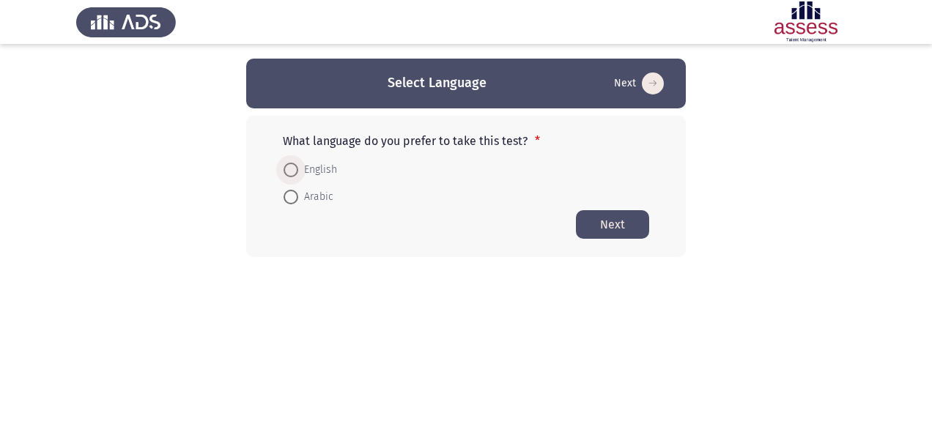
click at [321, 174] on span "English" at bounding box center [317, 170] width 39 height 18
click at [298, 174] on input "English" at bounding box center [290, 170] width 15 height 15
radio input "true"
click at [604, 224] on button "Next" at bounding box center [612, 223] width 73 height 29
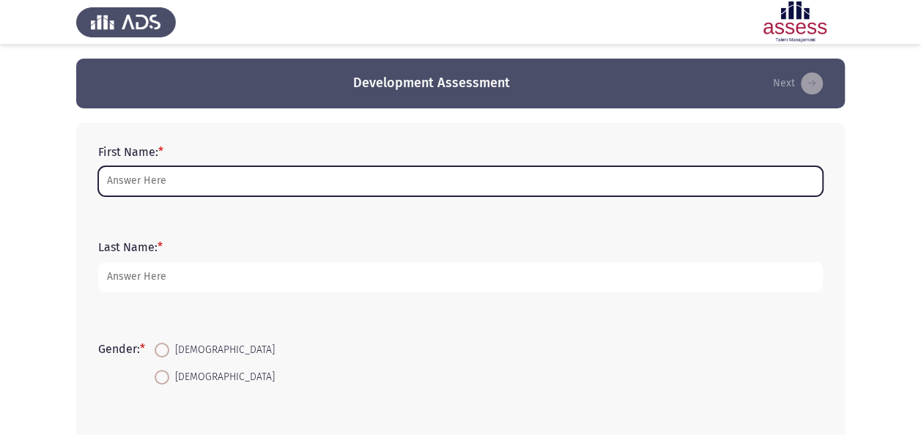
click at [432, 179] on input "First Name: *" at bounding box center [460, 181] width 724 height 30
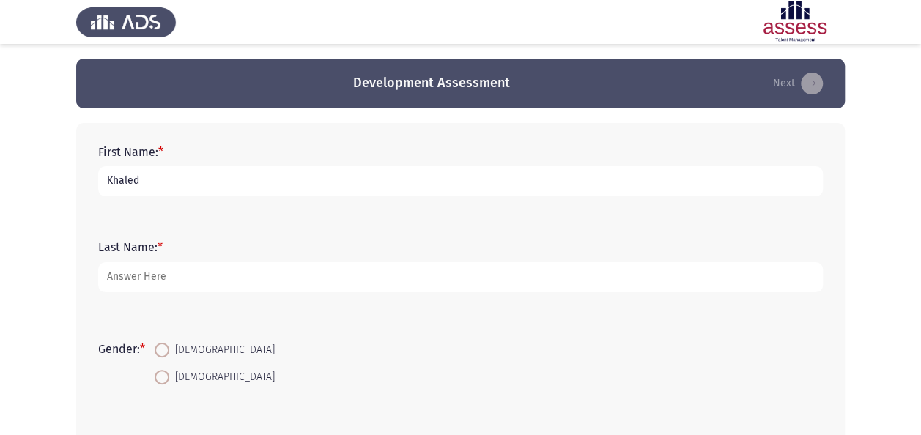
type input "Khaled"
type input "Rashad"
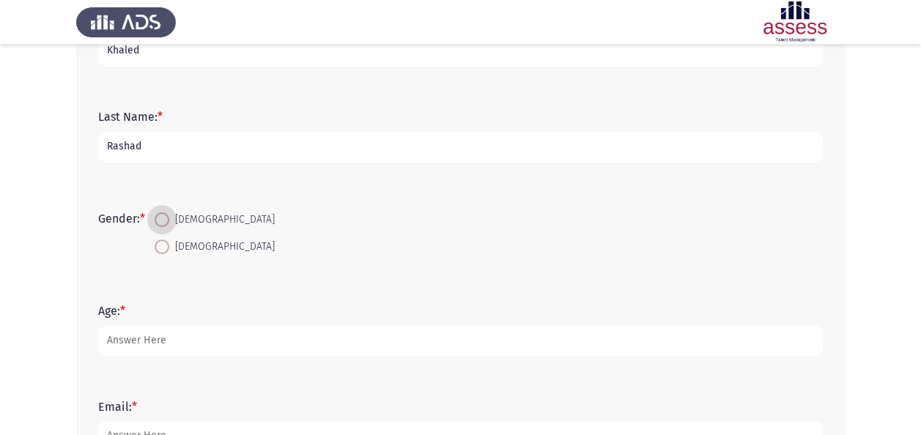
scroll to position [131, 0]
click at [166, 242] on span at bounding box center [162, 246] width 15 height 15
click at [166, 242] on input "Male" at bounding box center [162, 246] width 15 height 15
radio input "true"
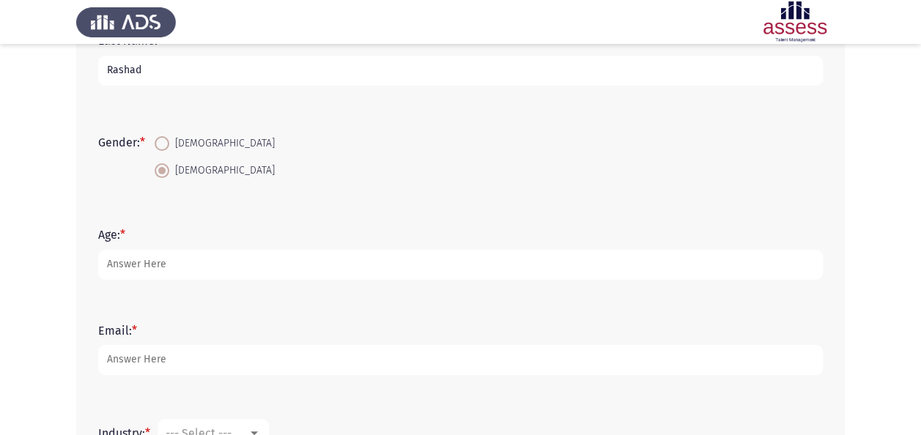
scroll to position [207, 0]
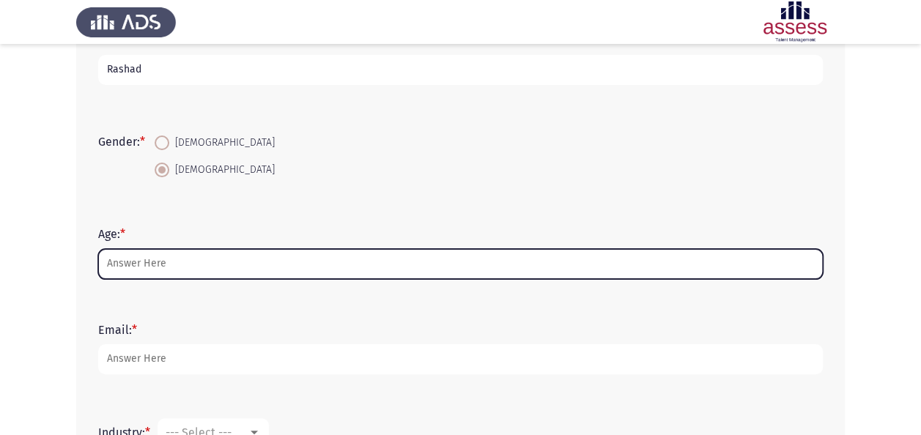
click at [254, 253] on input "Age: *" at bounding box center [460, 264] width 724 height 30
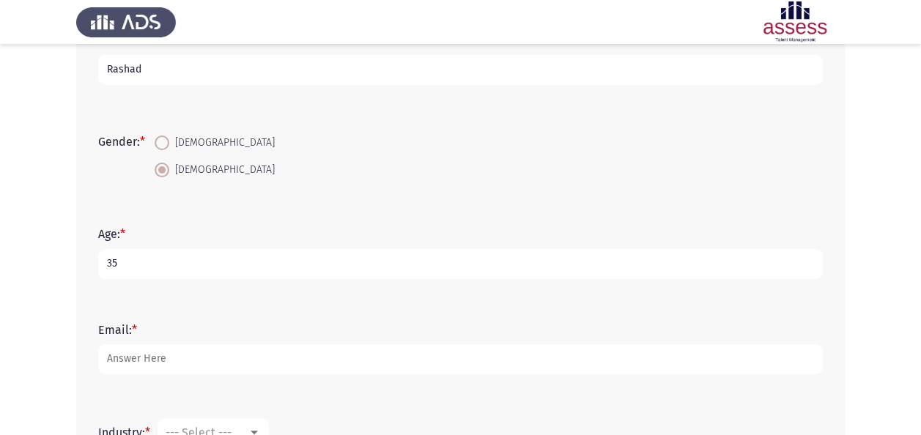
type input "35"
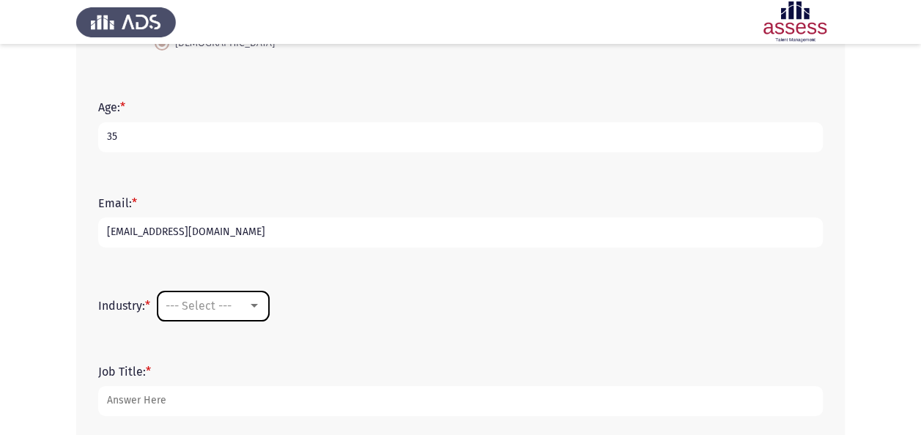
scroll to position [335, 0]
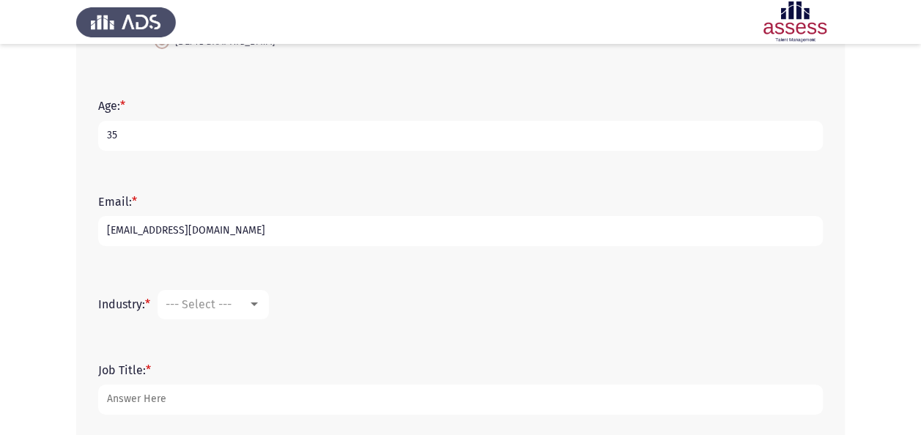
click at [272, 229] on input "khaleds.rashad@gmail.com" at bounding box center [460, 231] width 724 height 30
type input "khaled.rashad@seven.eg"
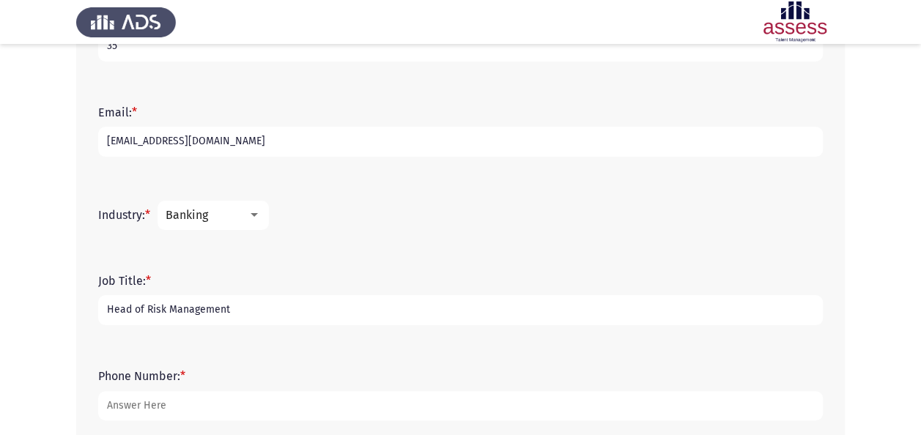
scroll to position [505, 0]
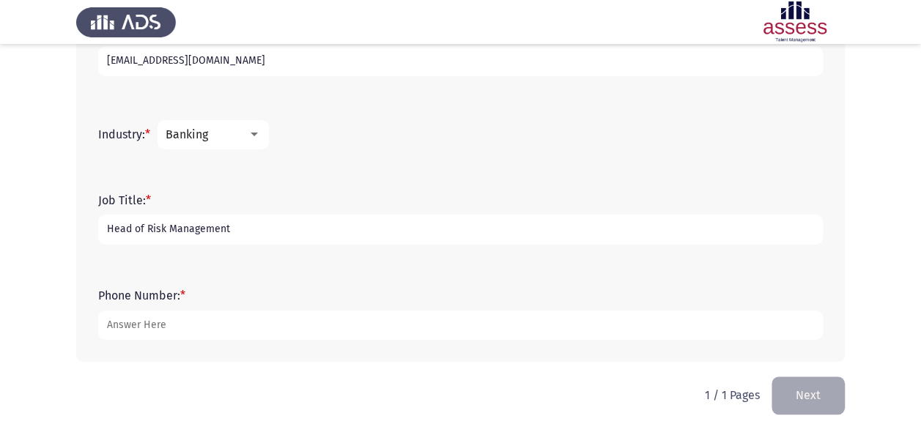
type input "Head of Risk Management"
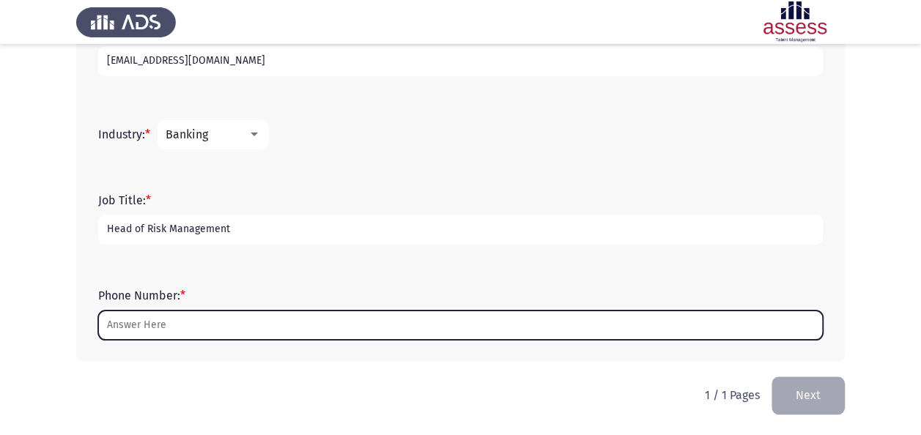
click at [217, 320] on input "Phone Number: *" at bounding box center [460, 326] width 724 height 30
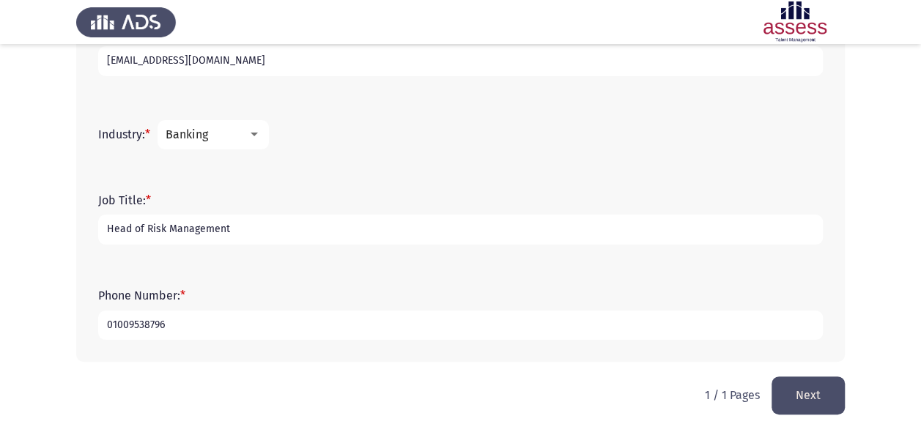
type input "01009538796"
click at [804, 387] on button "Next" at bounding box center [807, 394] width 73 height 37
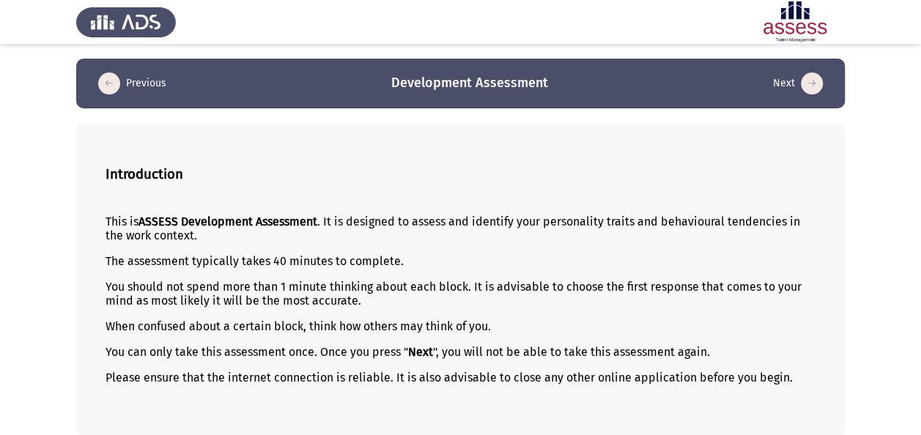
scroll to position [66, 0]
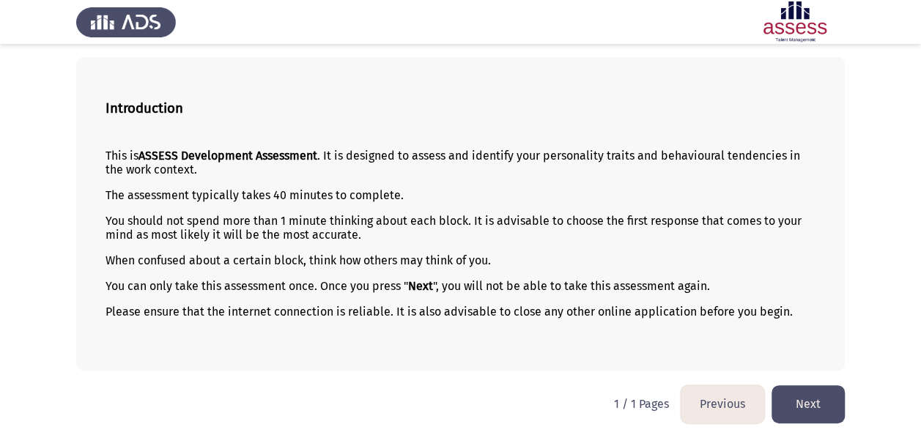
click at [823, 398] on button "Next" at bounding box center [807, 403] width 73 height 37
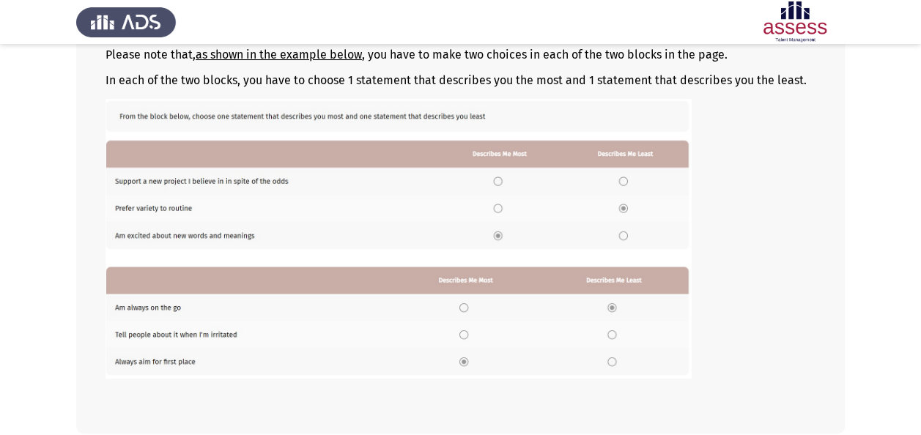
scroll to position [282, 0]
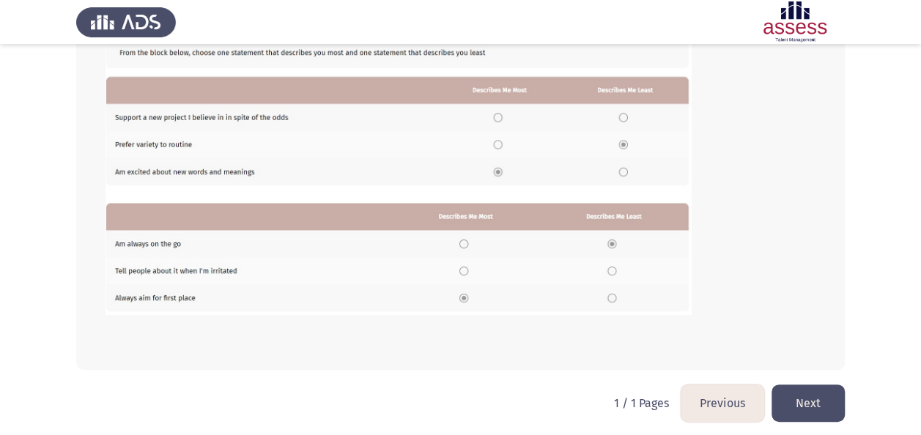
click at [795, 400] on button "Next" at bounding box center [807, 403] width 73 height 37
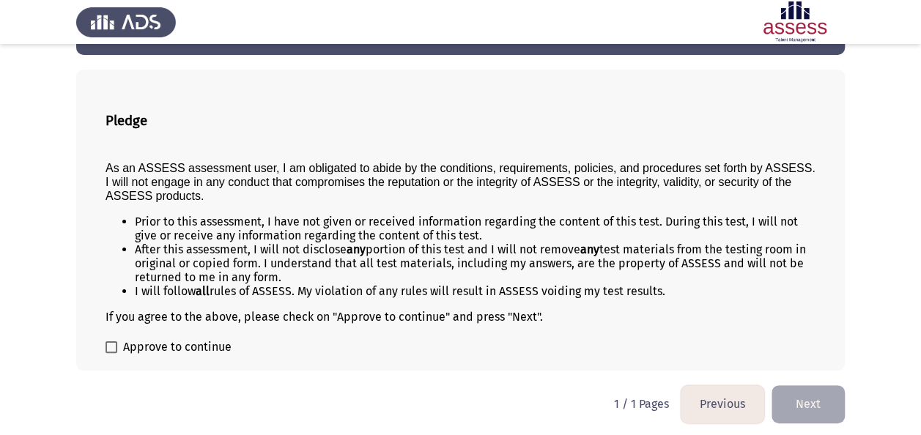
scroll to position [53, 0]
click at [113, 341] on span at bounding box center [111, 347] width 12 height 12
click at [111, 353] on input "Approve to continue" at bounding box center [111, 353] width 1 height 1
checkbox input "true"
click at [820, 391] on button "Next" at bounding box center [807, 403] width 73 height 37
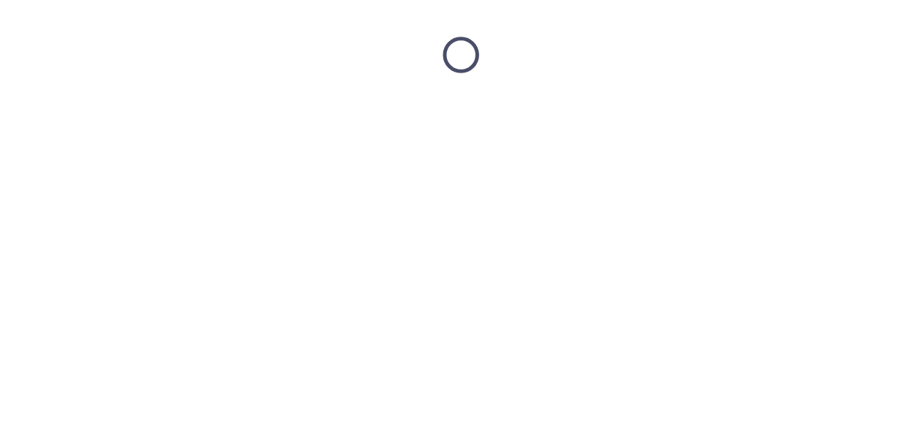
scroll to position [0, 0]
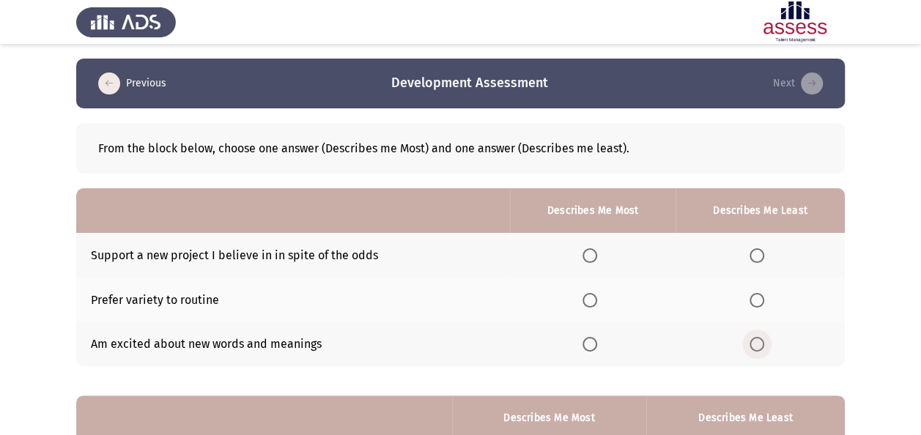
click at [756, 341] on span "Select an option" at bounding box center [756, 344] width 15 height 15
click at [756, 341] on input "Select an option" at bounding box center [756, 344] width 15 height 15
click at [597, 297] on span "Select an option" at bounding box center [589, 300] width 15 height 15
click at [597, 297] on input "Select an option" at bounding box center [589, 300] width 15 height 15
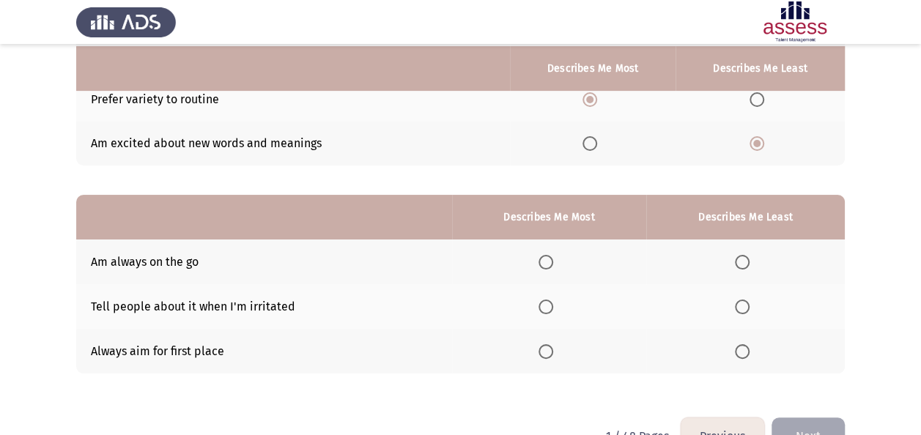
scroll to position [203, 0]
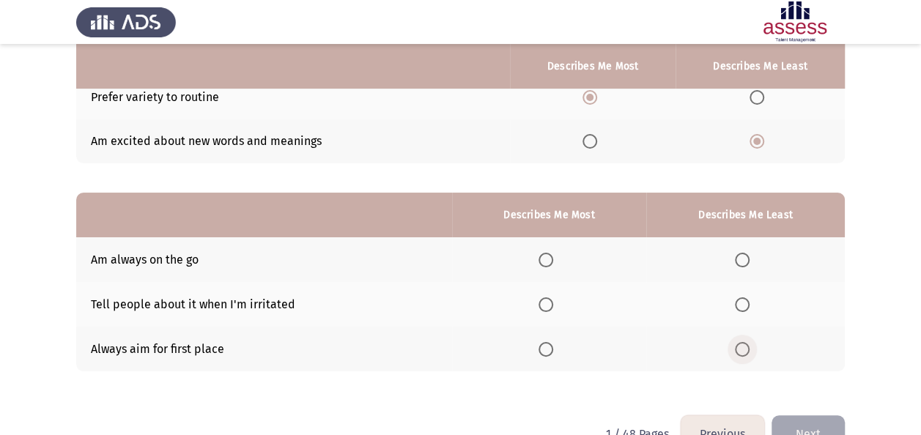
click at [752, 343] on label "Select an option" at bounding box center [745, 349] width 21 height 15
click at [749, 343] on input "Select an option" at bounding box center [742, 349] width 15 height 15
click at [546, 349] on span "Select an option" at bounding box center [545, 349] width 15 height 15
click at [546, 349] on input "Select an option" at bounding box center [545, 349] width 15 height 15
click at [546, 300] on th at bounding box center [549, 304] width 194 height 45
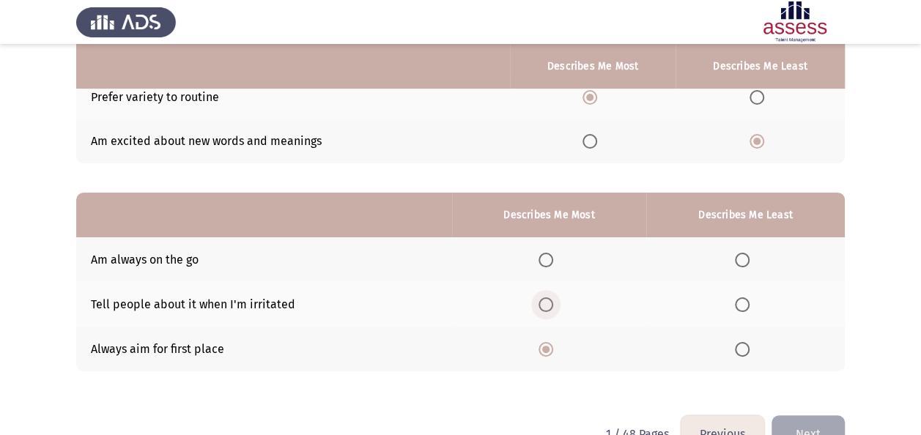
click at [546, 300] on span "Select an option" at bounding box center [545, 304] width 15 height 15
click at [546, 300] on input "Select an option" at bounding box center [545, 304] width 15 height 15
click at [546, 342] on span "Select an option" at bounding box center [545, 349] width 15 height 15
click at [546, 342] on input "Select an option" at bounding box center [545, 349] width 15 height 15
click at [737, 308] on span "Select an option" at bounding box center [742, 304] width 15 height 15
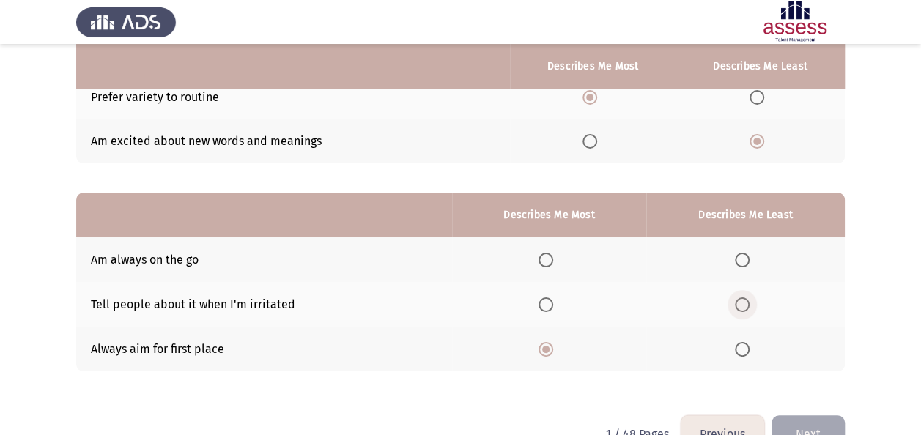
click at [737, 308] on input "Select an option" at bounding box center [742, 304] width 15 height 15
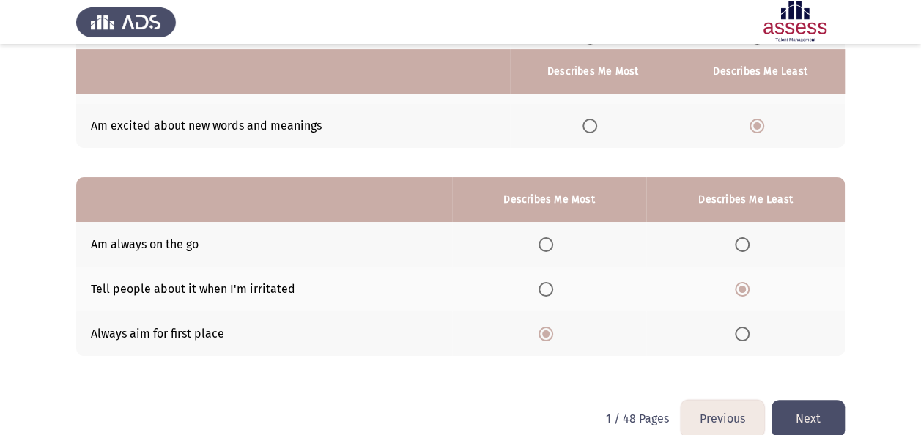
scroll to position [240, 0]
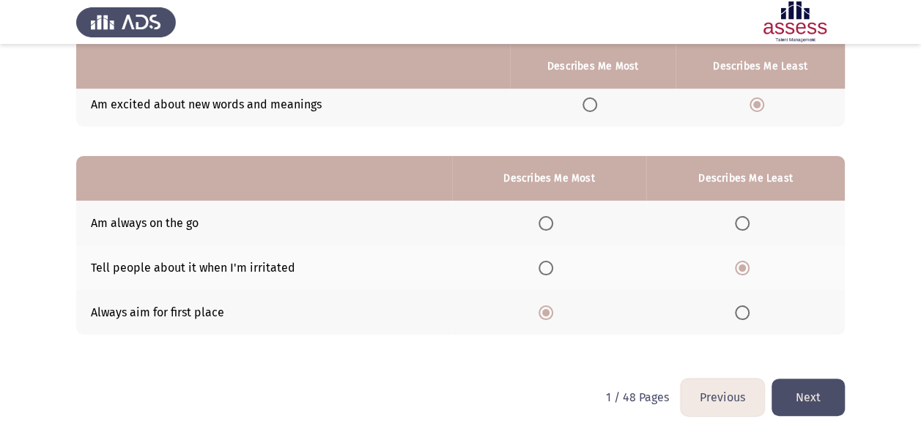
click at [825, 400] on button "Next" at bounding box center [807, 397] width 73 height 37
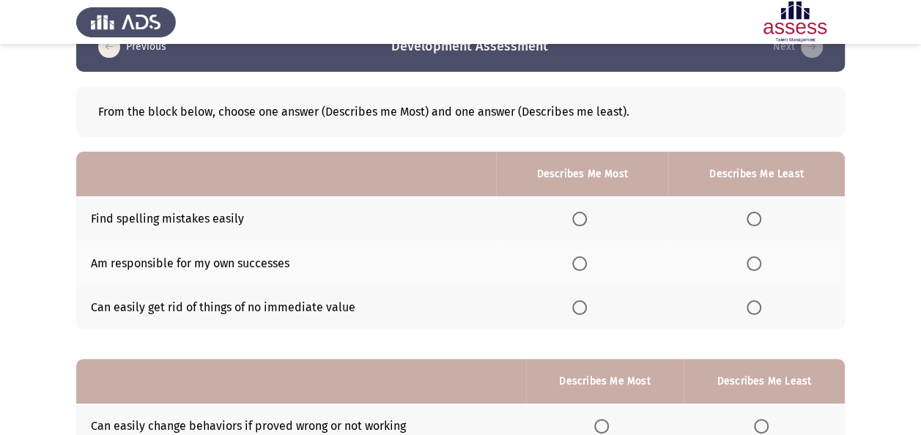
scroll to position [38, 0]
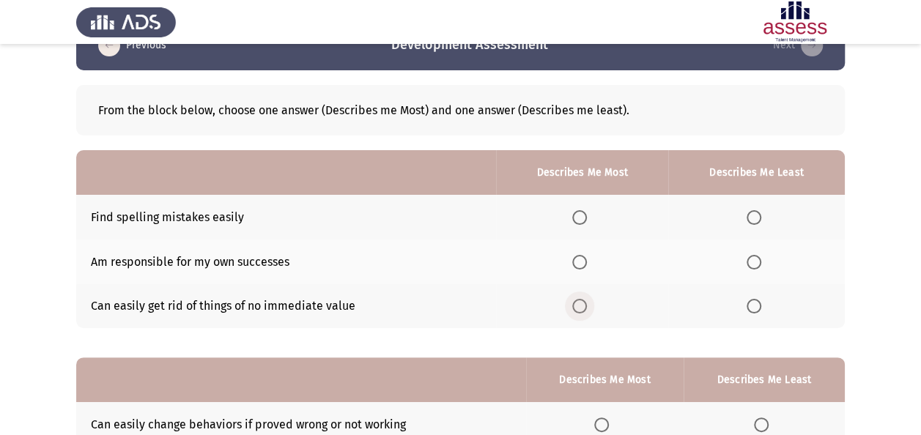
click at [585, 305] on span "Select an option" at bounding box center [579, 306] width 15 height 15
click at [585, 305] on input "Select an option" at bounding box center [579, 306] width 15 height 15
click at [749, 258] on span "Select an option" at bounding box center [753, 262] width 15 height 15
click at [749, 258] on input "Select an option" at bounding box center [753, 262] width 15 height 15
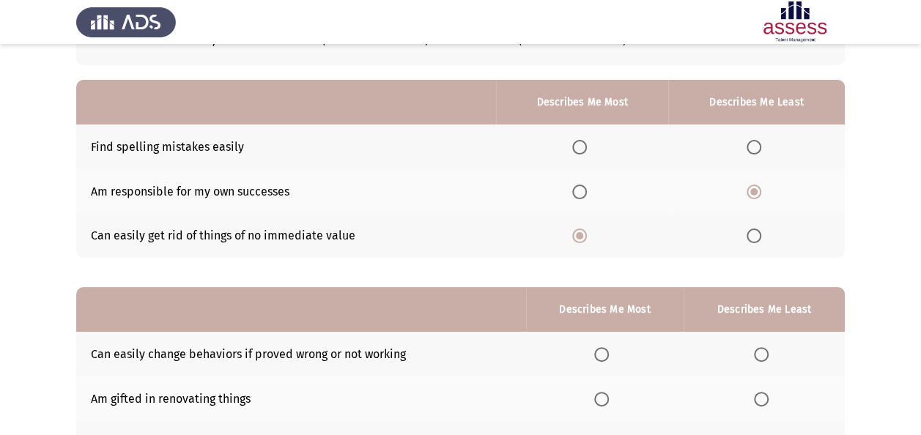
scroll to position [86, 0]
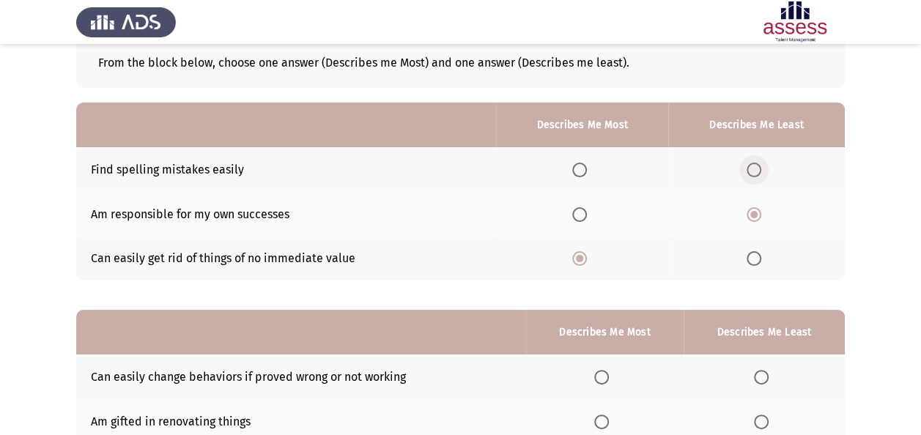
click at [753, 166] on span "Select an option" at bounding box center [753, 170] width 15 height 15
click at [753, 166] on input "Select an option" at bounding box center [753, 170] width 15 height 15
click at [750, 209] on span "Select an option" at bounding box center [753, 214] width 15 height 15
click at [750, 209] on input "Select an option" at bounding box center [753, 214] width 15 height 15
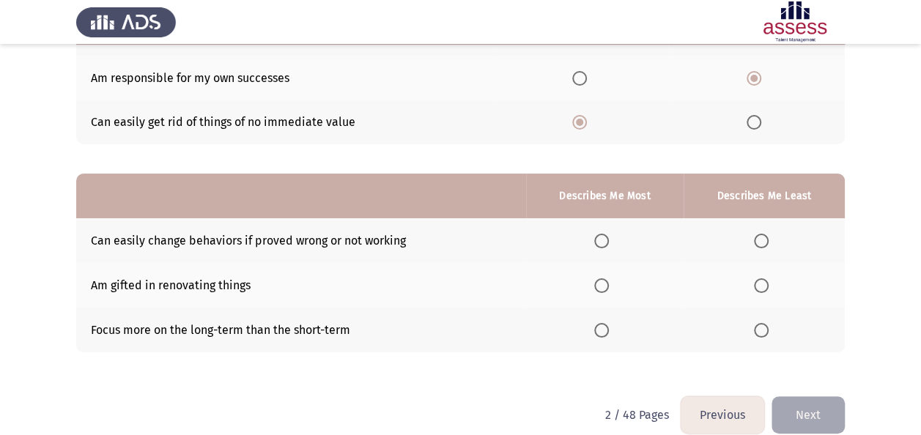
scroll to position [225, 0]
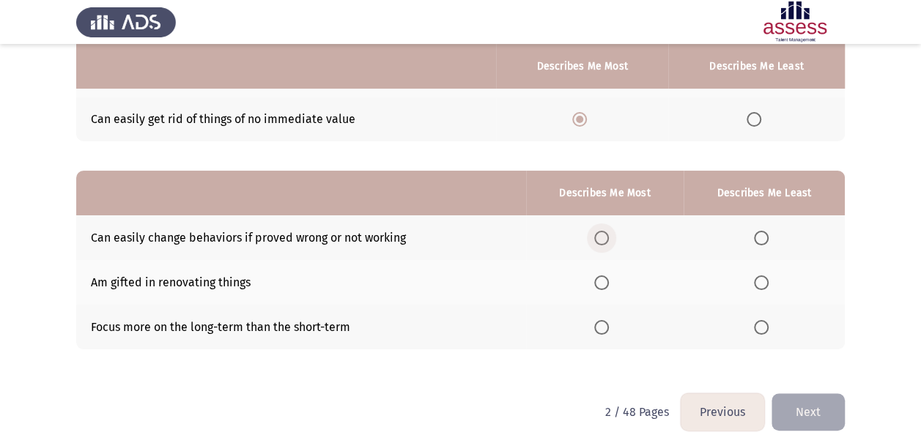
click at [606, 234] on span "Select an option" at bounding box center [601, 238] width 15 height 15
click at [606, 234] on input "Select an option" at bounding box center [601, 238] width 15 height 15
click at [757, 331] on span "Select an option" at bounding box center [761, 327] width 15 height 15
click at [757, 331] on input "Select an option" at bounding box center [761, 327] width 15 height 15
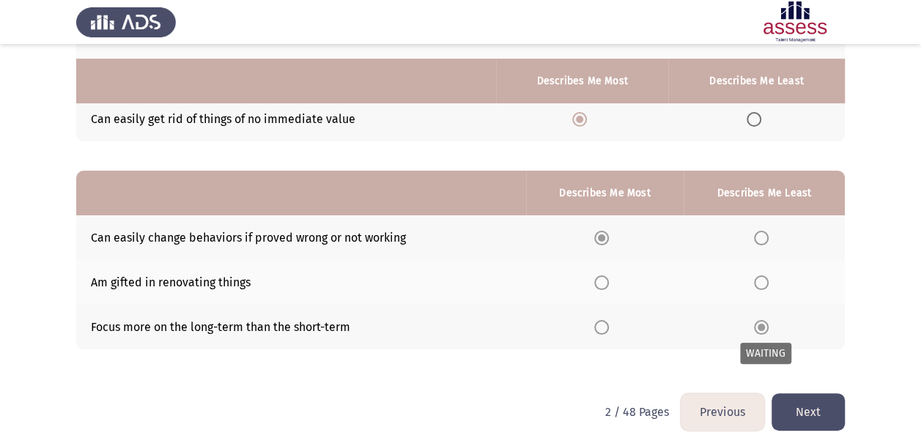
scroll to position [240, 0]
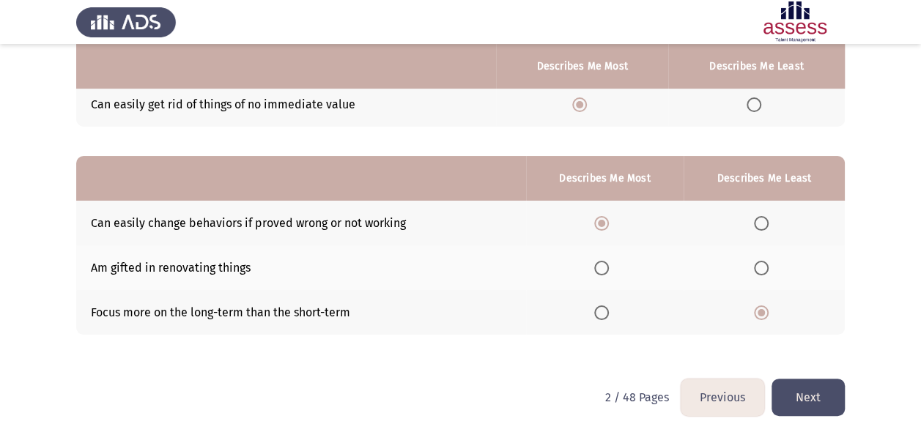
click at [806, 392] on button "Next" at bounding box center [807, 397] width 73 height 37
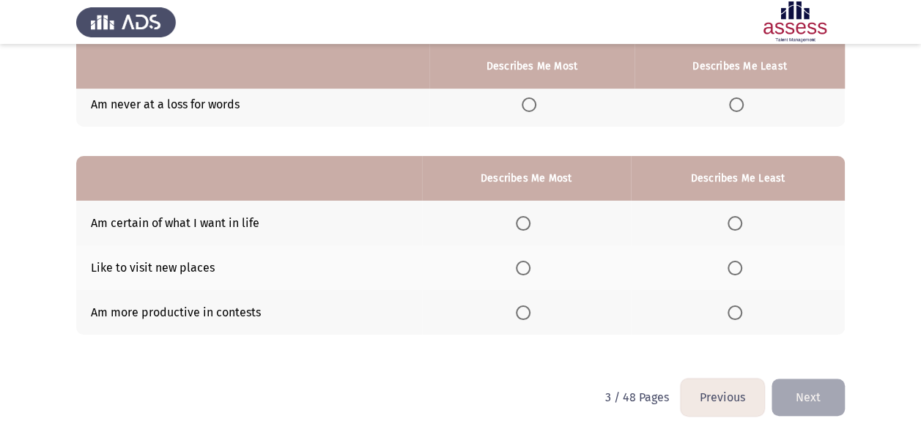
click at [719, 398] on button "Previous" at bounding box center [722, 397] width 84 height 37
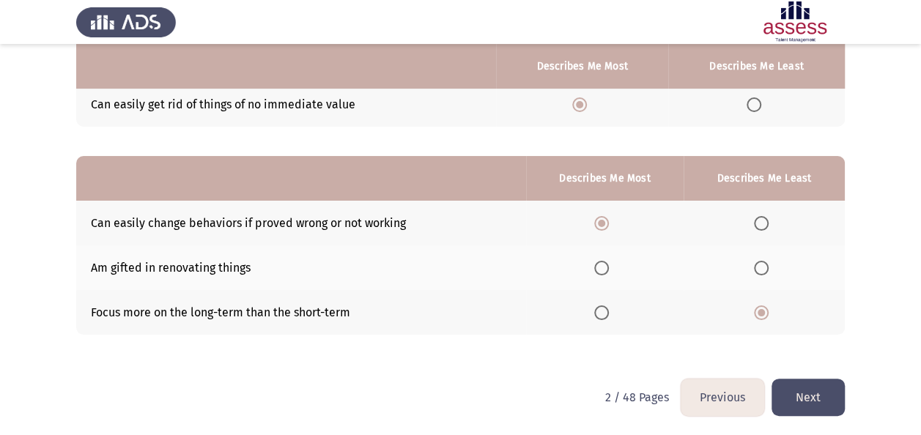
click at [803, 382] on button "Next" at bounding box center [807, 397] width 73 height 37
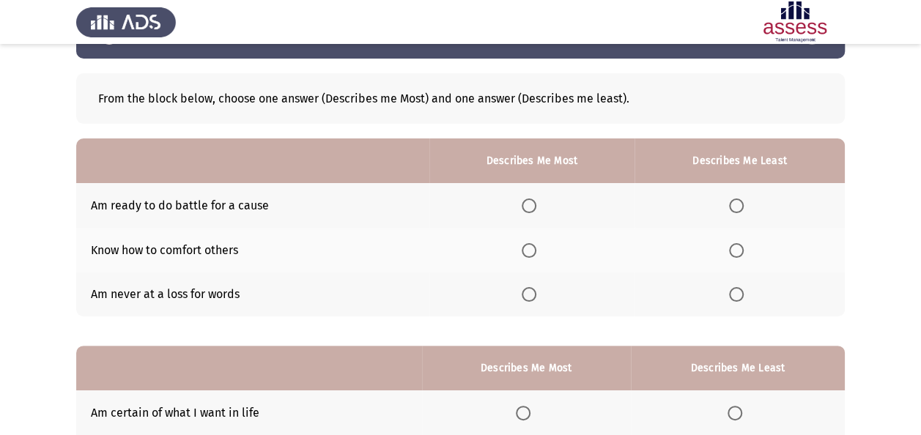
scroll to position [51, 0]
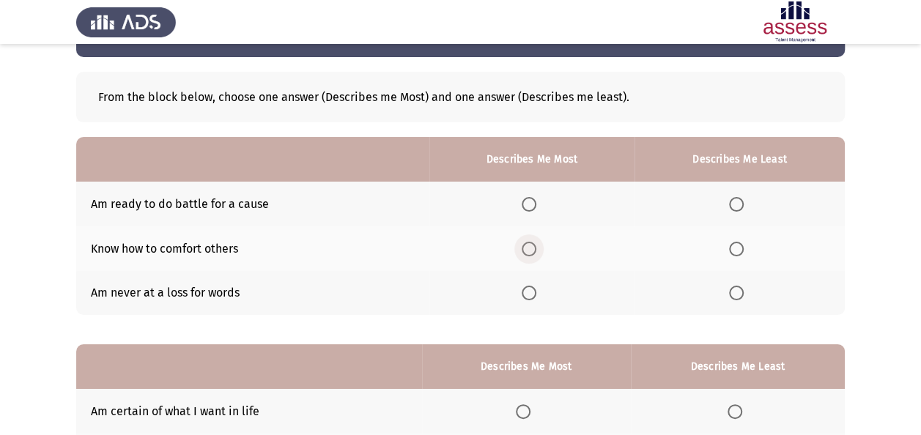
click at [531, 252] on span "Select an option" at bounding box center [529, 249] width 15 height 15
click at [531, 252] on input "Select an option" at bounding box center [529, 249] width 15 height 15
drag, startPoint x: 739, startPoint y: 300, endPoint x: 739, endPoint y: 290, distance: 10.3
click at [739, 290] on th at bounding box center [739, 293] width 210 height 45
click at [739, 290] on span "Select an option" at bounding box center [736, 293] width 15 height 15
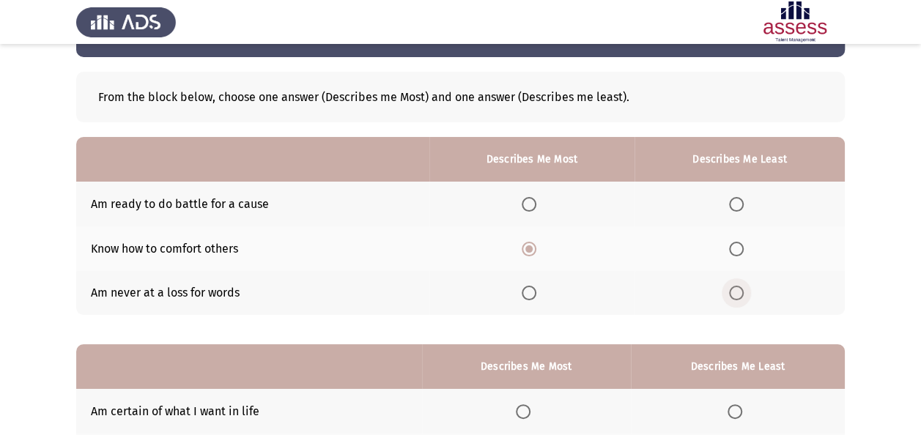
click at [739, 290] on input "Select an option" at bounding box center [736, 293] width 15 height 15
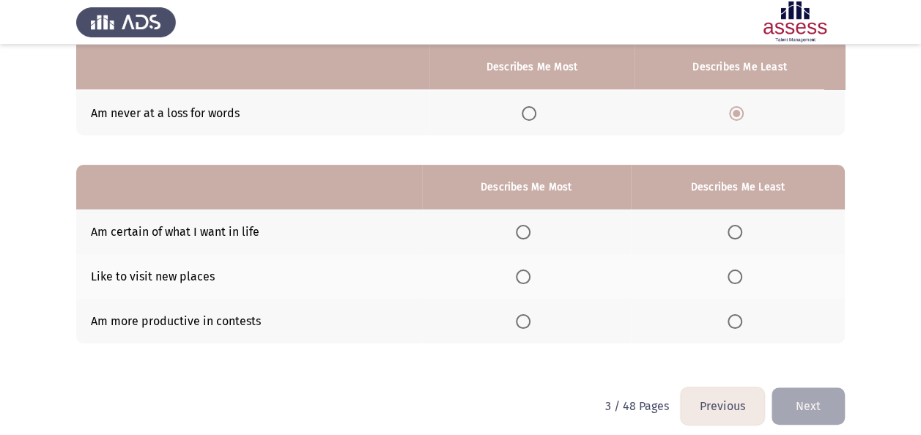
scroll to position [231, 0]
click at [529, 229] on span "Select an option" at bounding box center [523, 231] width 15 height 15
click at [529, 229] on input "Select an option" at bounding box center [523, 231] width 15 height 15
click at [730, 322] on span "Select an option" at bounding box center [734, 320] width 15 height 15
click at [730, 322] on input "Select an option" at bounding box center [734, 320] width 15 height 15
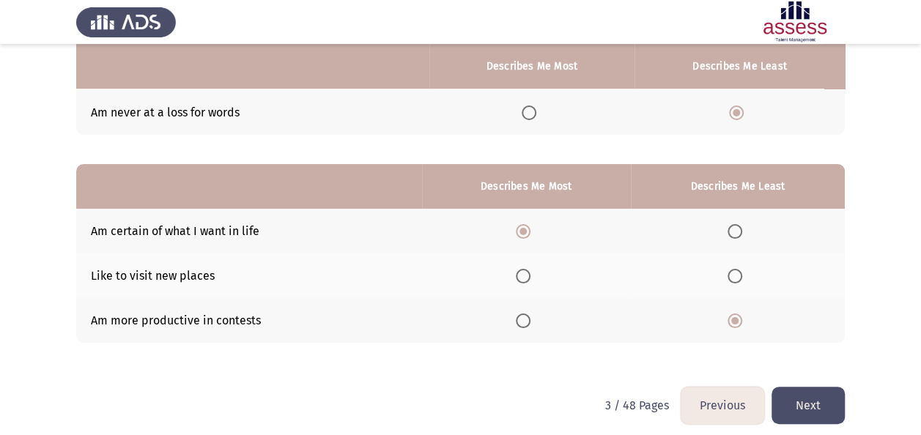
scroll to position [240, 0]
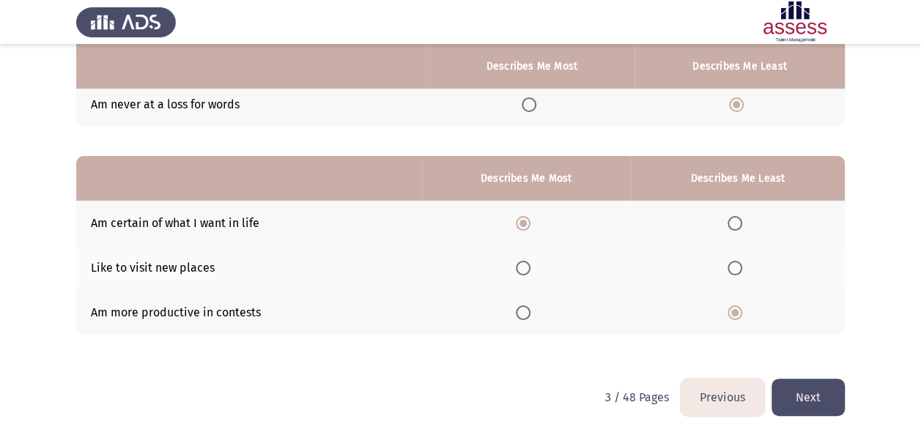
click at [806, 387] on button "Next" at bounding box center [807, 397] width 73 height 37
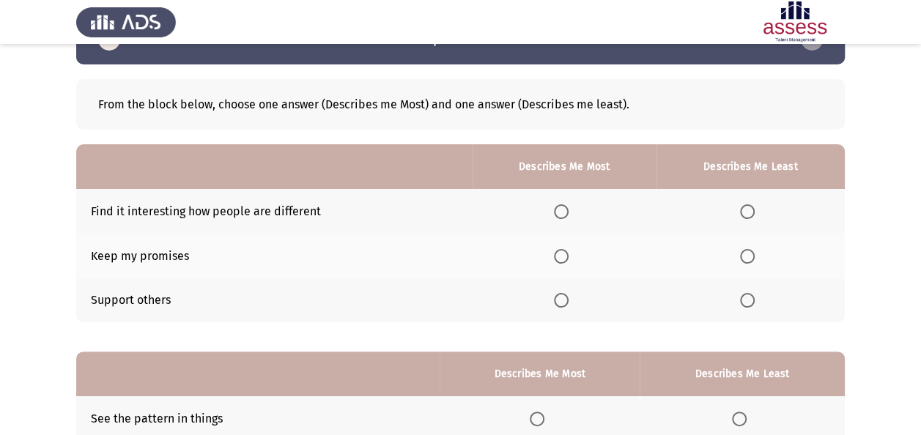
scroll to position [65, 0]
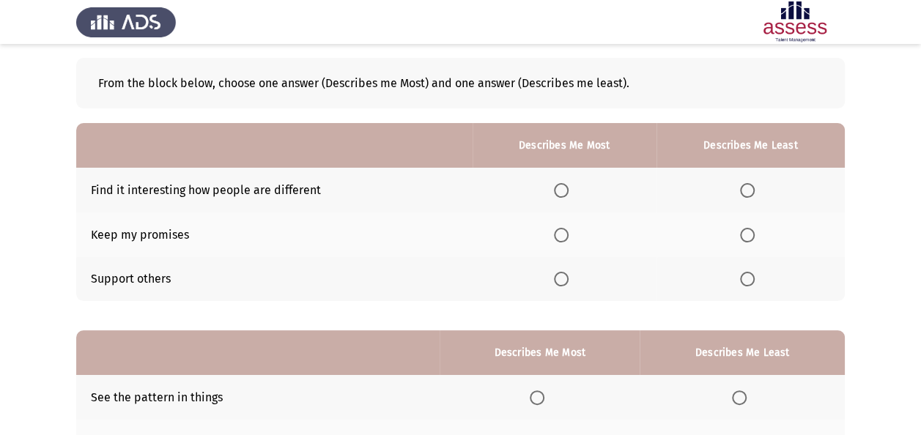
click at [565, 243] on th at bounding box center [564, 234] width 184 height 45
click at [565, 231] on span "Select an option" at bounding box center [561, 235] width 15 height 15
click at [565, 231] on input "Select an option" at bounding box center [561, 235] width 15 height 15
click at [562, 278] on span "Select an option" at bounding box center [561, 279] width 15 height 15
click at [562, 278] on input "Select an option" at bounding box center [561, 279] width 15 height 15
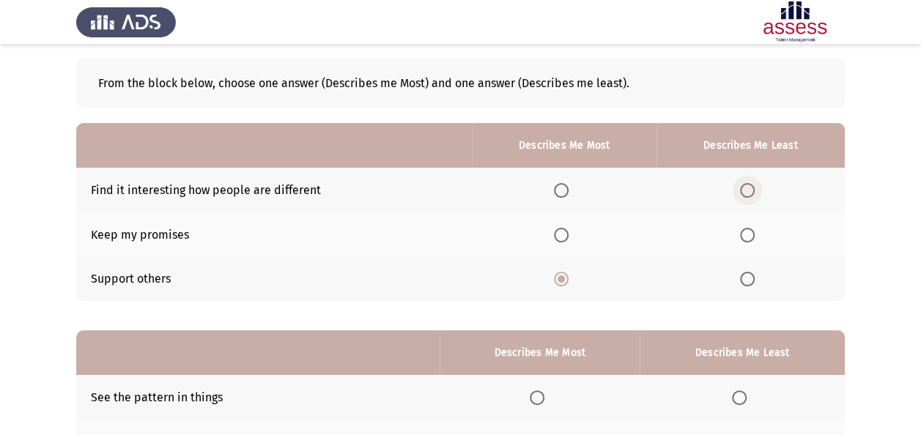
click at [742, 192] on span "Select an option" at bounding box center [747, 190] width 15 height 15
click at [742, 192] on input "Select an option" at bounding box center [747, 190] width 15 height 15
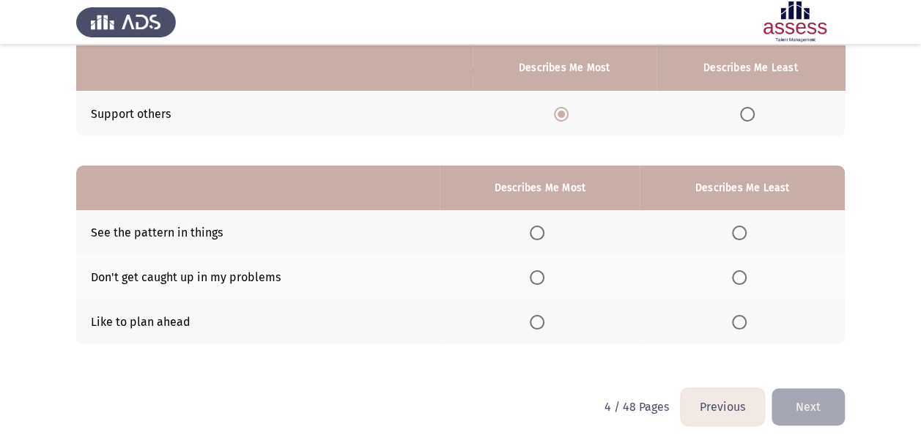
scroll to position [231, 0]
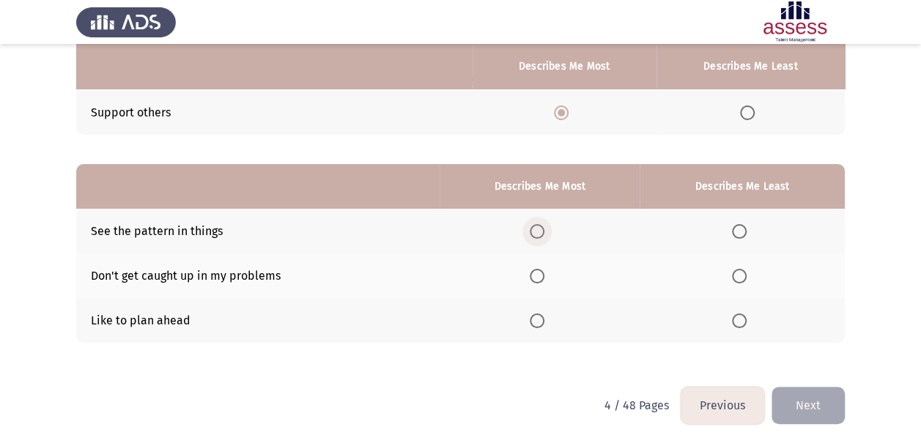
click at [543, 231] on span "Select an option" at bounding box center [537, 231] width 15 height 15
click at [543, 231] on input "Select an option" at bounding box center [537, 231] width 15 height 15
click at [538, 318] on span "Select an option" at bounding box center [537, 320] width 15 height 15
click at [538, 318] on input "Select an option" at bounding box center [537, 320] width 15 height 15
click at [743, 268] on mat-radio-button "Select an option" at bounding box center [742, 275] width 21 height 15
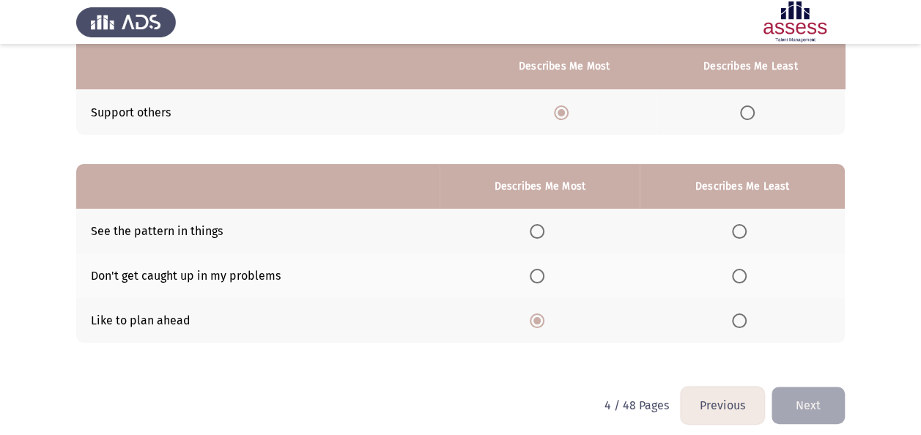
scroll to position [240, 0]
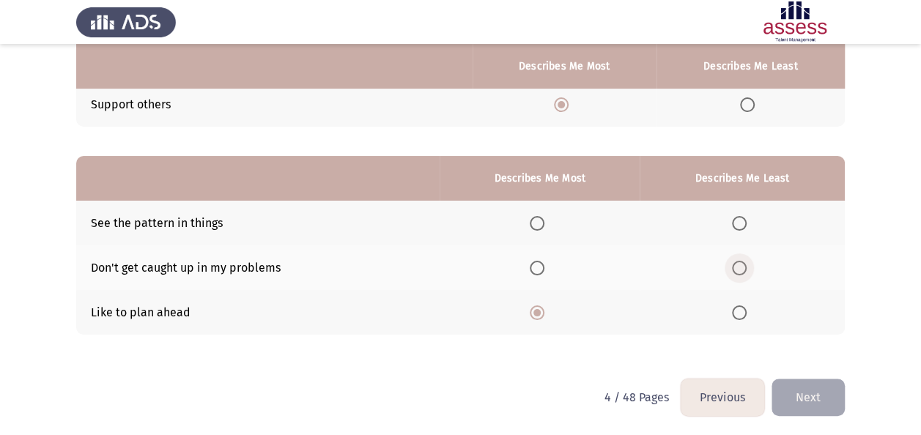
click at [734, 271] on span "Select an option" at bounding box center [739, 268] width 15 height 15
click at [734, 271] on input "Select an option" at bounding box center [739, 268] width 15 height 15
click at [806, 390] on button "Next" at bounding box center [807, 397] width 73 height 37
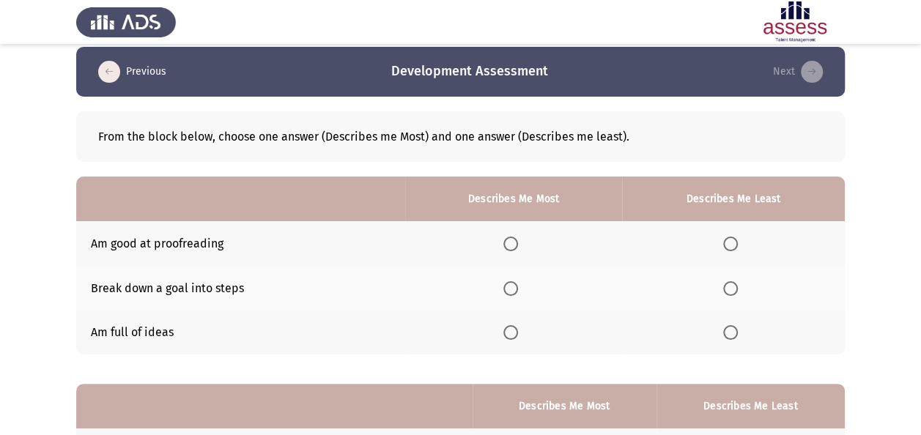
scroll to position [14, 0]
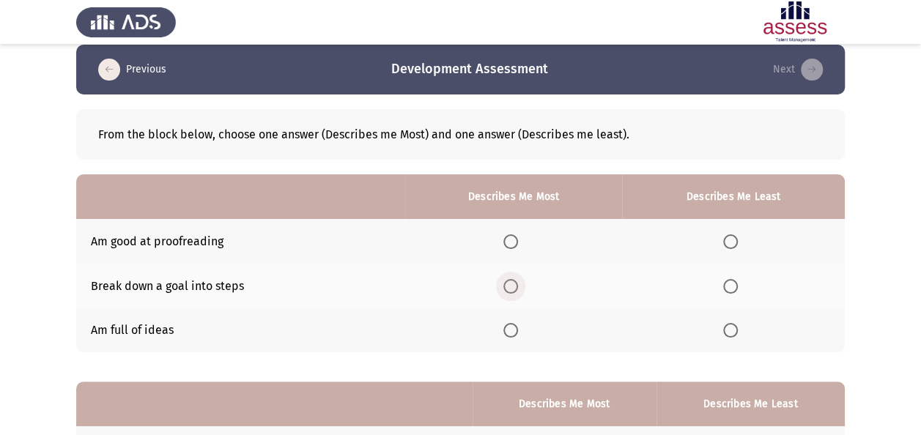
click at [514, 284] on span "Select an option" at bounding box center [510, 286] width 15 height 15
click at [514, 284] on input "Select an option" at bounding box center [510, 286] width 15 height 15
click at [735, 333] on span "Select an option" at bounding box center [730, 330] width 15 height 15
click at [735, 333] on input "Select an option" at bounding box center [730, 330] width 15 height 15
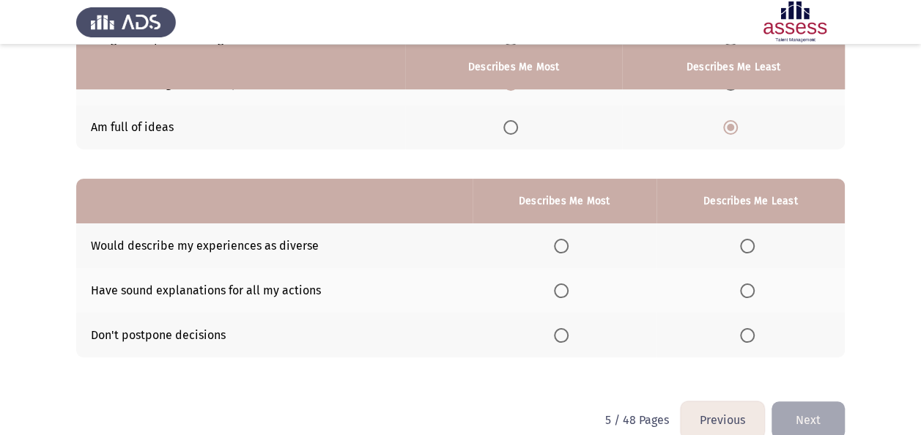
scroll to position [218, 0]
click at [565, 290] on span "Select an option" at bounding box center [561, 290] width 15 height 15
click at [565, 290] on input "Select an option" at bounding box center [561, 290] width 15 height 15
click at [567, 331] on span "Select an option" at bounding box center [561, 334] width 15 height 15
click at [567, 331] on input "Select an option" at bounding box center [561, 334] width 15 height 15
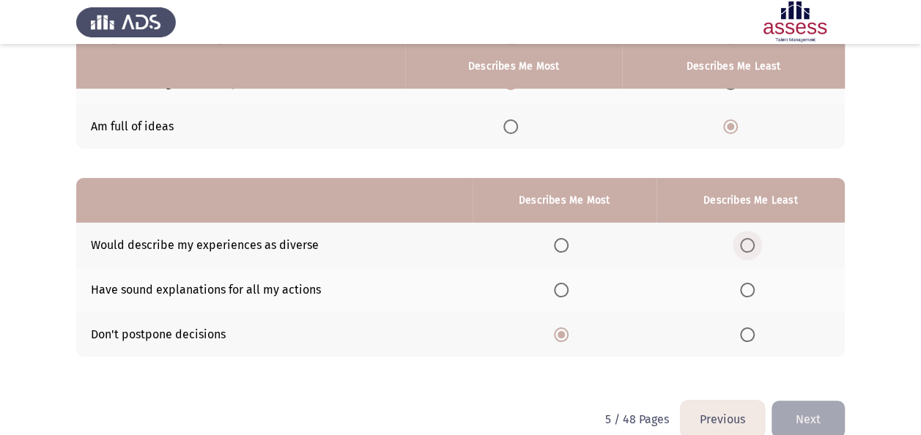
click at [754, 251] on span "Select an option" at bounding box center [747, 245] width 15 height 15
click at [754, 251] on input "Select an option" at bounding box center [747, 245] width 15 height 15
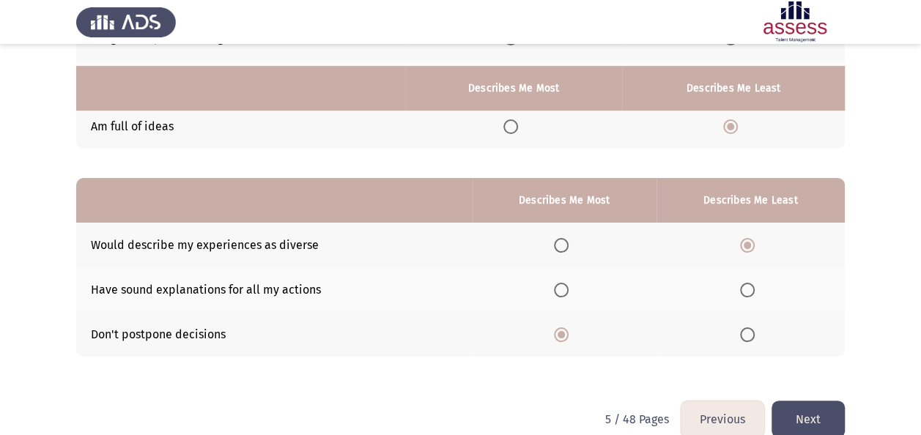
scroll to position [240, 0]
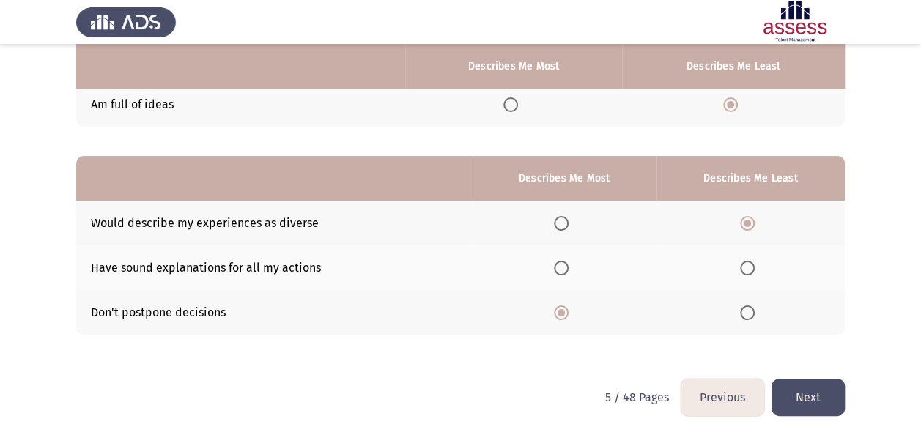
click at [815, 393] on button "Next" at bounding box center [807, 397] width 73 height 37
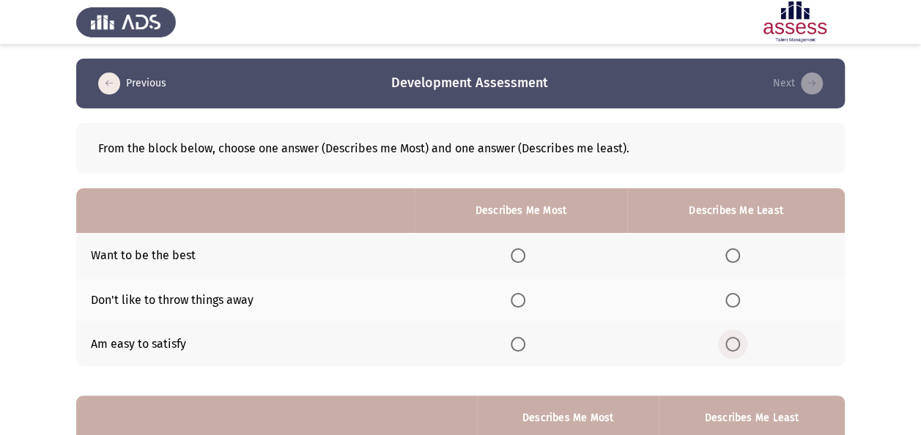
click at [732, 341] on span "Select an option" at bounding box center [732, 344] width 15 height 15
click at [732, 341] on input "Select an option" at bounding box center [732, 344] width 15 height 15
click at [524, 252] on span "Select an option" at bounding box center [518, 255] width 15 height 15
click at [524, 252] on input "Select an option" at bounding box center [518, 255] width 15 height 15
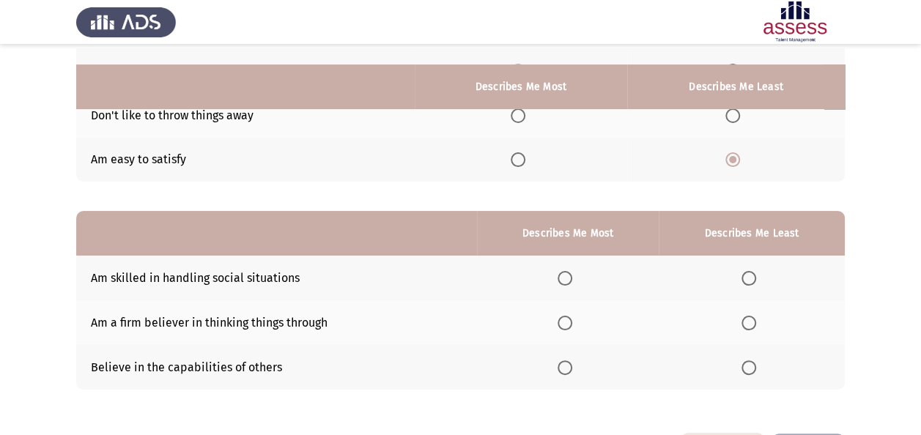
scroll to position [209, 0]
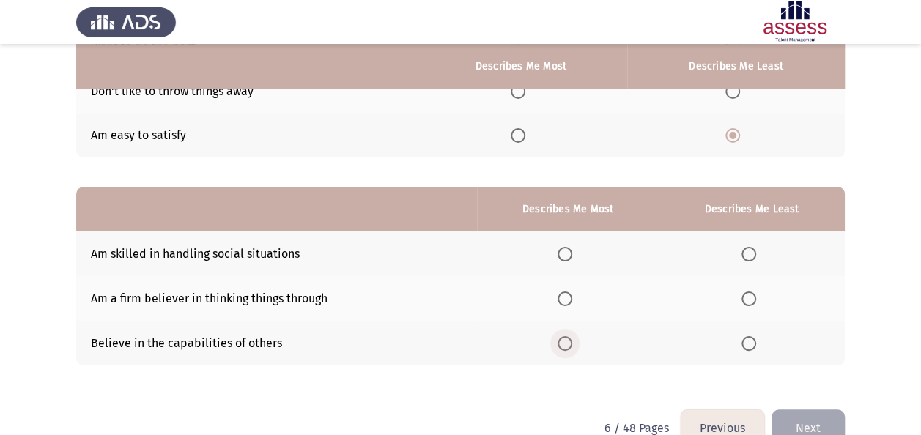
click at [568, 343] on span "Select an option" at bounding box center [564, 343] width 15 height 15
click at [568, 343] on input "Select an option" at bounding box center [564, 343] width 15 height 15
click at [752, 298] on span "Select an option" at bounding box center [748, 299] width 15 height 15
click at [752, 298] on input "Select an option" at bounding box center [748, 299] width 15 height 15
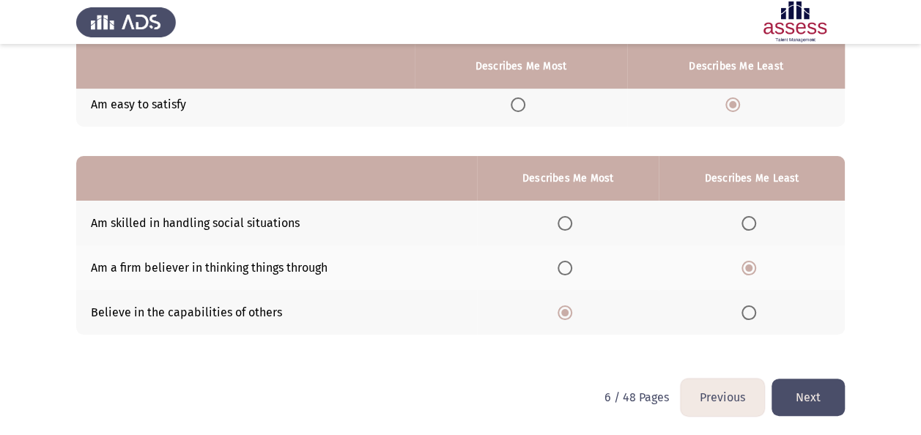
click at [828, 394] on button "Next" at bounding box center [807, 397] width 73 height 37
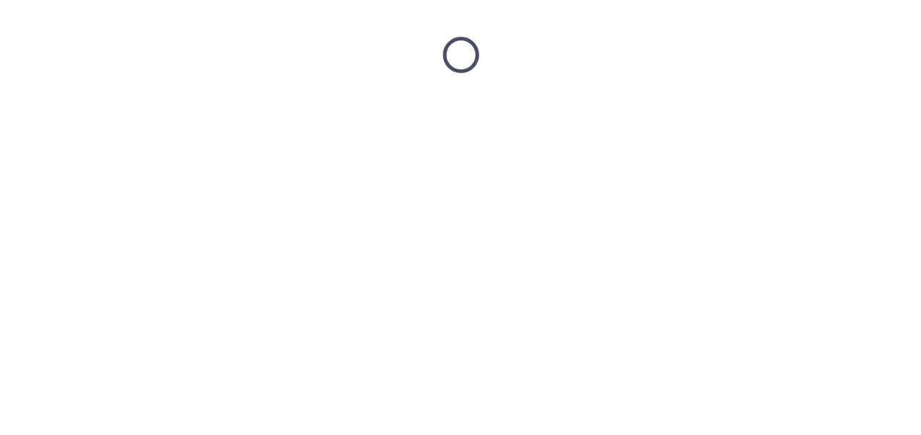
scroll to position [0, 0]
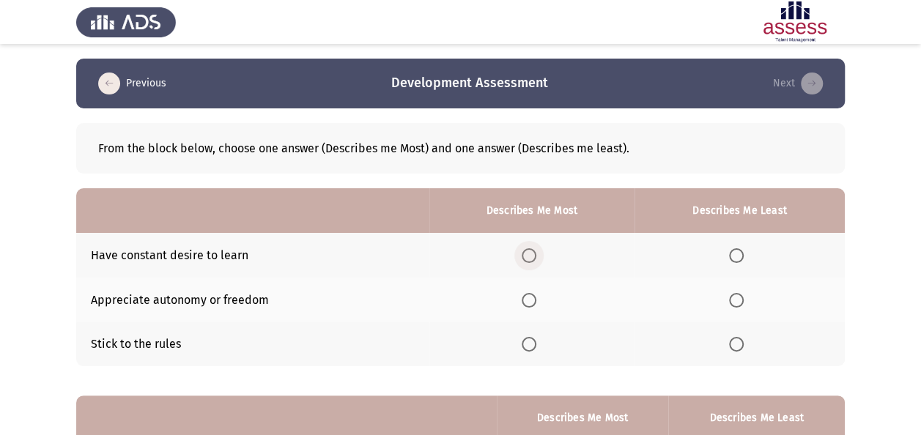
click at [533, 256] on span "Select an option" at bounding box center [529, 255] width 15 height 15
click at [533, 256] on input "Select an option" at bounding box center [529, 255] width 15 height 15
click at [732, 293] on span "Select an option" at bounding box center [736, 300] width 15 height 15
click at [732, 293] on input "Select an option" at bounding box center [736, 300] width 15 height 15
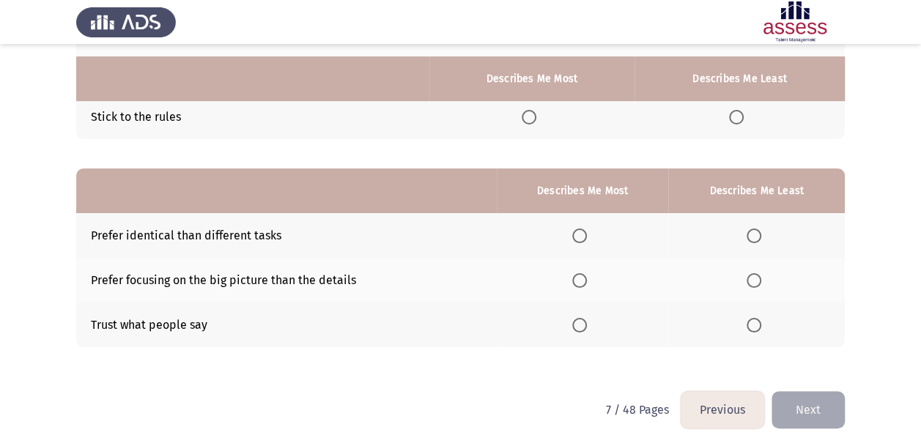
scroll to position [240, 0]
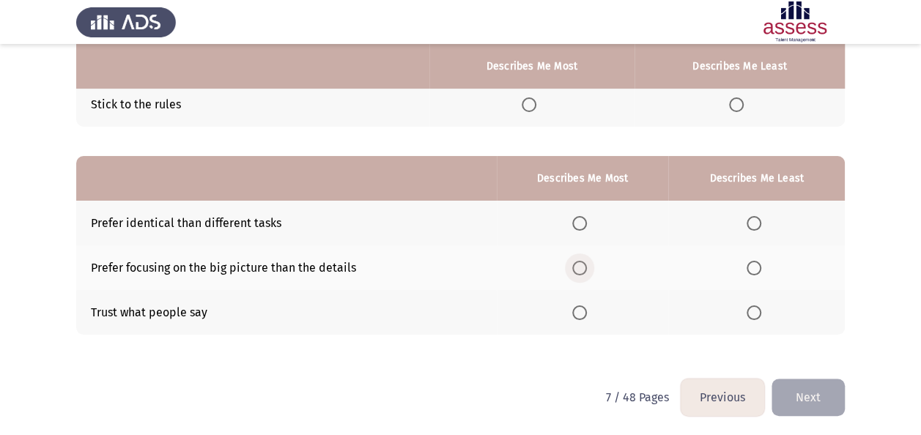
click at [578, 261] on span "Select an option" at bounding box center [579, 268] width 15 height 15
click at [578, 261] on input "Select an option" at bounding box center [579, 268] width 15 height 15
click at [760, 224] on span "Select an option" at bounding box center [753, 223] width 15 height 15
click at [760, 224] on input "Select an option" at bounding box center [753, 223] width 15 height 15
click at [801, 385] on button "Next" at bounding box center [807, 397] width 73 height 37
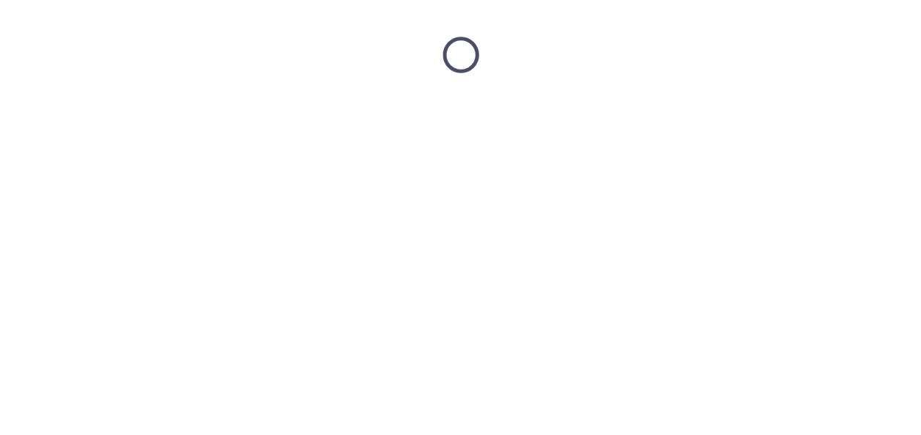
scroll to position [0, 0]
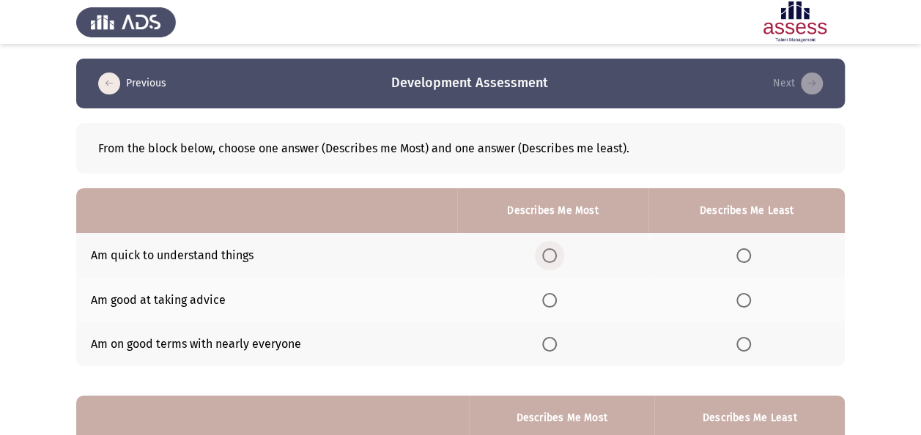
click at [554, 260] on span "Select an option" at bounding box center [549, 255] width 15 height 15
click at [554, 260] on input "Select an option" at bounding box center [549, 255] width 15 height 15
click at [748, 350] on span "Select an option" at bounding box center [743, 344] width 15 height 15
click at [748, 350] on input "Select an option" at bounding box center [743, 344] width 15 height 15
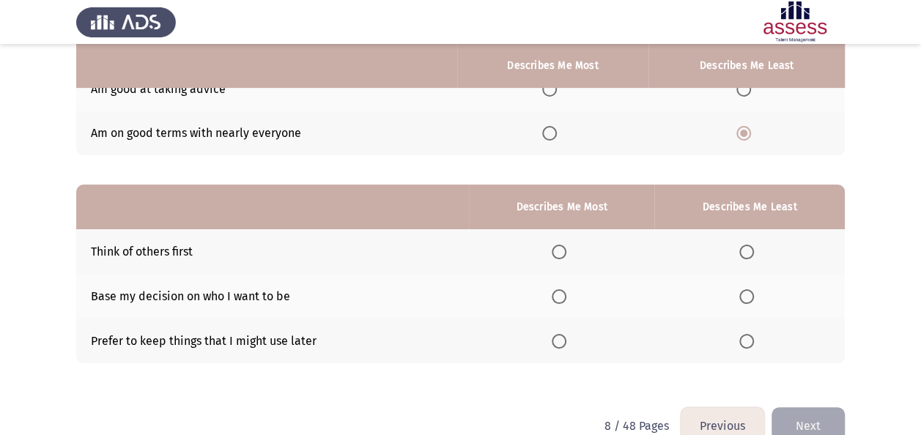
scroll to position [212, 0]
click at [570, 308] on th at bounding box center [561, 295] width 185 height 45
click at [566, 292] on span "Select an option" at bounding box center [559, 296] width 15 height 15
click at [566, 292] on input "Select an option" at bounding box center [559, 296] width 15 height 15
click at [746, 338] on span "Select an option" at bounding box center [746, 340] width 15 height 15
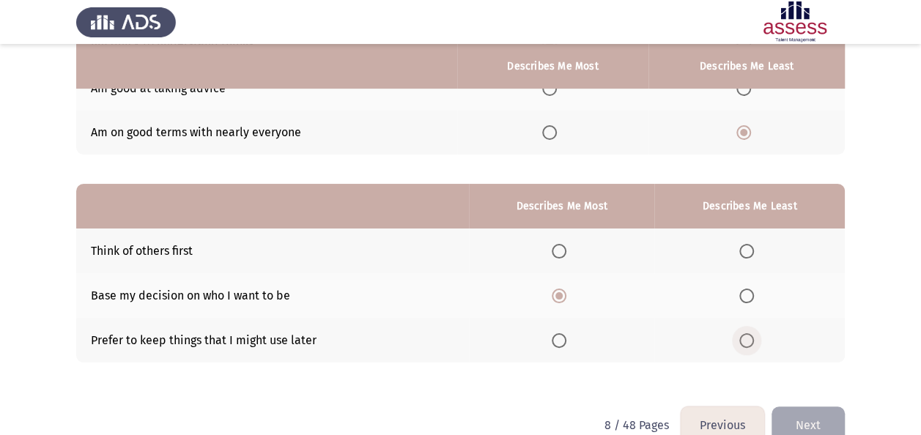
click at [746, 338] on input "Select an option" at bounding box center [746, 340] width 15 height 15
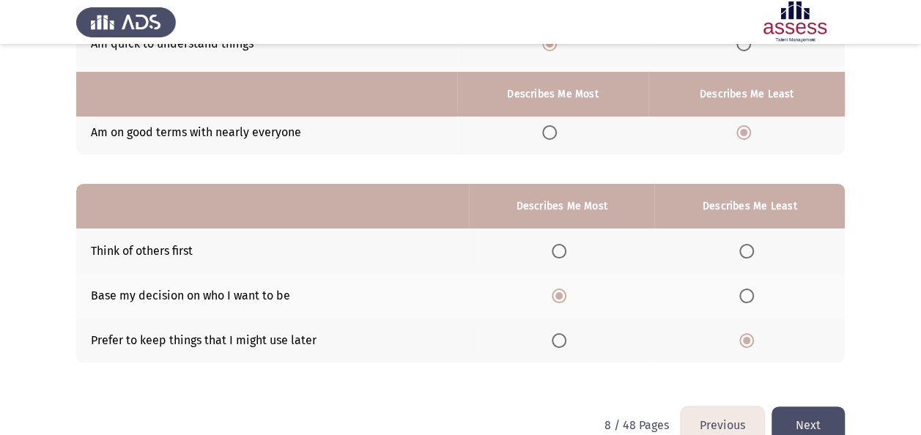
scroll to position [240, 0]
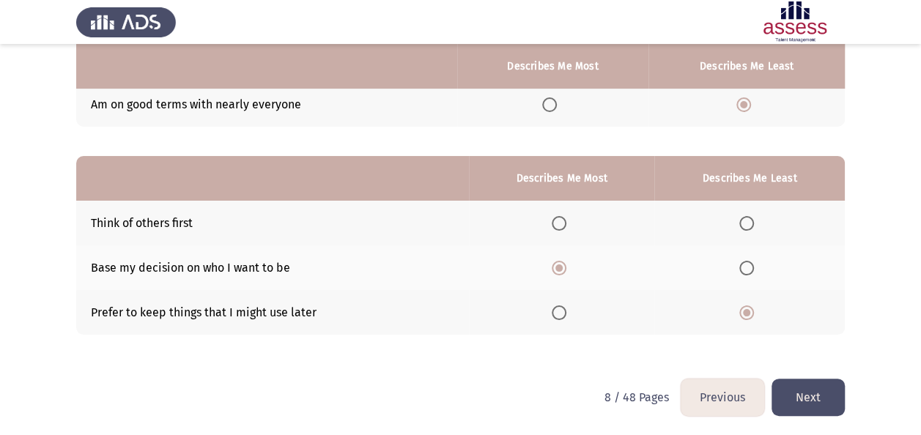
click at [798, 396] on button "Next" at bounding box center [807, 397] width 73 height 37
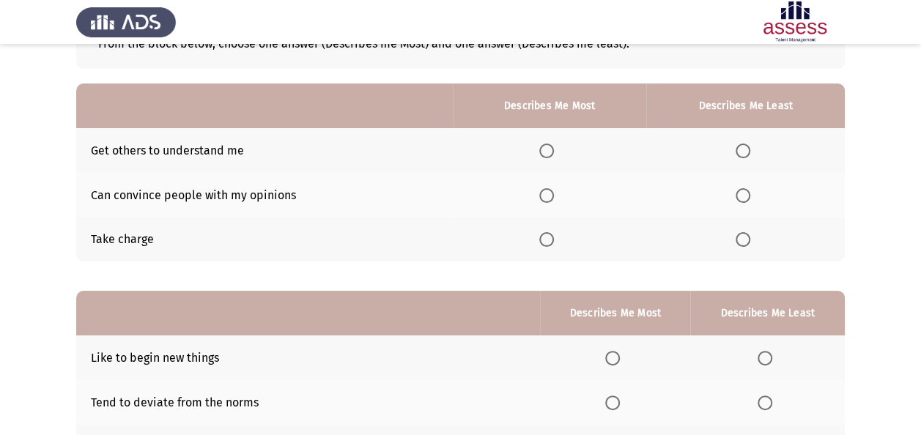
scroll to position [104, 0]
click at [551, 198] on span "Select an option" at bounding box center [546, 196] width 15 height 15
click at [551, 198] on input "Select an option" at bounding box center [546, 196] width 15 height 15
click at [544, 239] on span "Select an option" at bounding box center [546, 240] width 15 height 15
click at [544, 239] on input "Select an option" at bounding box center [546, 240] width 15 height 15
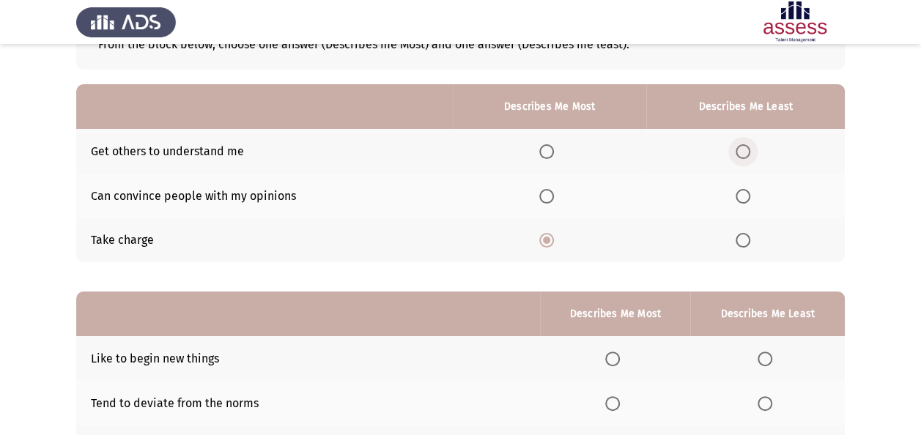
click at [744, 154] on span "Select an option" at bounding box center [742, 151] width 15 height 15
click at [744, 154] on input "Select an option" at bounding box center [742, 151] width 15 height 15
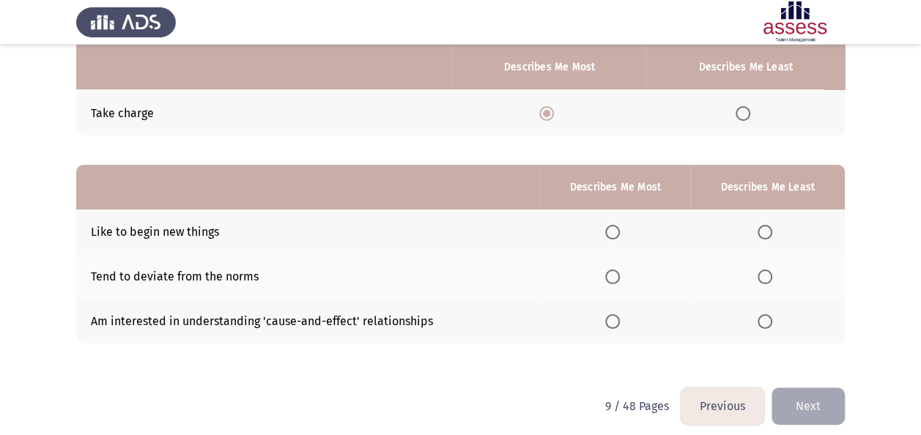
scroll to position [231, 0]
click at [615, 271] on span "Select an option" at bounding box center [612, 276] width 15 height 15
click at [615, 271] on input "Select an option" at bounding box center [612, 276] width 15 height 15
click at [765, 321] on span "Select an option" at bounding box center [765, 321] width 0 height 0
click at [765, 318] on input "Select an option" at bounding box center [764, 320] width 15 height 15
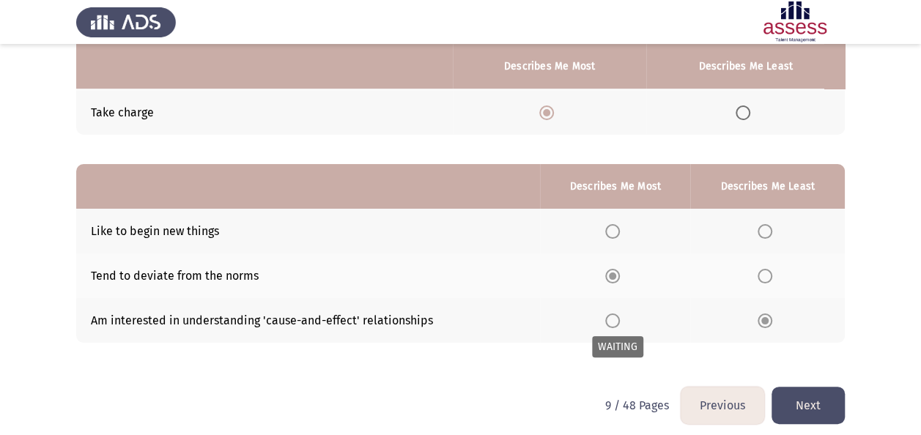
scroll to position [240, 0]
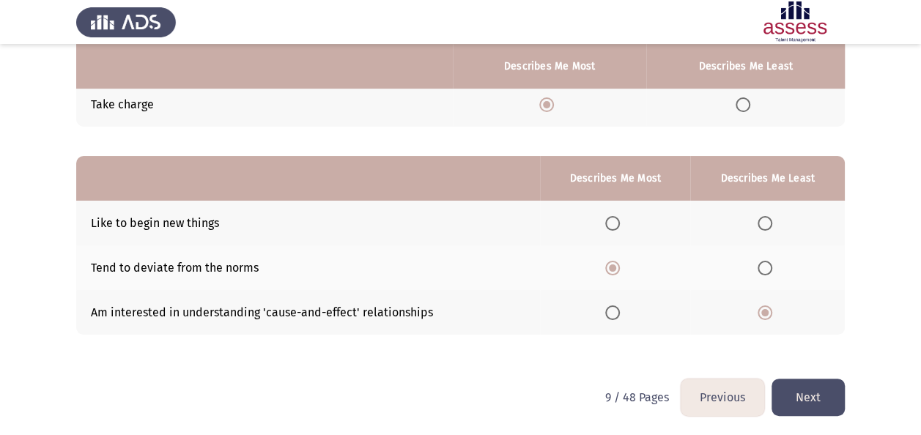
click at [812, 396] on button "Next" at bounding box center [807, 397] width 73 height 37
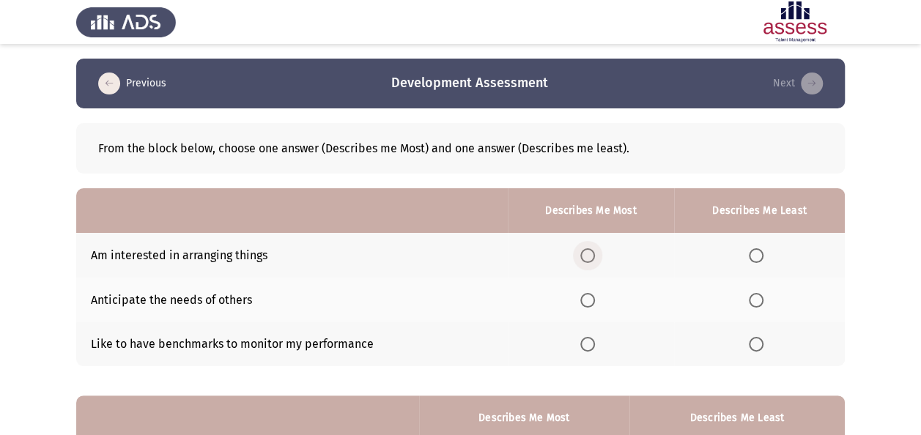
click at [587, 255] on span "Select an option" at bounding box center [587, 255] width 15 height 15
click at [587, 255] on input "Select an option" at bounding box center [587, 255] width 15 height 15
click at [592, 343] on span "Select an option" at bounding box center [587, 344] width 15 height 15
click at [592, 343] on input "Select an option" at bounding box center [587, 344] width 15 height 15
click at [751, 299] on span "Select an option" at bounding box center [756, 300] width 15 height 15
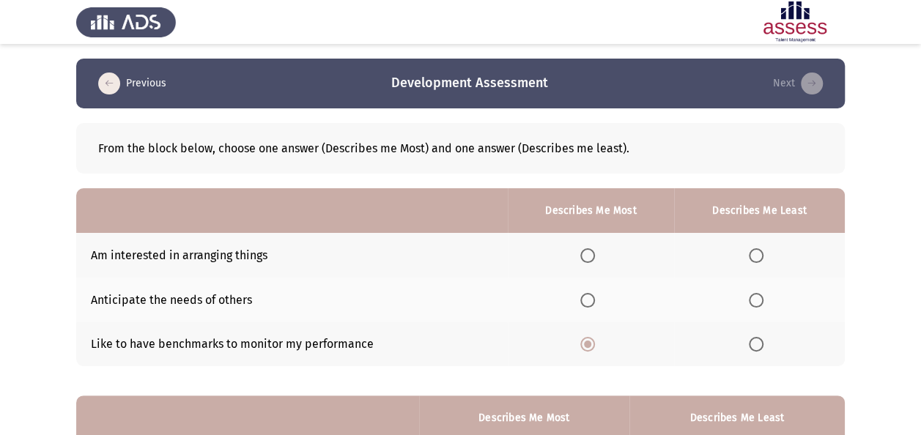
click at [751, 299] on input "Select an option" at bounding box center [756, 300] width 15 height 15
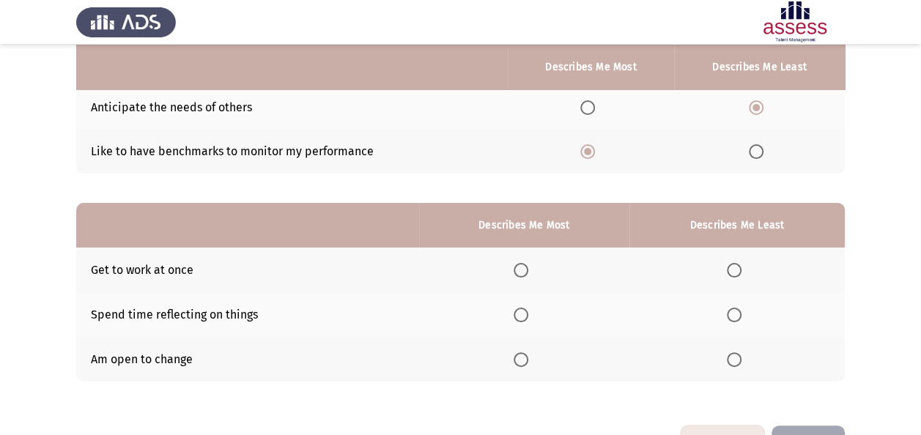
scroll to position [193, 0]
click at [525, 356] on span "Select an option" at bounding box center [520, 359] width 15 height 15
click at [525, 356] on input "Select an option" at bounding box center [520, 359] width 15 height 15
click at [732, 311] on span "Select an option" at bounding box center [734, 314] width 15 height 15
click at [732, 311] on input "Select an option" at bounding box center [734, 314] width 15 height 15
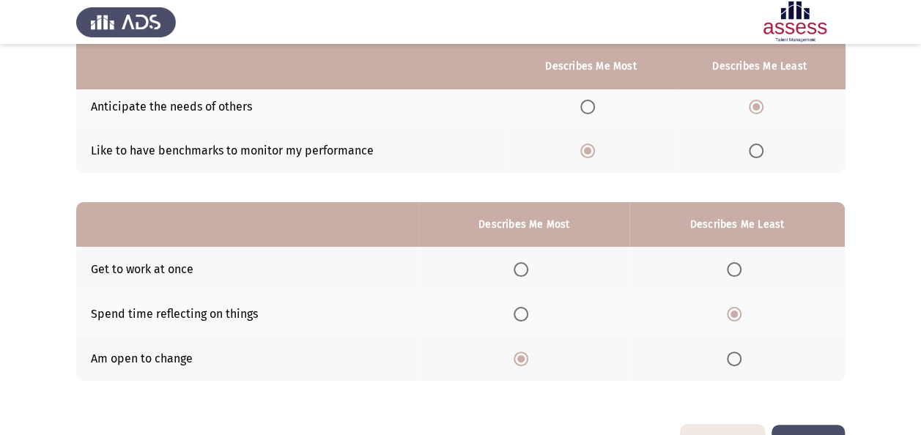
scroll to position [240, 0]
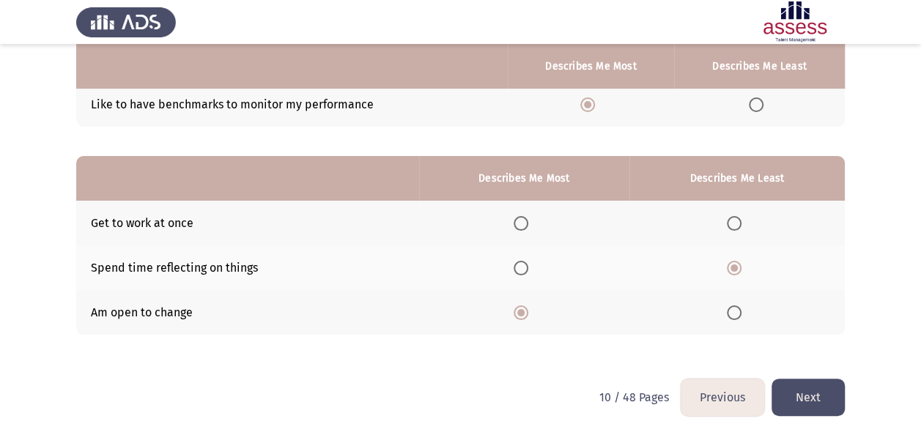
click at [813, 397] on button "Next" at bounding box center [807, 397] width 73 height 37
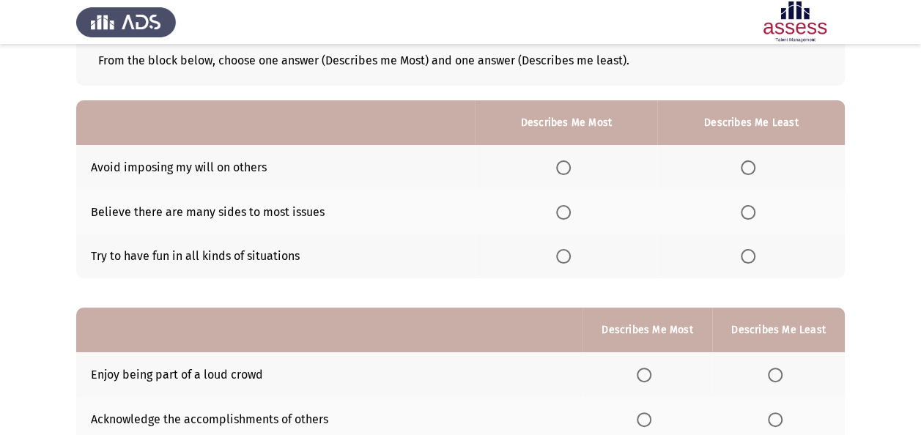
scroll to position [89, 0]
click at [565, 211] on span "Select an option" at bounding box center [563, 211] width 15 height 15
click at [565, 211] on input "Select an option" at bounding box center [563, 211] width 15 height 15
click at [565, 171] on span "Select an option" at bounding box center [563, 167] width 15 height 15
click at [565, 171] on input "Select an option" at bounding box center [563, 167] width 15 height 15
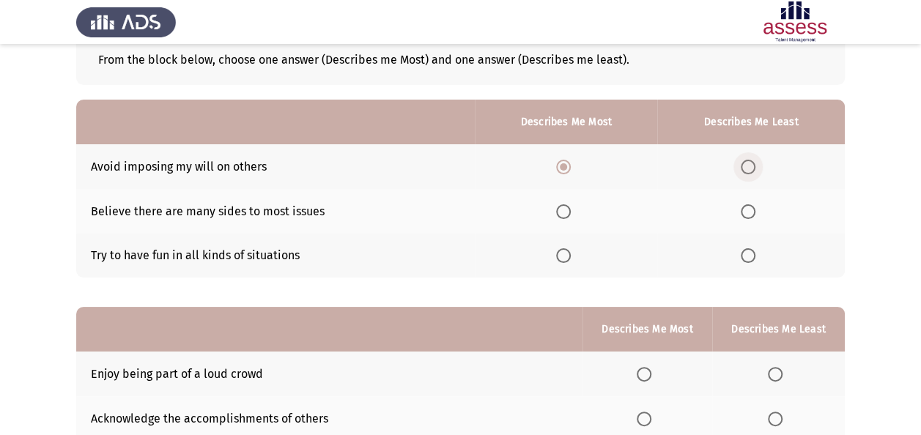
click at [752, 166] on span "Select an option" at bounding box center [748, 167] width 15 height 15
click at [752, 166] on input "Select an option" at bounding box center [748, 167] width 15 height 15
click at [565, 216] on span "Select an option" at bounding box center [563, 211] width 15 height 15
click at [565, 216] on input "Select an option" at bounding box center [563, 211] width 15 height 15
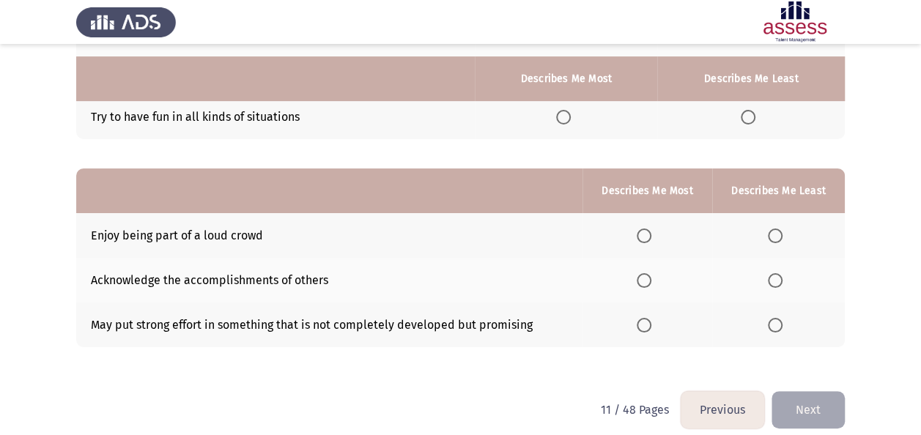
scroll to position [240, 0]
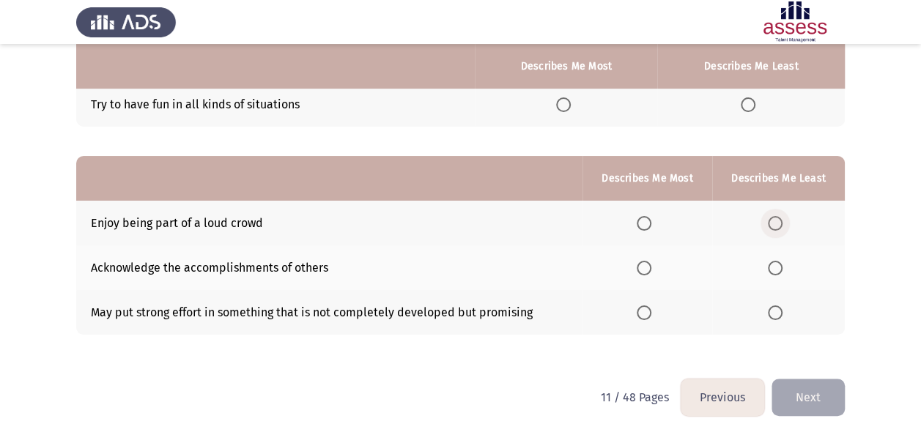
click at [774, 219] on span "Select an option" at bounding box center [775, 223] width 15 height 15
click at [774, 219] on input "Select an option" at bounding box center [775, 223] width 15 height 15
click at [646, 268] on span "Select an option" at bounding box center [644, 268] width 15 height 15
click at [646, 268] on input "Select an option" at bounding box center [644, 268] width 15 height 15
click at [803, 398] on button "Next" at bounding box center [807, 397] width 73 height 37
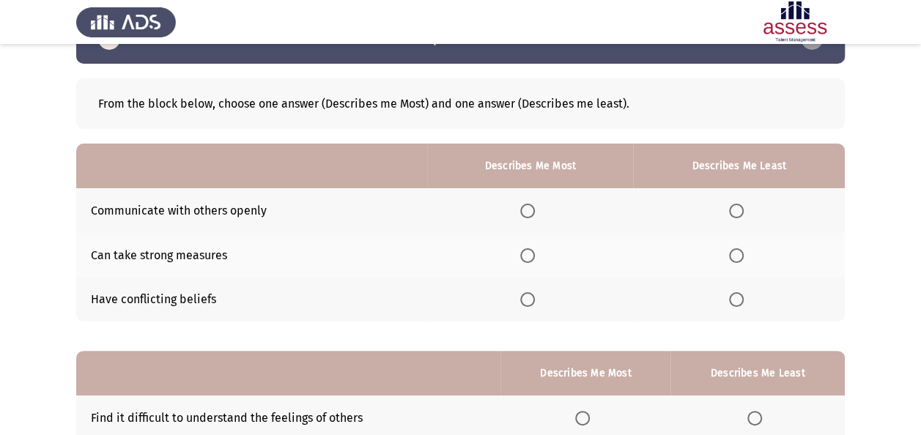
scroll to position [47, 0]
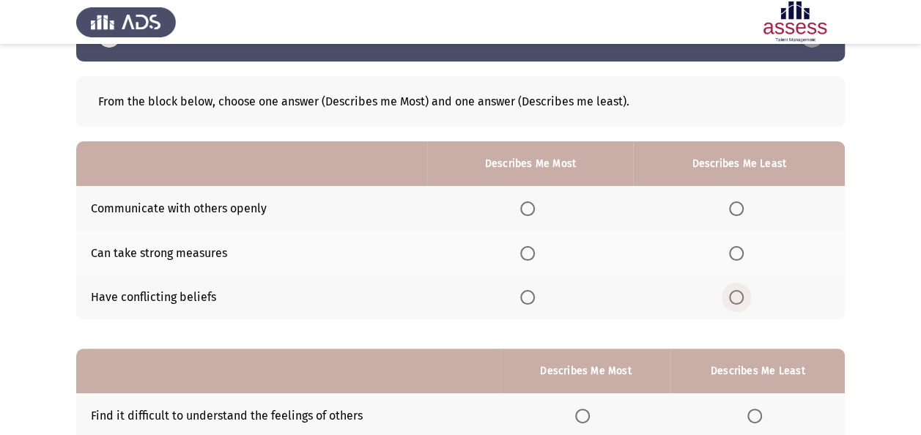
click at [738, 293] on span "Select an option" at bounding box center [736, 297] width 15 height 15
click at [738, 293] on input "Select an option" at bounding box center [736, 297] width 15 height 15
click at [535, 212] on span "Select an option" at bounding box center [527, 208] width 15 height 15
click at [535, 212] on input "Select an option" at bounding box center [527, 208] width 15 height 15
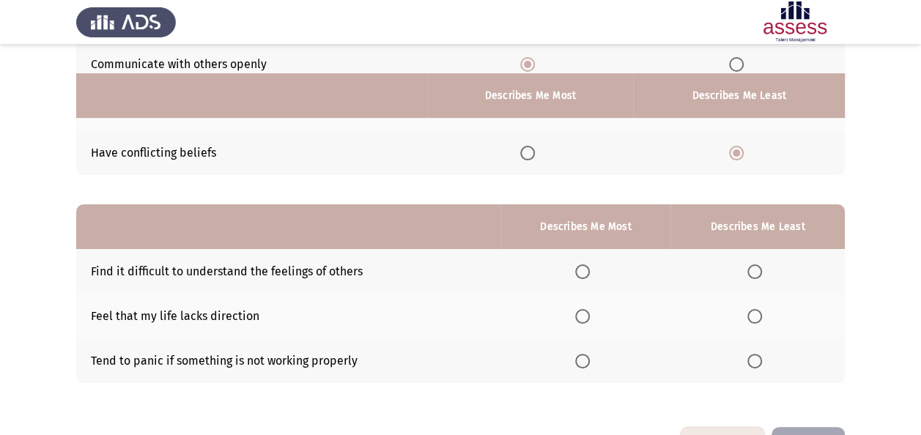
scroll to position [240, 0]
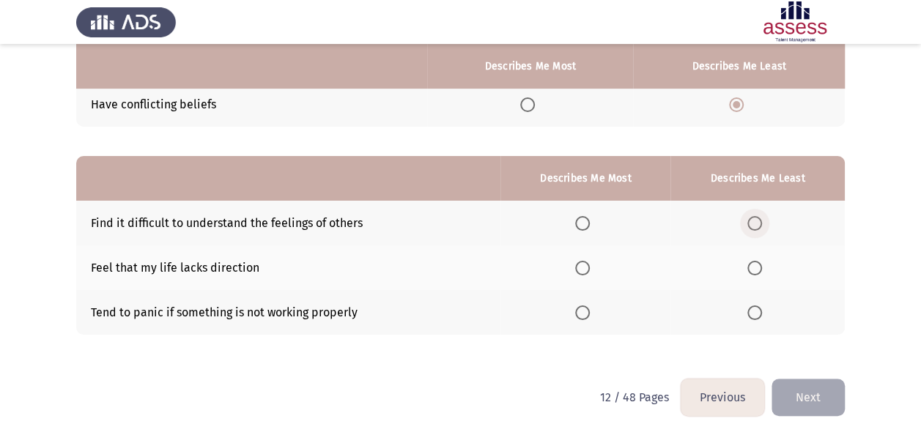
click at [757, 221] on span "Select an option" at bounding box center [754, 223] width 15 height 15
click at [757, 221] on input "Select an option" at bounding box center [754, 223] width 15 height 15
click at [760, 314] on span "Select an option" at bounding box center [754, 312] width 15 height 15
click at [760, 314] on input "Select an option" at bounding box center [754, 312] width 15 height 15
click at [583, 262] on span "Select an option" at bounding box center [582, 268] width 15 height 15
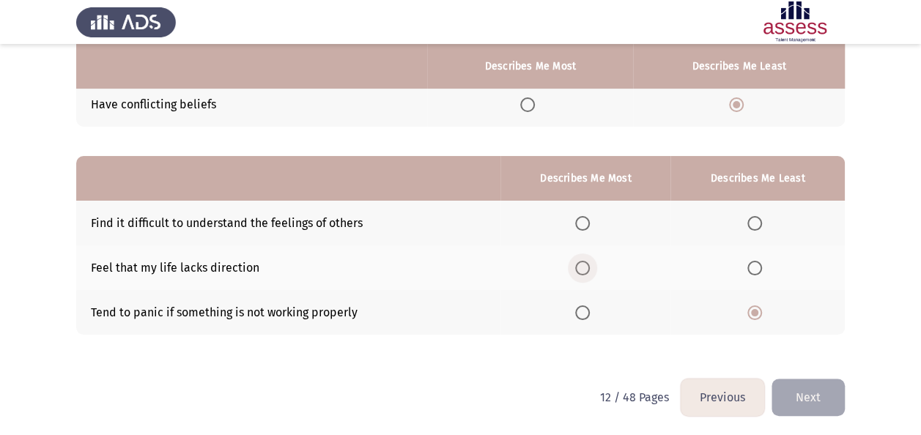
click at [583, 262] on input "Select an option" at bounding box center [582, 268] width 15 height 15
click at [812, 382] on button "Next" at bounding box center [807, 397] width 73 height 37
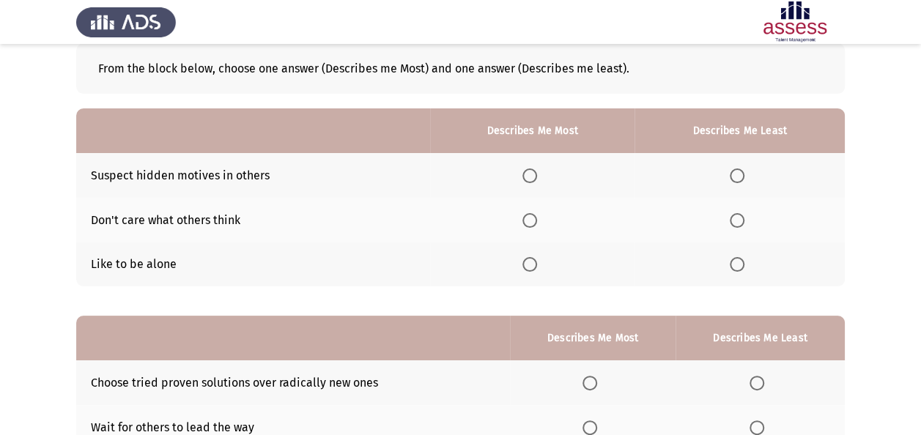
scroll to position [83, 0]
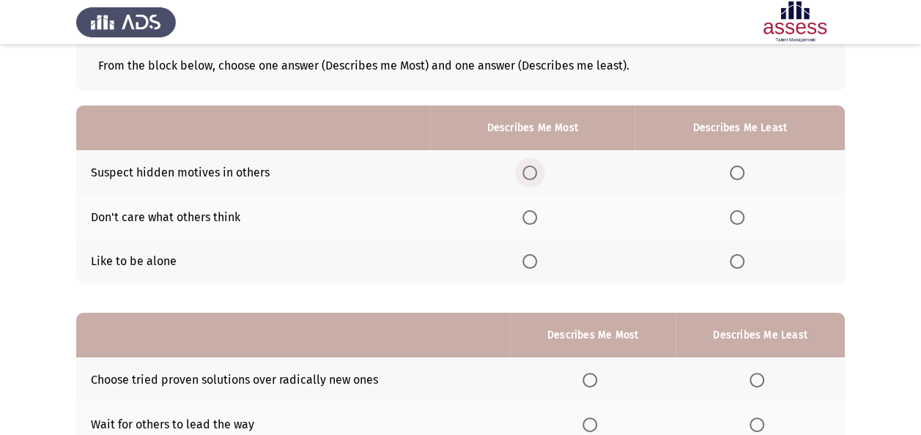
click at [531, 174] on span "Select an option" at bounding box center [529, 173] width 15 height 15
click at [531, 174] on input "Select an option" at bounding box center [529, 173] width 15 height 15
click at [743, 267] on span "Select an option" at bounding box center [737, 261] width 15 height 15
click at [743, 267] on input "Select an option" at bounding box center [737, 261] width 15 height 15
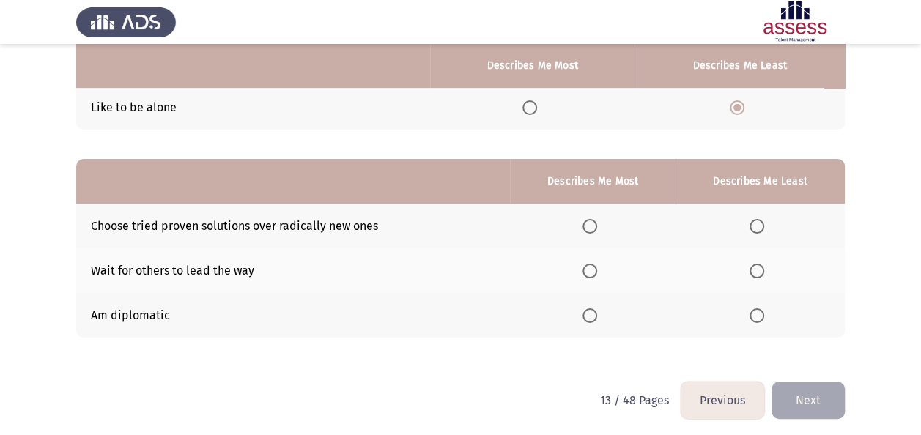
scroll to position [236, 0]
click at [594, 313] on span "Select an option" at bounding box center [589, 316] width 15 height 15
click at [594, 313] on input "Select an option" at bounding box center [589, 316] width 15 height 15
click at [763, 268] on span "Select an option" at bounding box center [756, 271] width 15 height 15
click at [763, 268] on input "Select an option" at bounding box center [756, 271] width 15 height 15
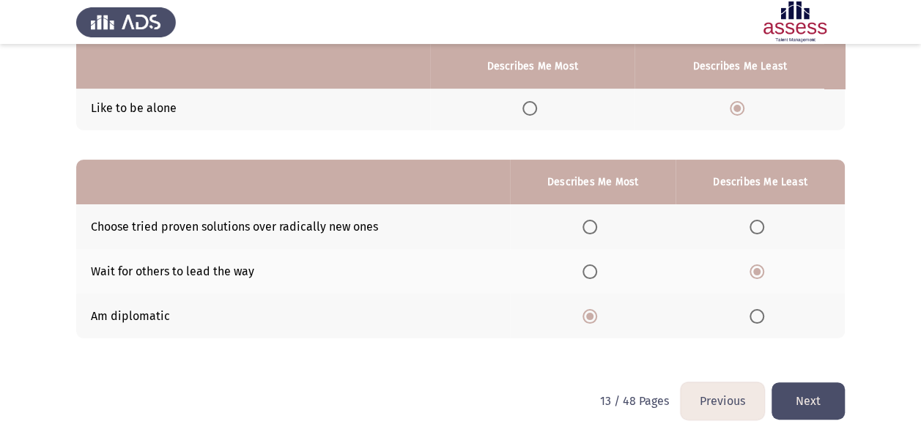
scroll to position [240, 0]
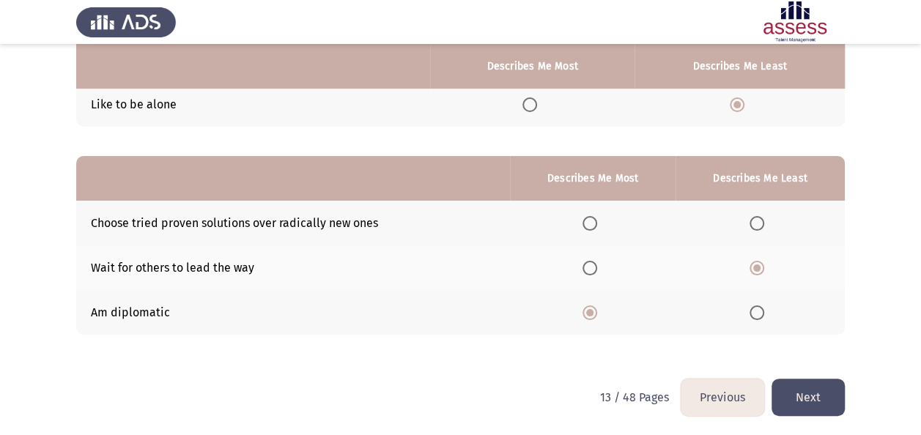
click at [812, 396] on button "Next" at bounding box center [807, 397] width 73 height 37
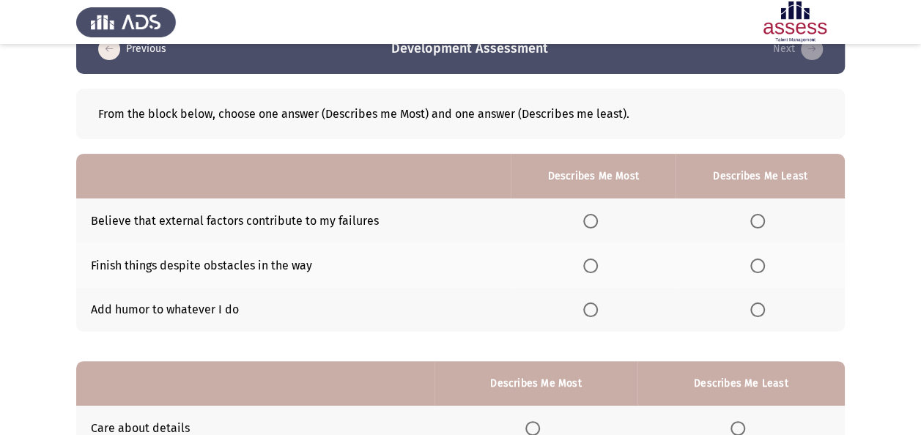
scroll to position [35, 0]
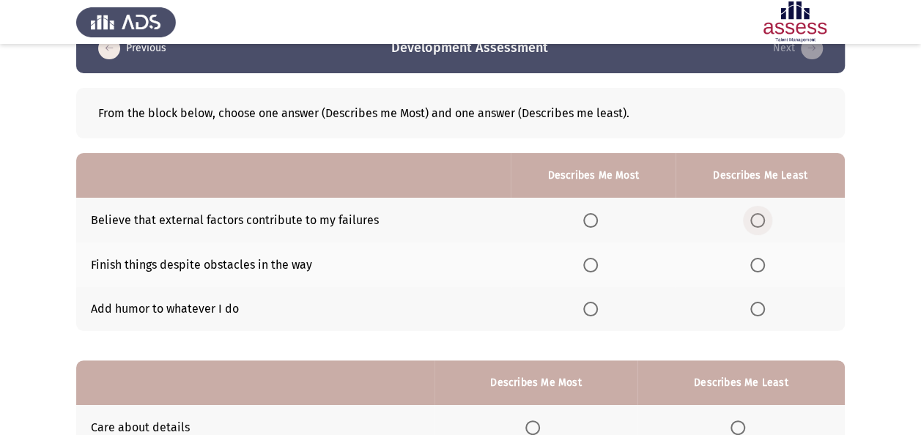
click at [757, 220] on span "Select an option" at bounding box center [757, 220] width 15 height 15
click at [757, 220] on input "Select an option" at bounding box center [757, 220] width 15 height 15
click at [596, 262] on span "Select an option" at bounding box center [590, 265] width 15 height 15
click at [596, 262] on input "Select an option" at bounding box center [590, 265] width 15 height 15
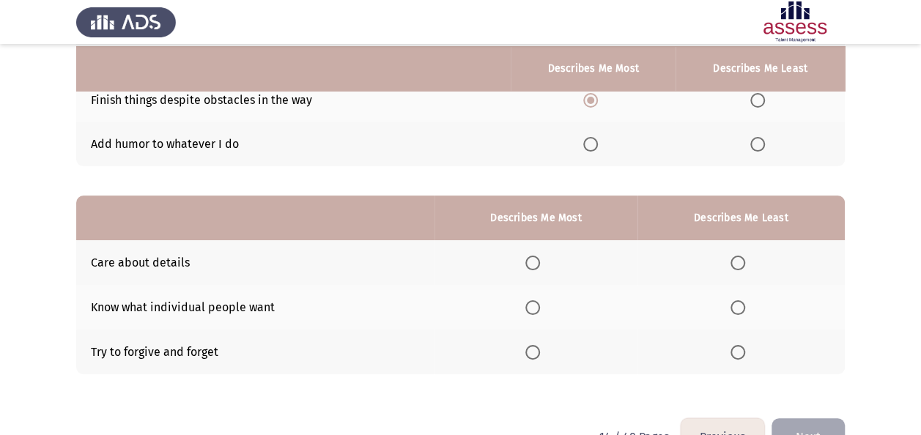
scroll to position [202, 0]
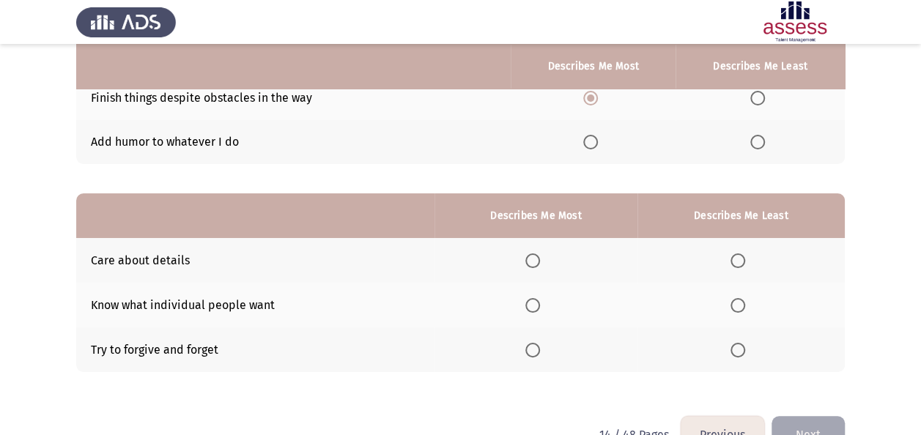
click at [536, 259] on span "Select an option" at bounding box center [532, 260] width 15 height 15
click at [536, 259] on input "Select an option" at bounding box center [532, 260] width 15 height 15
click at [738, 304] on span "Select an option" at bounding box center [737, 305] width 15 height 15
click at [738, 304] on input "Select an option" at bounding box center [737, 305] width 15 height 15
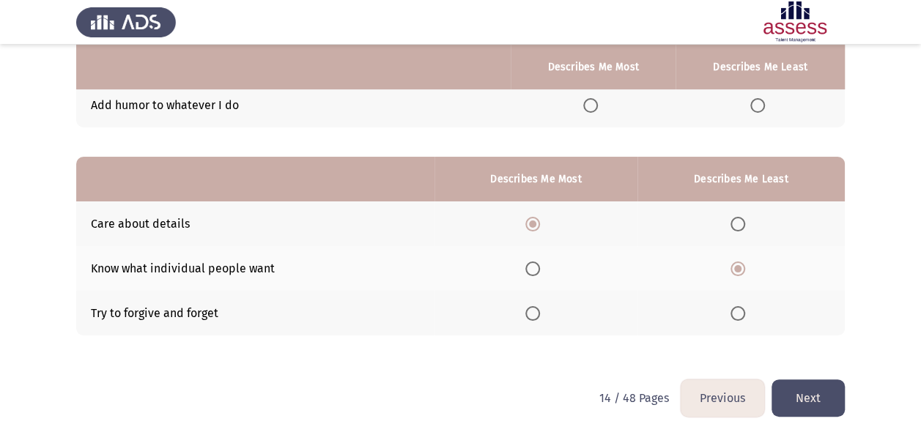
scroll to position [240, 0]
click at [810, 392] on button "Next" at bounding box center [807, 397] width 73 height 37
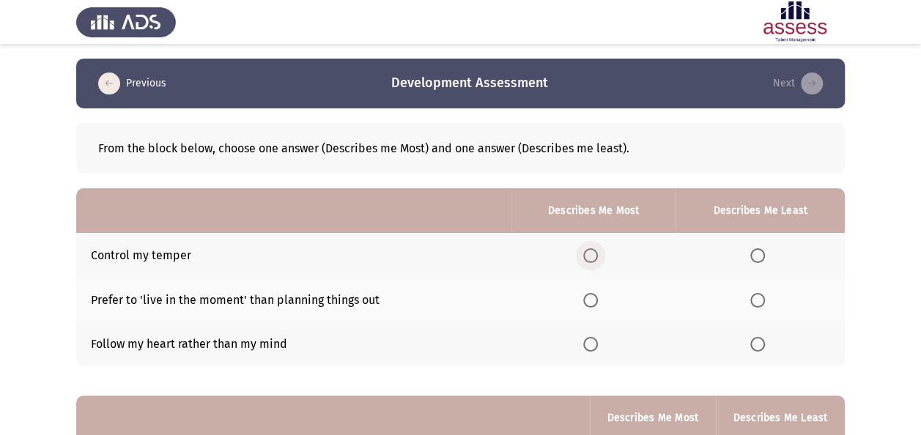
click at [587, 251] on span "Select an option" at bounding box center [590, 255] width 15 height 15
click at [587, 251] on input "Select an option" at bounding box center [590, 255] width 15 height 15
click at [756, 340] on span "Select an option" at bounding box center [757, 344] width 15 height 15
click at [756, 340] on input "Select an option" at bounding box center [757, 344] width 15 height 15
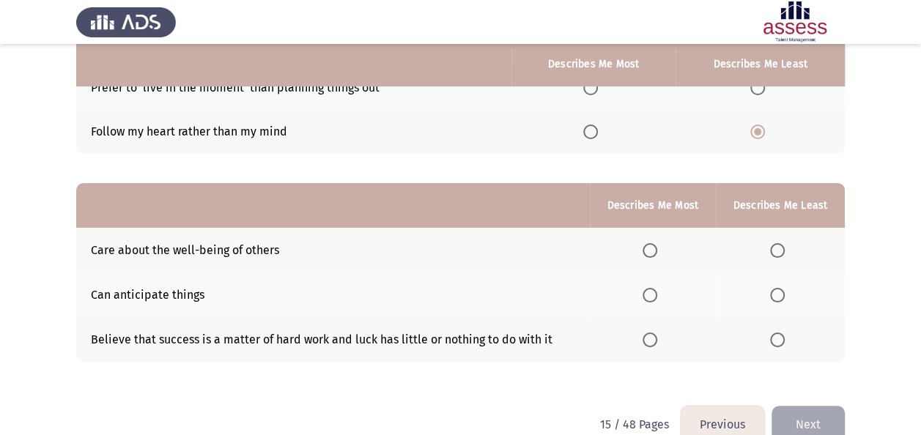
scroll to position [209, 0]
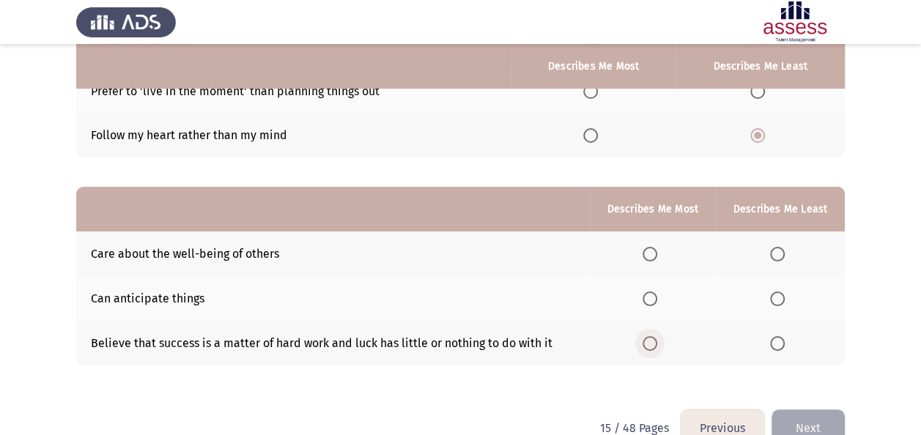
click at [657, 341] on span "Select an option" at bounding box center [649, 343] width 15 height 15
click at [657, 341] on input "Select an option" at bounding box center [649, 343] width 15 height 15
click at [779, 259] on span "Select an option" at bounding box center [777, 254] width 15 height 15
click at [779, 259] on input "Select an option" at bounding box center [777, 254] width 15 height 15
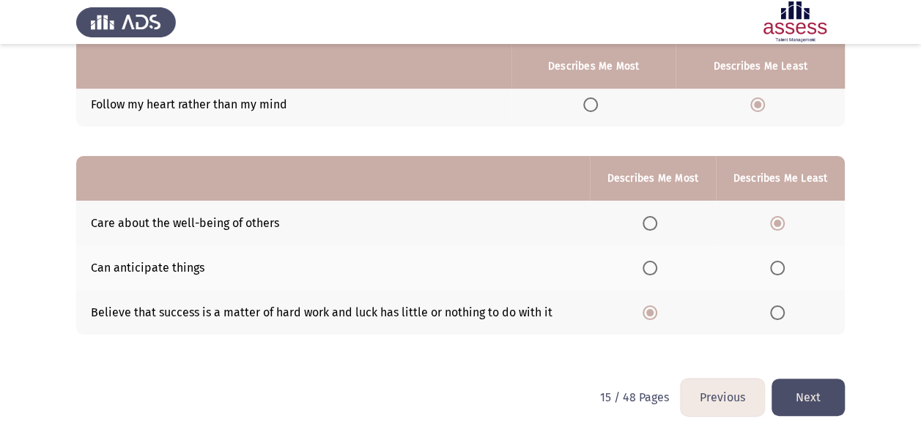
click at [812, 406] on button "Next" at bounding box center [807, 397] width 73 height 37
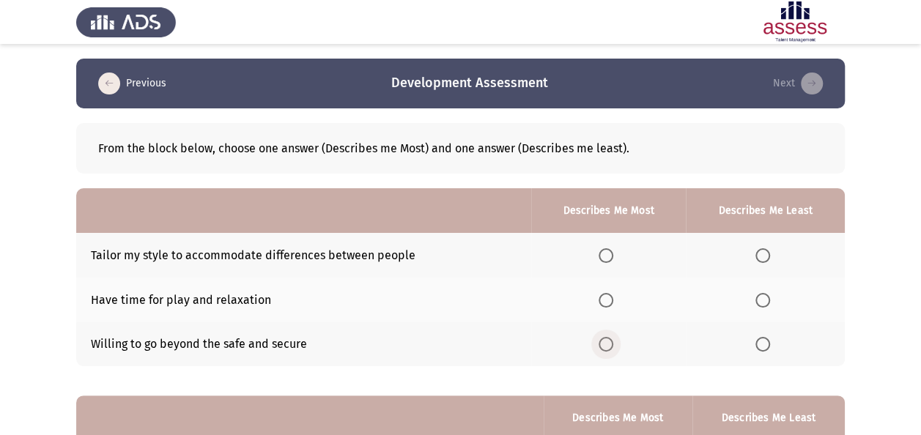
click at [608, 338] on span "Select an option" at bounding box center [605, 344] width 15 height 15
click at [608, 338] on input "Select an option" at bounding box center [605, 344] width 15 height 15
click at [760, 251] on span "Select an option" at bounding box center [762, 255] width 15 height 15
click at [760, 251] on input "Select an option" at bounding box center [762, 255] width 15 height 15
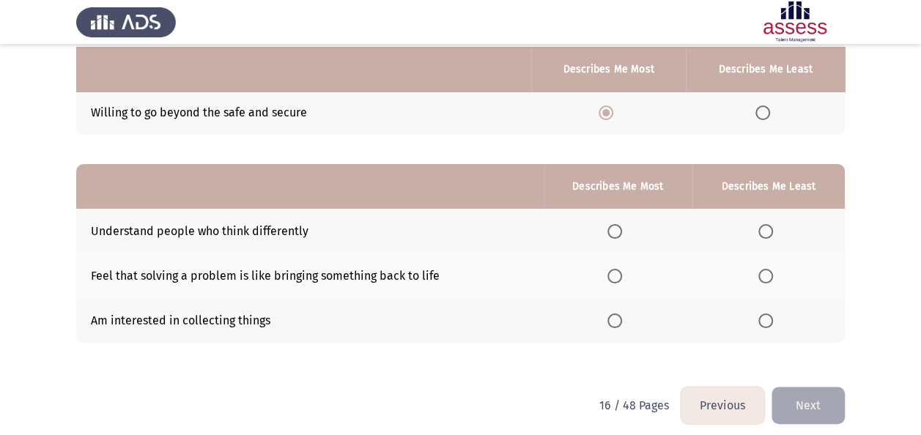
scroll to position [240, 0]
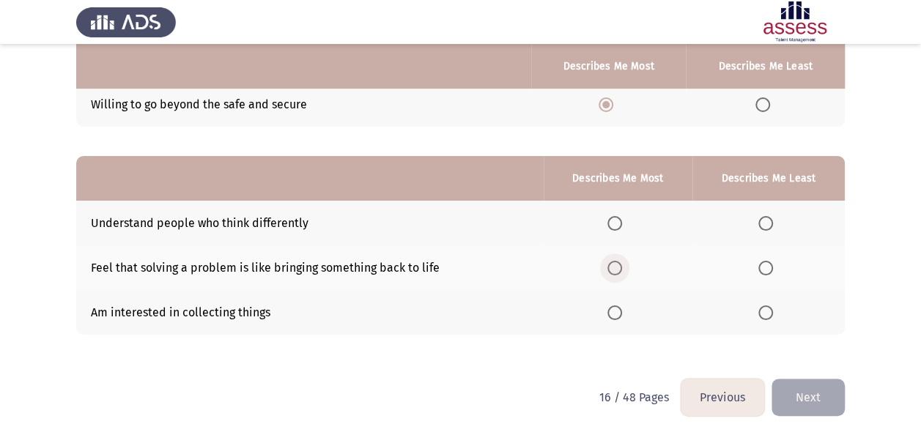
click at [620, 265] on span "Select an option" at bounding box center [614, 268] width 15 height 15
click at [620, 265] on input "Select an option" at bounding box center [614, 268] width 15 height 15
click at [765, 313] on span "Select an option" at bounding box center [765, 312] width 15 height 15
click at [765, 313] on input "Select an option" at bounding box center [765, 312] width 15 height 15
click at [817, 385] on button "Next" at bounding box center [807, 397] width 73 height 37
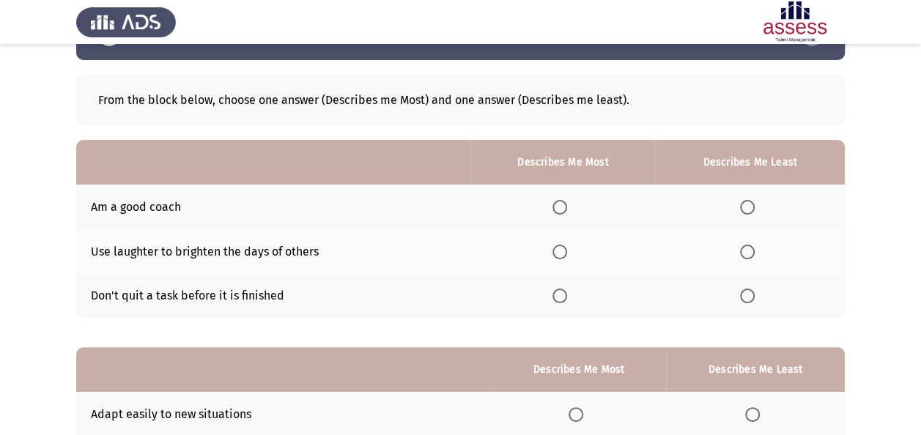
scroll to position [52, 0]
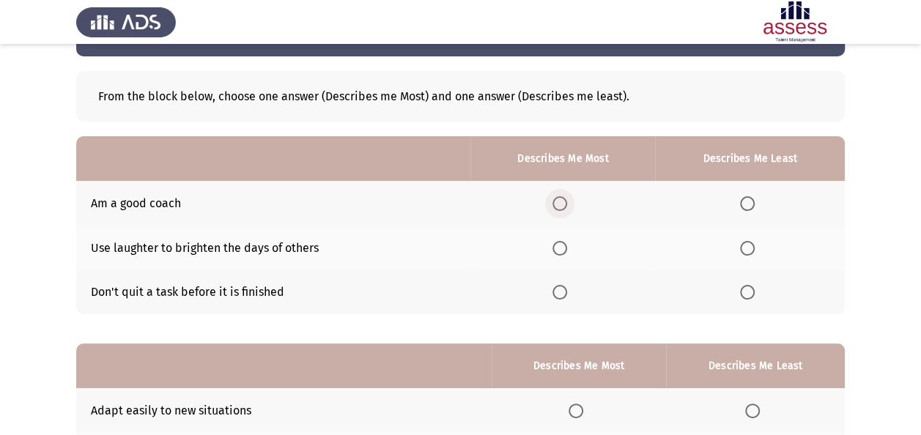
click at [565, 204] on span "Select an option" at bounding box center [559, 203] width 15 height 15
click at [565, 204] on input "Select an option" at bounding box center [559, 203] width 15 height 15
click at [745, 289] on span "Select an option" at bounding box center [747, 292] width 15 height 15
click at [745, 289] on input "Select an option" at bounding box center [747, 292] width 15 height 15
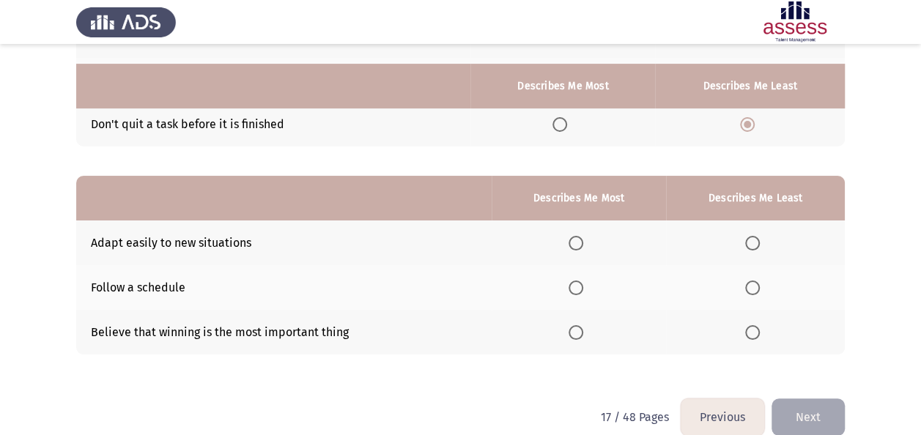
scroll to position [240, 0]
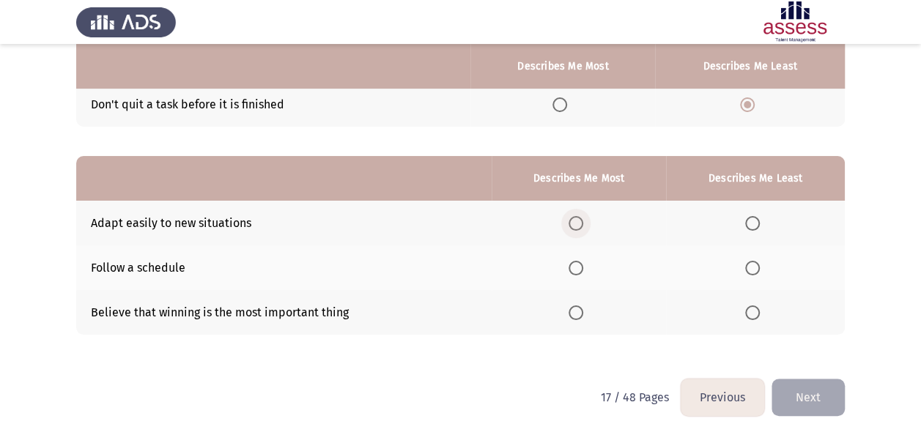
click at [579, 216] on span "Select an option" at bounding box center [575, 223] width 15 height 15
click at [579, 216] on input "Select an option" at bounding box center [575, 223] width 15 height 15
click at [756, 311] on span "Select an option" at bounding box center [752, 312] width 15 height 15
click at [756, 311] on input "Select an option" at bounding box center [752, 312] width 15 height 15
click at [823, 387] on button "Next" at bounding box center [807, 397] width 73 height 37
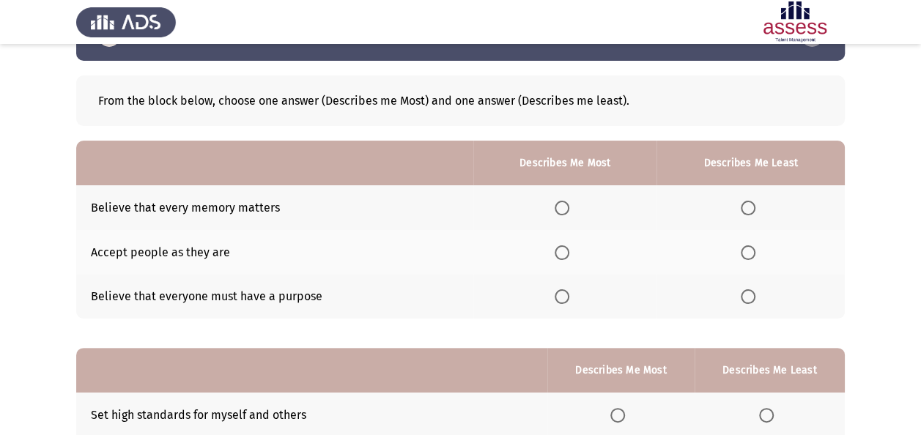
scroll to position [50, 0]
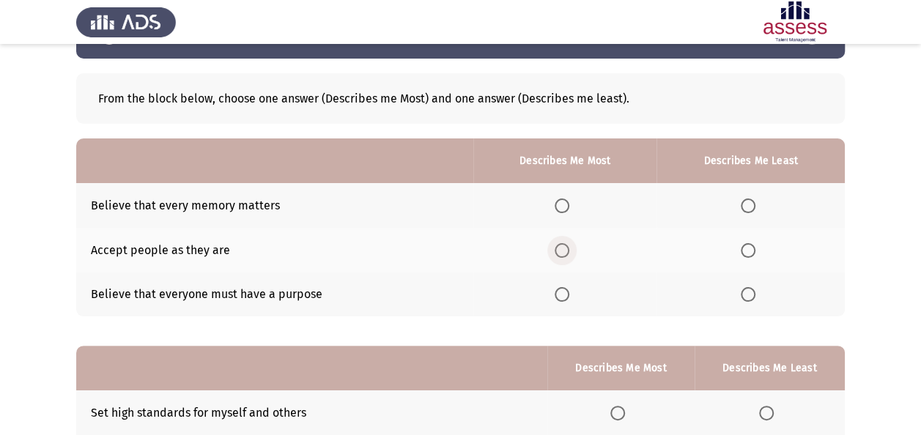
click at [564, 246] on span "Select an option" at bounding box center [561, 250] width 15 height 15
click at [564, 246] on input "Select an option" at bounding box center [561, 250] width 15 height 15
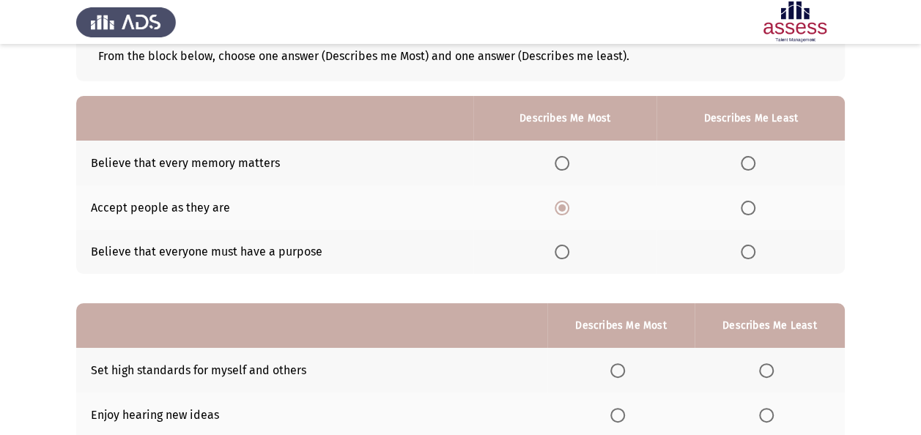
scroll to position [94, 0]
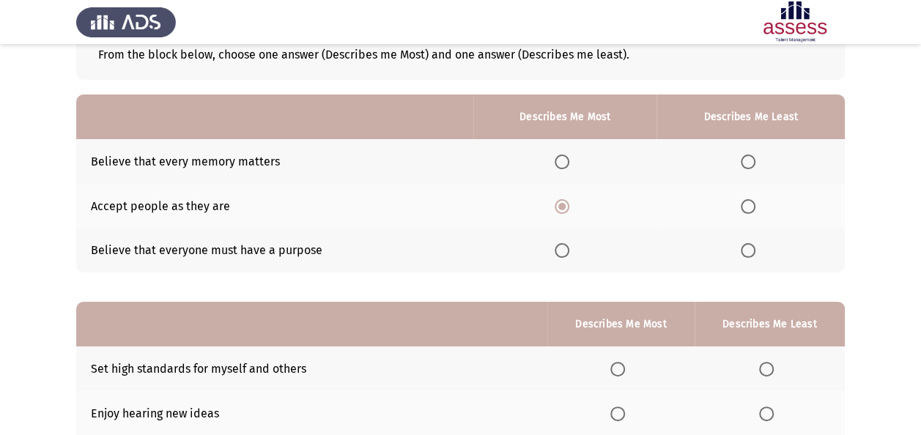
click at [750, 252] on span "Select an option" at bounding box center [748, 250] width 15 height 15
click at [750, 252] on input "Select an option" at bounding box center [748, 250] width 15 height 15
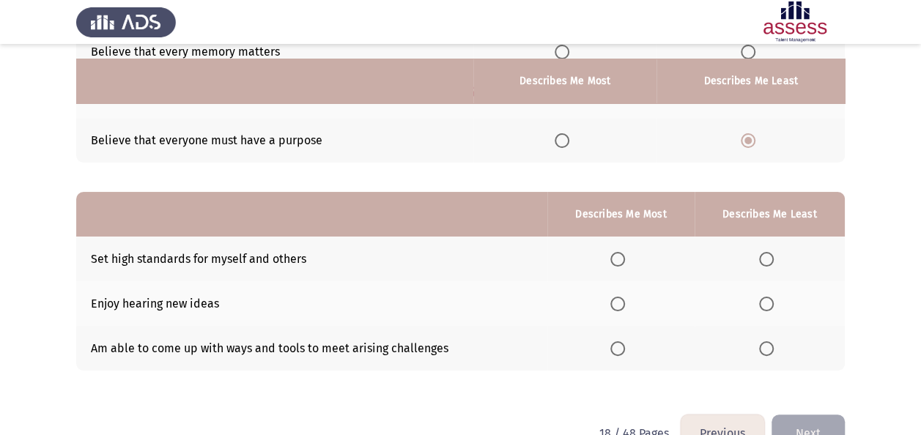
scroll to position [240, 0]
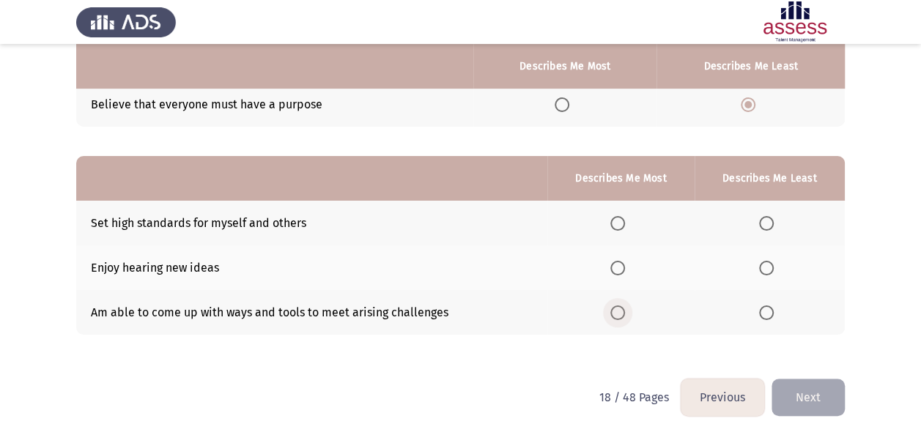
click at [620, 312] on span "Select an option" at bounding box center [617, 312] width 15 height 15
click at [620, 312] on input "Select an option" at bounding box center [617, 312] width 15 height 15
click at [763, 264] on span "Select an option" at bounding box center [766, 268] width 15 height 15
click at [763, 264] on input "Select an option" at bounding box center [766, 268] width 15 height 15
click at [765, 224] on span "Select an option" at bounding box center [766, 223] width 15 height 15
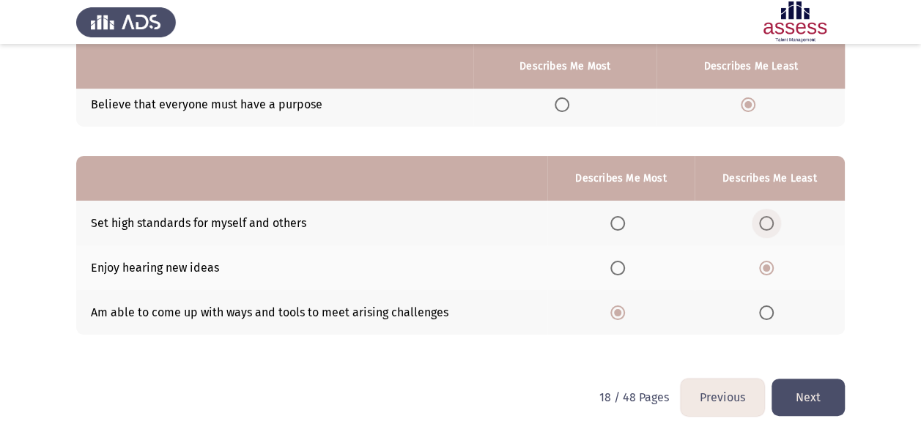
click at [765, 224] on input "Select an option" at bounding box center [766, 223] width 15 height 15
click at [815, 406] on button "Next" at bounding box center [807, 397] width 73 height 37
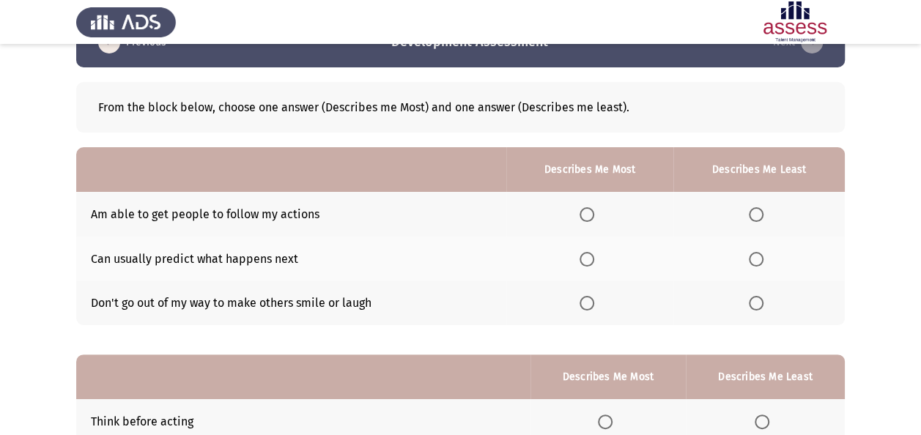
scroll to position [42, 0]
click at [594, 209] on span "Select an option" at bounding box center [586, 214] width 15 height 15
click at [594, 209] on input "Select an option" at bounding box center [586, 214] width 15 height 15
click at [760, 302] on span "Select an option" at bounding box center [756, 302] width 15 height 15
click at [760, 302] on input "Select an option" at bounding box center [756, 302] width 15 height 15
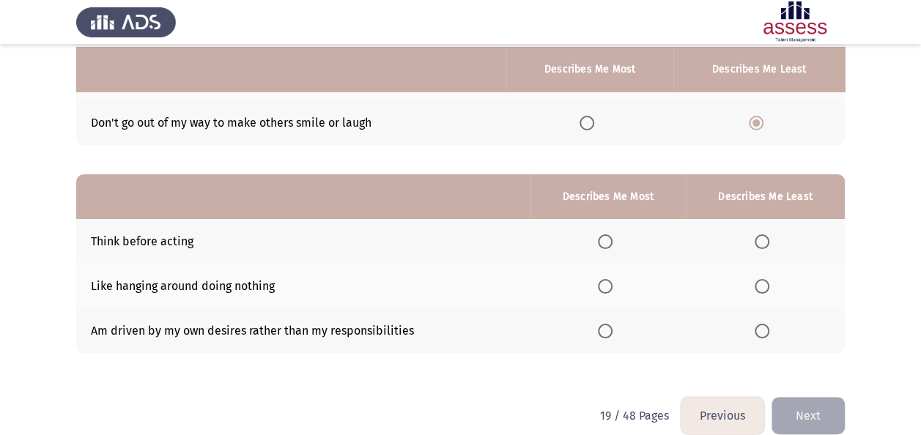
scroll to position [230, 0]
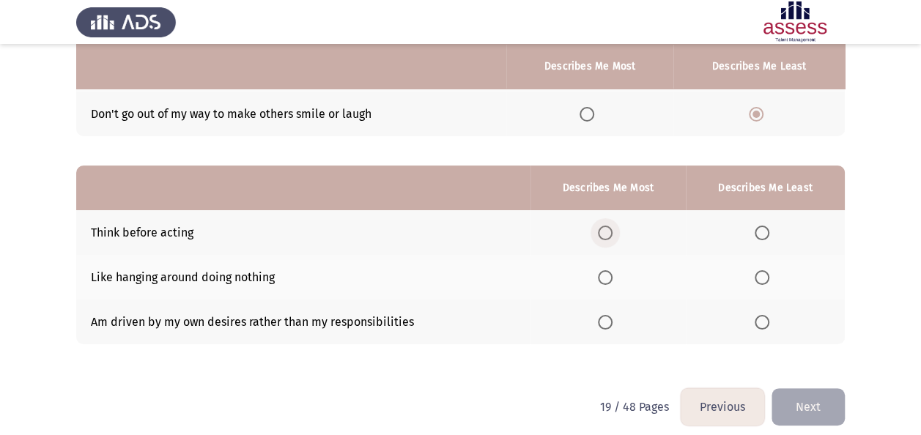
click at [611, 236] on span "Select an option" at bounding box center [605, 233] width 15 height 15
click at [611, 236] on input "Select an option" at bounding box center [605, 233] width 15 height 15
click at [763, 281] on span "Select an option" at bounding box center [761, 277] width 15 height 15
click at [763, 281] on input "Select an option" at bounding box center [761, 277] width 15 height 15
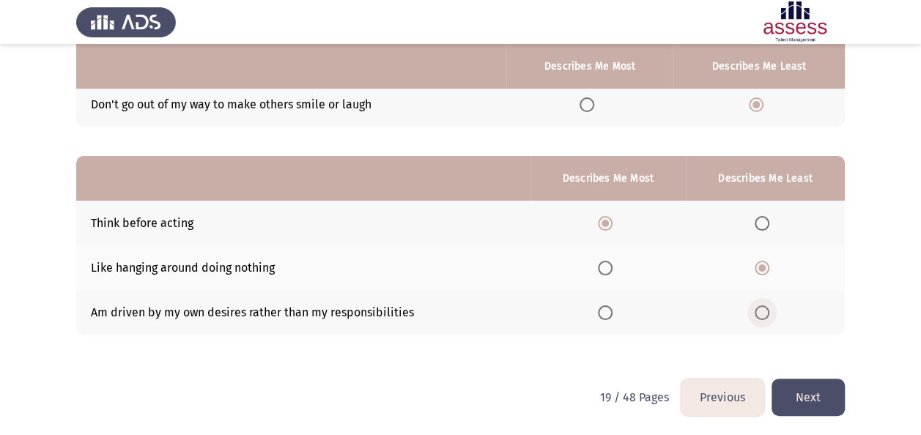
click at [767, 311] on span "Select an option" at bounding box center [761, 312] width 15 height 15
click at [767, 311] on input "Select an option" at bounding box center [761, 312] width 15 height 15
click at [820, 392] on button "Next" at bounding box center [807, 397] width 73 height 37
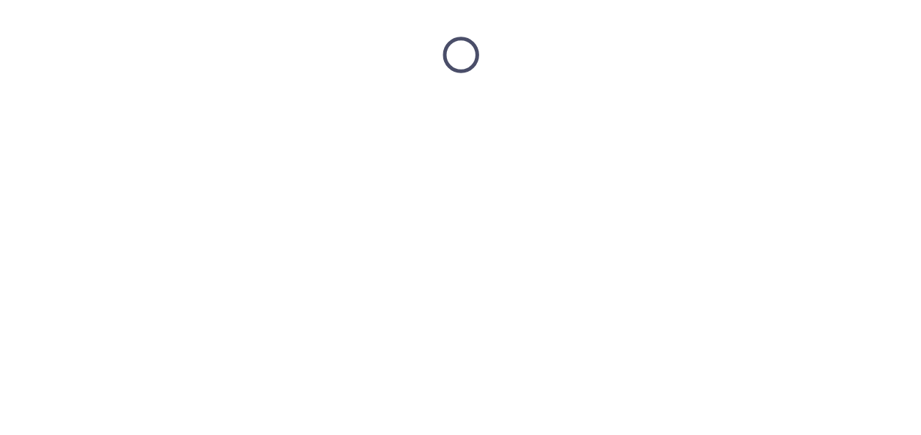
scroll to position [0, 0]
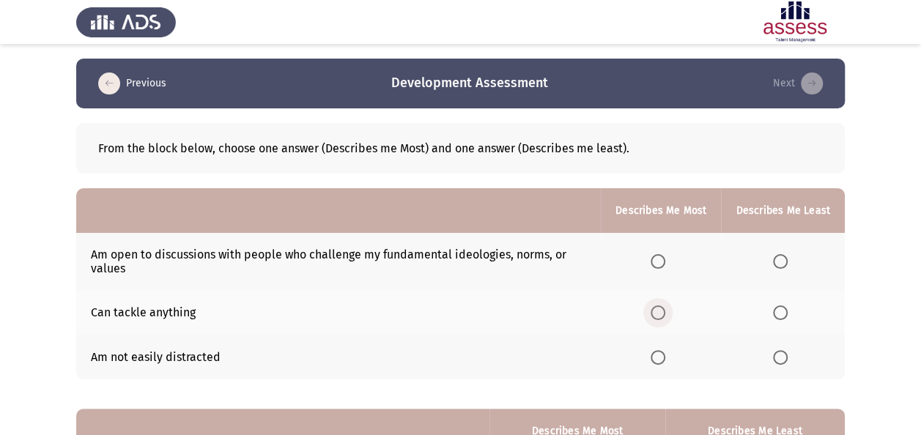
click at [658, 313] on span "Select an option" at bounding box center [658, 313] width 0 height 0
click at [661, 311] on input "Select an option" at bounding box center [657, 312] width 15 height 15
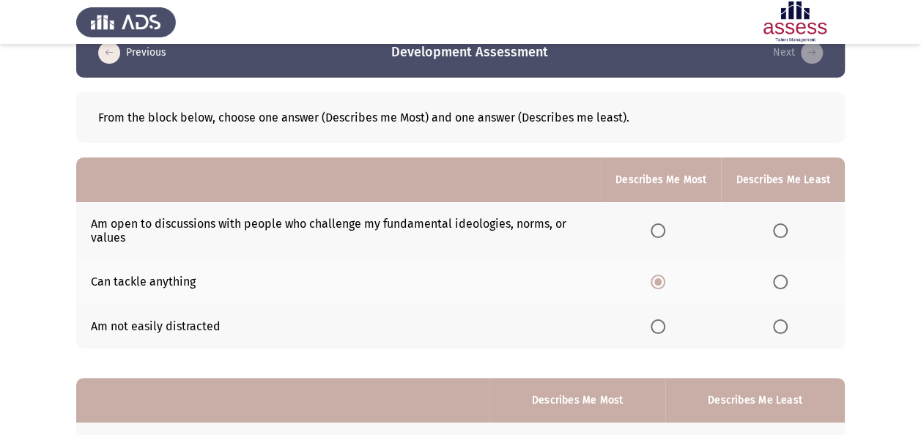
scroll to position [35, 0]
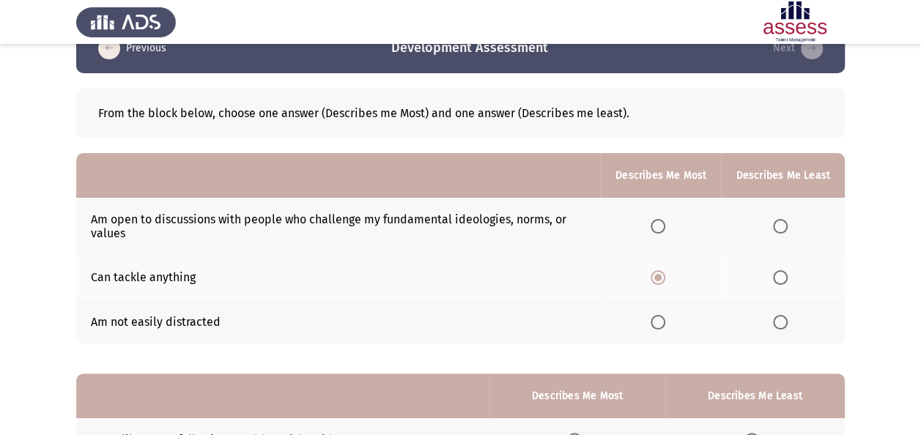
click at [787, 231] on span "Select an option" at bounding box center [780, 226] width 15 height 15
click at [787, 231] on input "Select an option" at bounding box center [780, 226] width 15 height 15
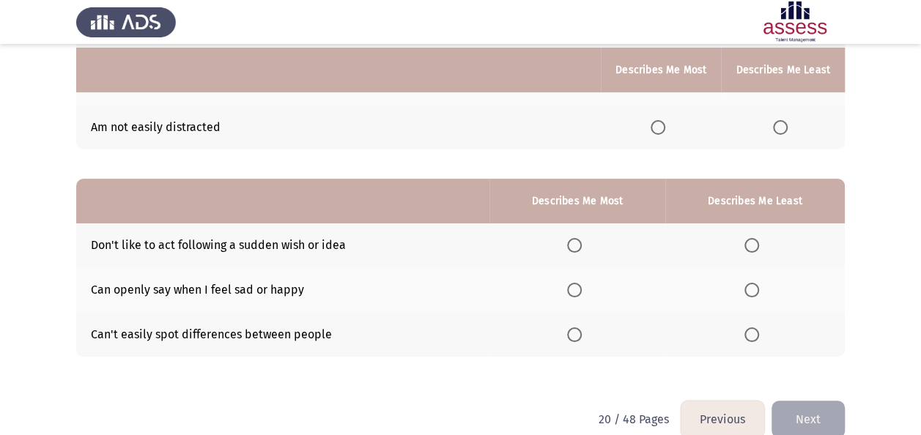
scroll to position [234, 0]
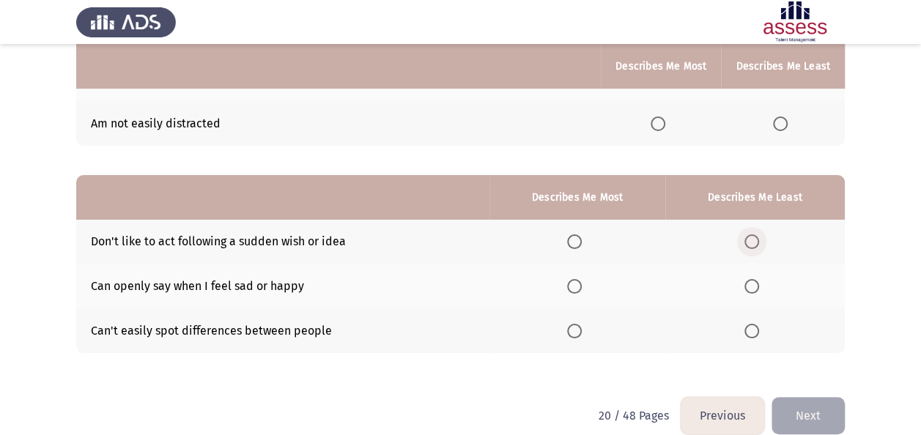
click at [749, 236] on span "Select an option" at bounding box center [751, 241] width 15 height 15
click at [749, 236] on input "Select an option" at bounding box center [751, 241] width 15 height 15
click at [579, 279] on span "Select an option" at bounding box center [574, 286] width 15 height 15
click at [579, 279] on input "Select an option" at bounding box center [574, 286] width 15 height 15
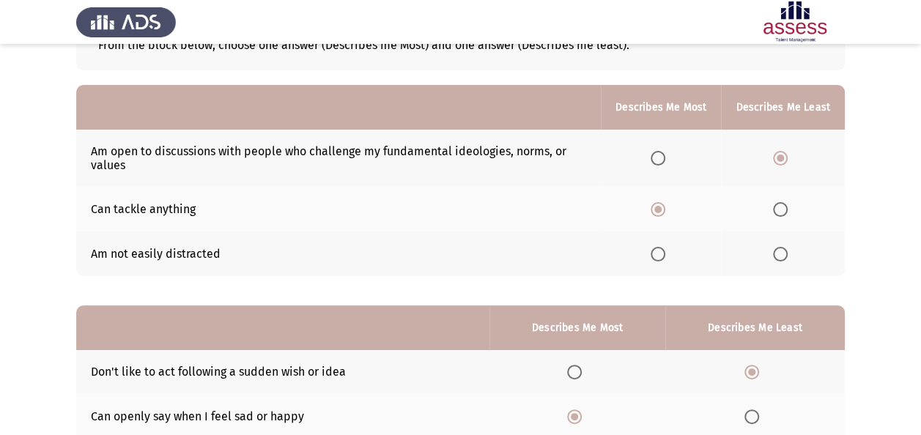
scroll to position [252, 0]
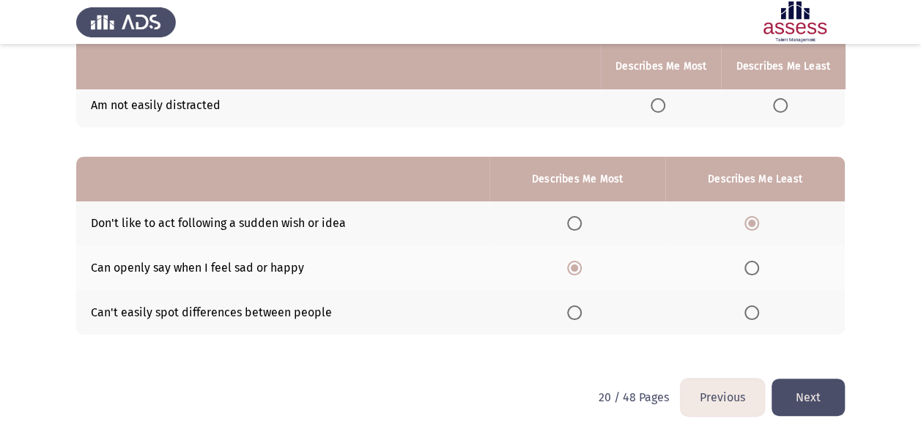
click at [791, 138] on div "From the block below, choose one answer (Describes me Most) and one answer (Des…" at bounding box center [460, 110] width 768 height 508
click at [831, 379] on button "Next" at bounding box center [807, 397] width 73 height 37
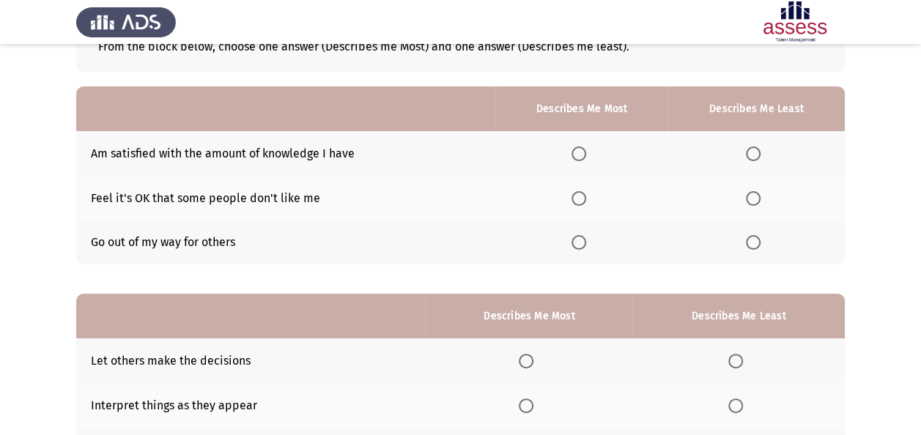
scroll to position [0, 0]
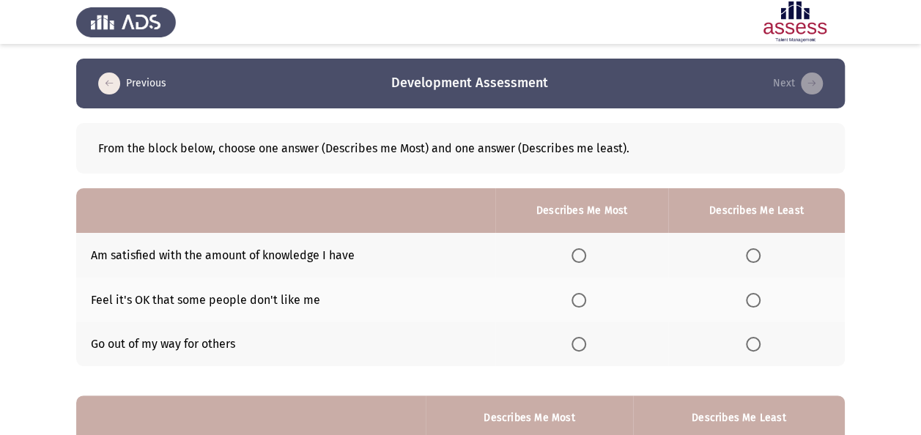
click at [816, 154] on div "From the block below, choose one answer (Describes me Most) and one answer (Des…" at bounding box center [460, 148] width 724 height 14
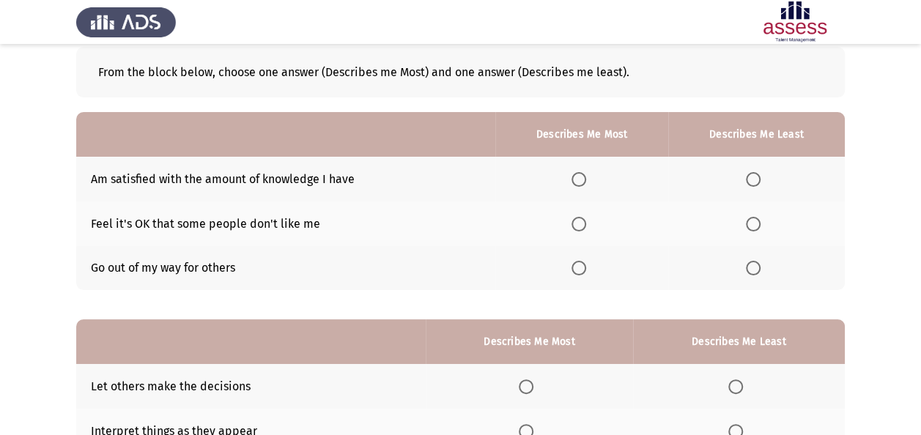
scroll to position [77, 0]
click at [752, 171] on span "Select an option" at bounding box center [753, 178] width 15 height 15
click at [752, 171] on input "Select an option" at bounding box center [753, 178] width 15 height 15
click at [584, 226] on span "Select an option" at bounding box center [578, 223] width 15 height 15
click at [584, 226] on input "Select an option" at bounding box center [578, 223] width 15 height 15
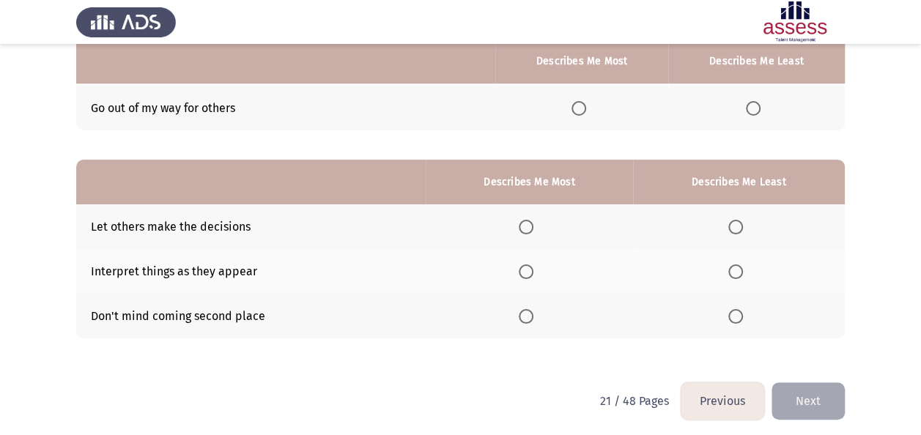
scroll to position [237, 0]
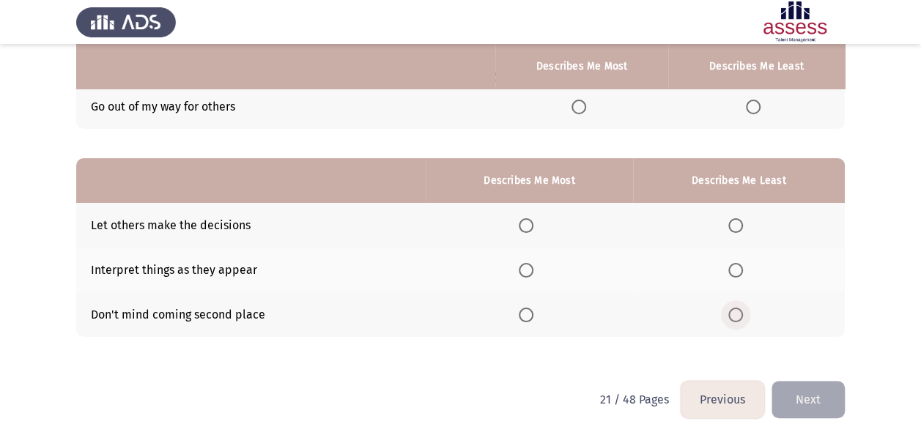
click at [734, 313] on span "Select an option" at bounding box center [735, 315] width 15 height 15
click at [734, 313] on input "Select an option" at bounding box center [735, 315] width 15 height 15
click at [535, 275] on label "Select an option" at bounding box center [529, 270] width 21 height 15
click at [533, 275] on input "Select an option" at bounding box center [526, 270] width 15 height 15
click at [810, 381] on button "Next" at bounding box center [807, 399] width 73 height 37
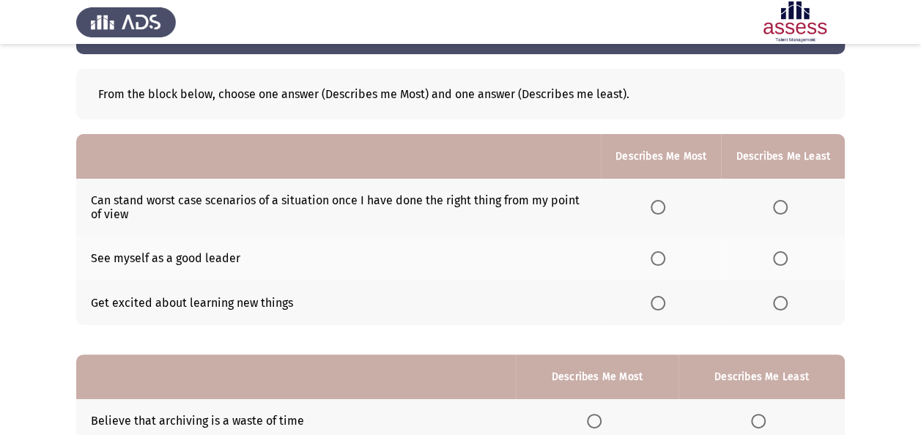
scroll to position [57, 0]
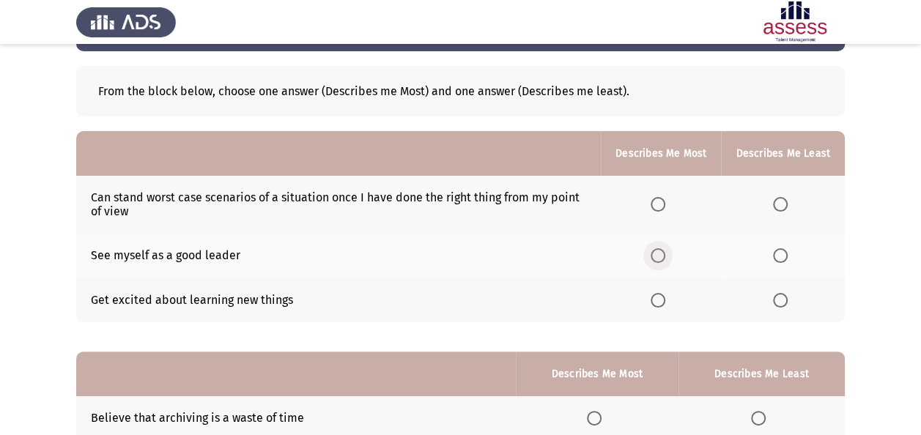
click at [656, 252] on span "Select an option" at bounding box center [657, 255] width 15 height 15
click at [656, 252] on input "Select an option" at bounding box center [657, 255] width 15 height 15
click at [655, 294] on span "Select an option" at bounding box center [657, 300] width 15 height 15
click at [655, 294] on input "Select an option" at bounding box center [657, 300] width 15 height 15
click at [781, 198] on span "Select an option" at bounding box center [780, 204] width 15 height 15
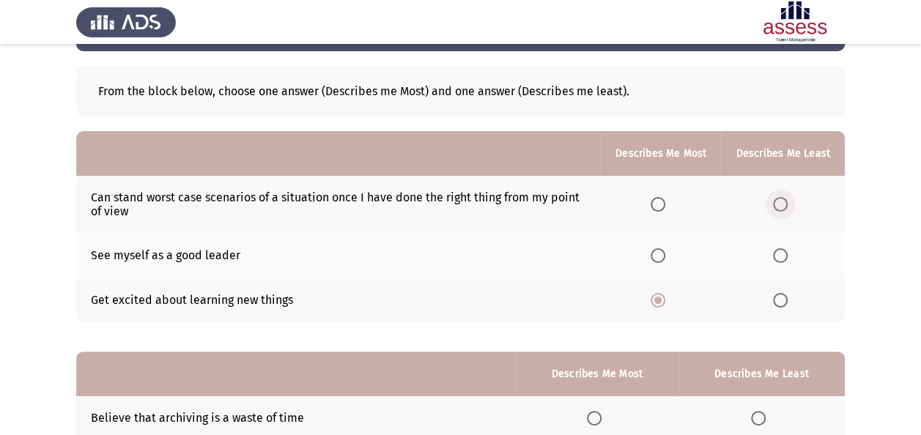
click at [781, 198] on input "Select an option" at bounding box center [780, 204] width 15 height 15
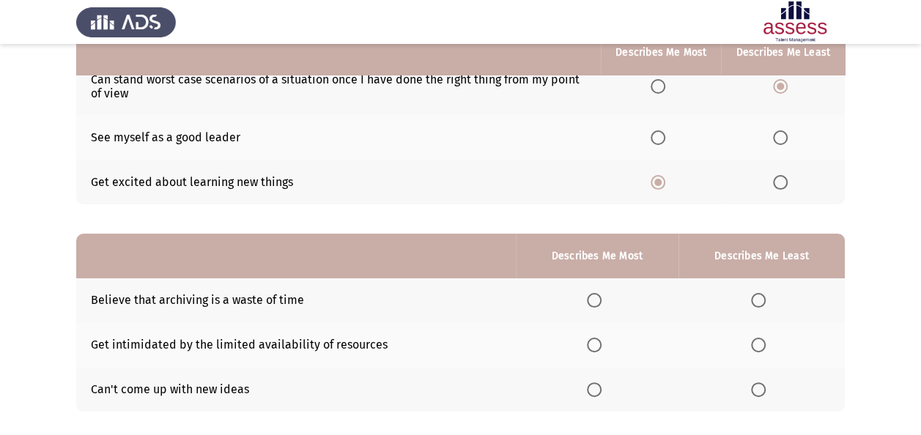
scroll to position [160, 0]
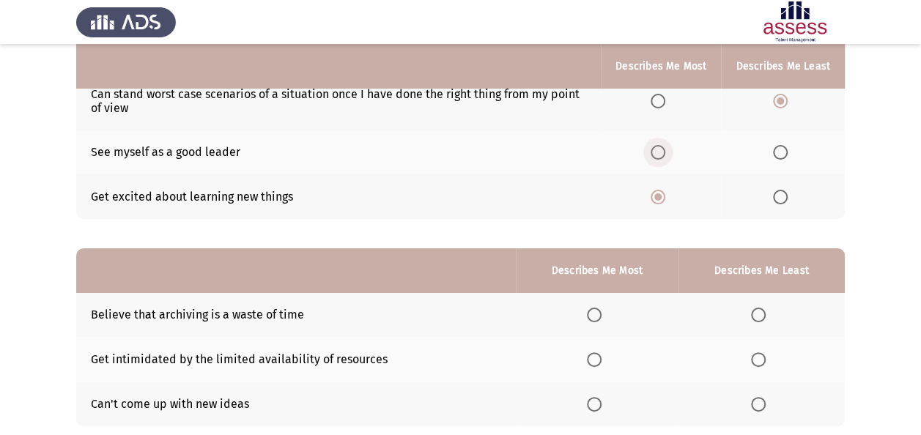
click at [669, 152] on label "Select an option" at bounding box center [660, 152] width 21 height 15
click at [665, 152] on input "Select an option" at bounding box center [657, 152] width 15 height 15
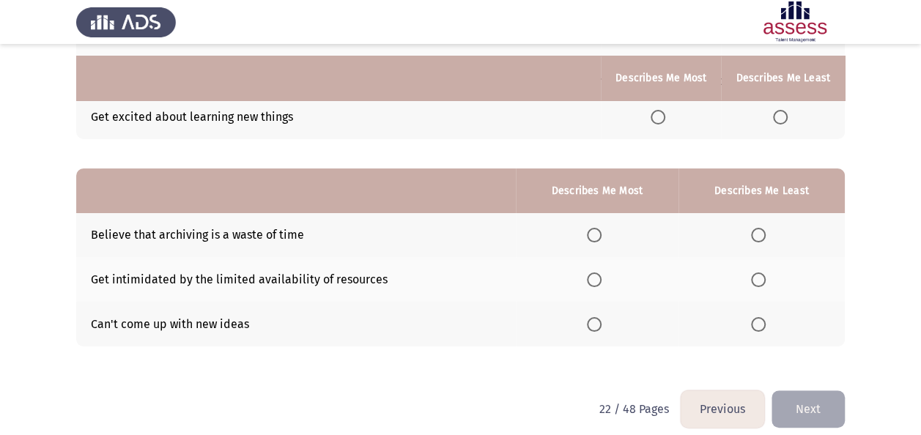
scroll to position [252, 0]
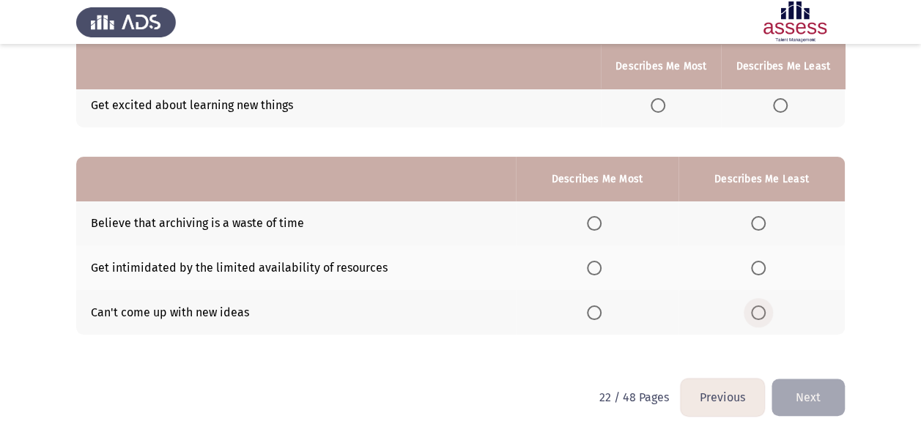
click at [762, 316] on span "Select an option" at bounding box center [758, 312] width 15 height 15
click at [762, 316] on input "Select an option" at bounding box center [758, 312] width 15 height 15
click at [596, 267] on span "Select an option" at bounding box center [594, 268] width 15 height 15
click at [596, 267] on input "Select an option" at bounding box center [594, 268] width 15 height 15
click at [801, 384] on button "Next" at bounding box center [807, 397] width 73 height 37
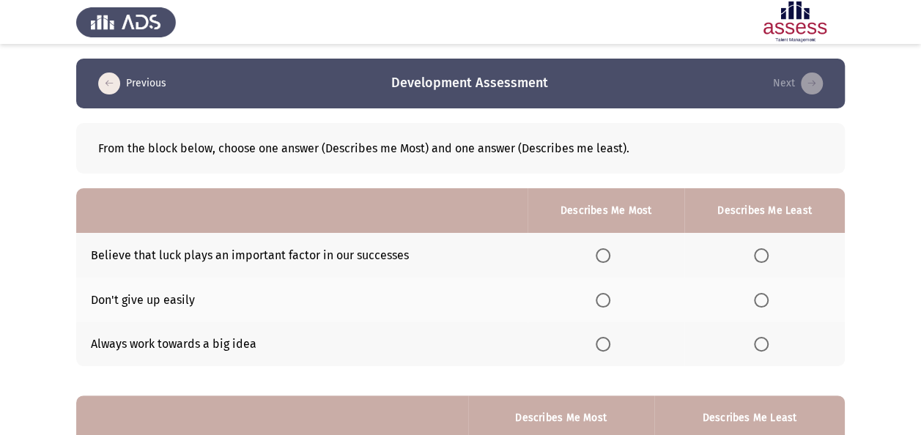
scroll to position [97, 0]
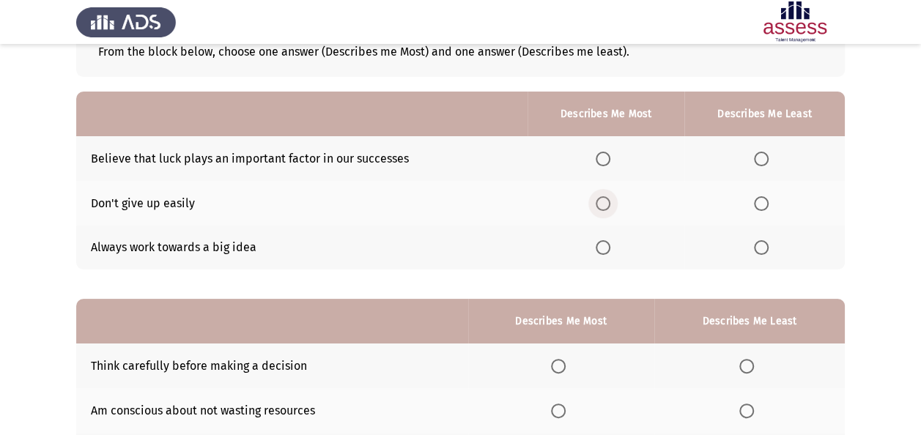
click at [605, 201] on span "Select an option" at bounding box center [602, 203] width 15 height 15
click at [605, 201] on input "Select an option" at bounding box center [602, 203] width 15 height 15
click at [765, 157] on span "Select an option" at bounding box center [761, 159] width 15 height 15
click at [765, 157] on input "Select an option" at bounding box center [761, 159] width 15 height 15
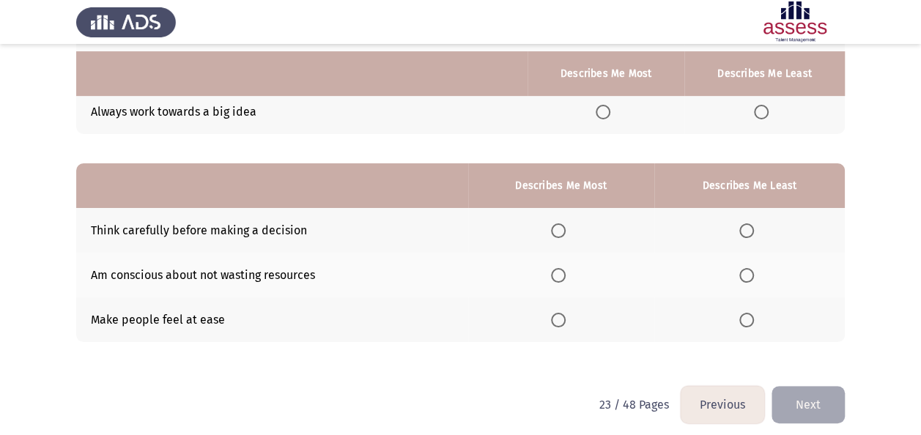
scroll to position [240, 0]
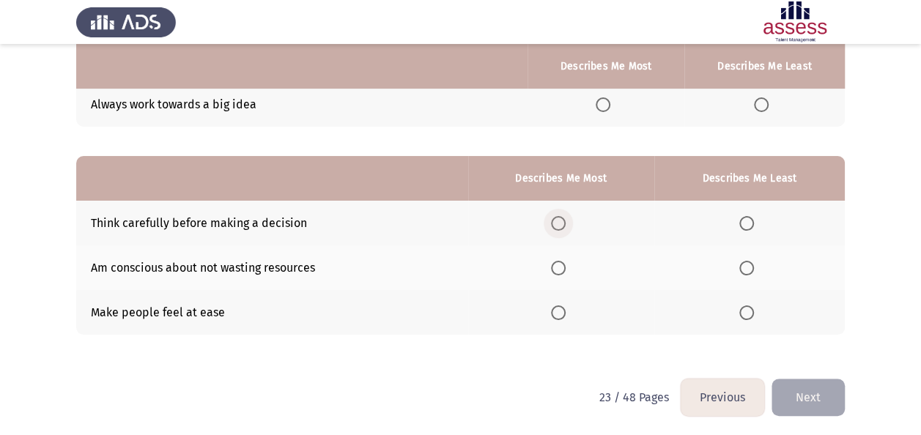
click at [559, 218] on span "Select an option" at bounding box center [558, 223] width 15 height 15
click at [559, 218] on input "Select an option" at bounding box center [558, 223] width 15 height 15
click at [748, 311] on span "Select an option" at bounding box center [746, 312] width 15 height 15
click at [748, 311] on input "Select an option" at bounding box center [746, 312] width 15 height 15
click at [819, 387] on button "Next" at bounding box center [807, 397] width 73 height 37
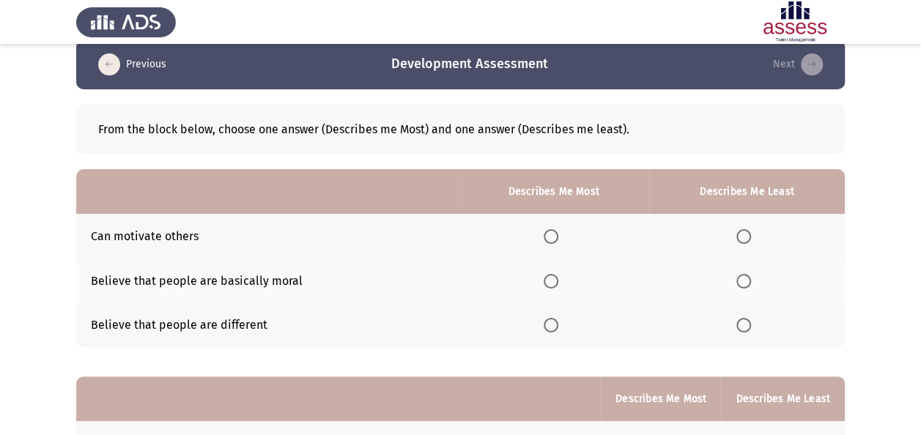
scroll to position [20, 0]
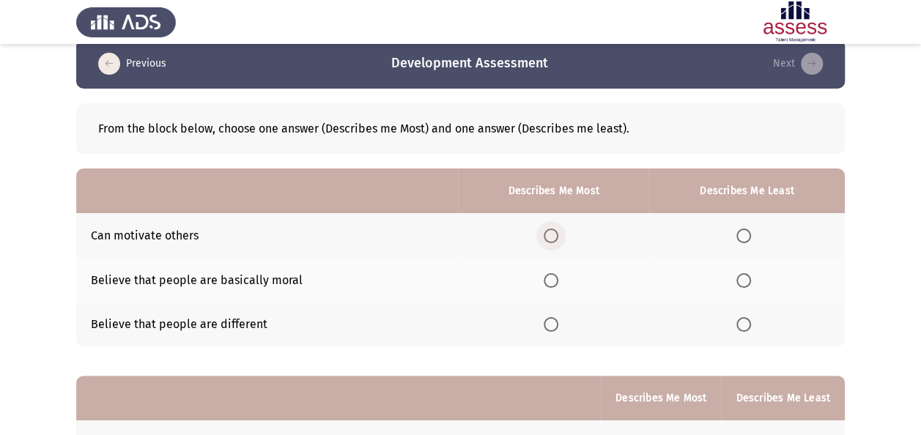
click at [549, 238] on span "Select an option" at bounding box center [550, 236] width 15 height 15
click at [549, 238] on input "Select an option" at bounding box center [550, 236] width 15 height 15
click at [746, 279] on span "Select an option" at bounding box center [743, 280] width 15 height 15
click at [746, 279] on input "Select an option" at bounding box center [743, 280] width 15 height 15
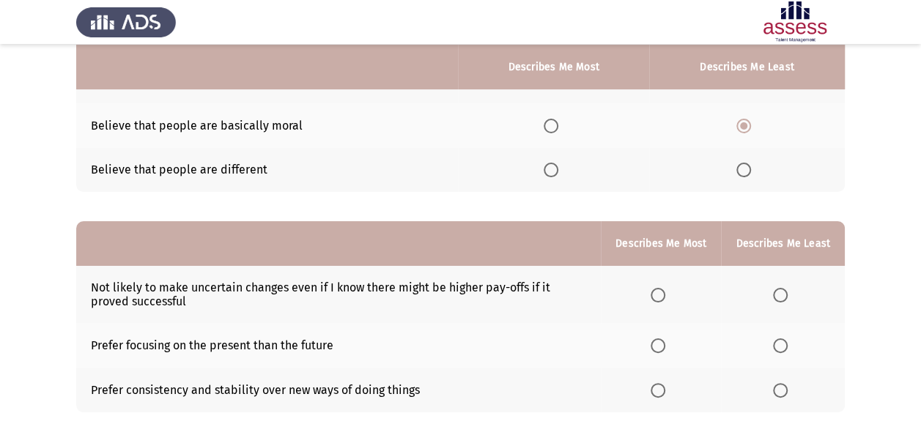
scroll to position [175, 0]
click at [659, 300] on span "Select an option" at bounding box center [657, 294] width 15 height 15
click at [659, 300] on input "Select an option" at bounding box center [657, 294] width 15 height 15
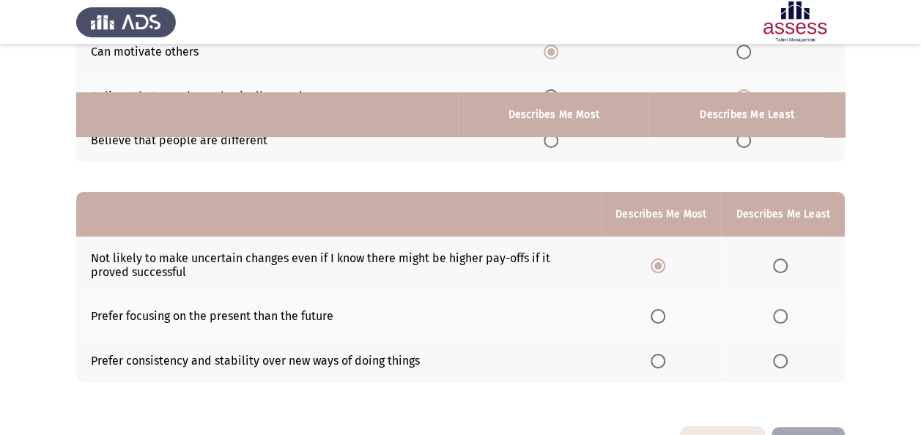
scroll to position [252, 0]
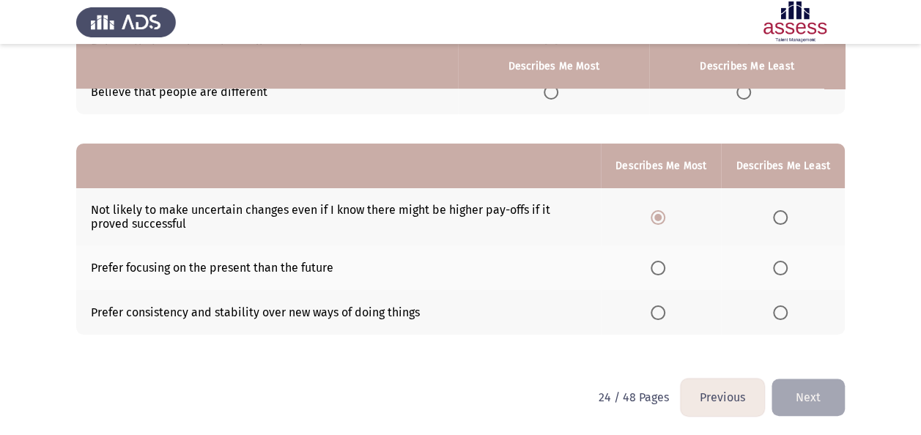
click at [781, 312] on span "Select an option" at bounding box center [780, 312] width 15 height 15
click at [781, 312] on input "Select an option" at bounding box center [780, 312] width 15 height 15
click at [665, 272] on span "Select an option" at bounding box center [657, 268] width 15 height 15
click at [665, 272] on input "Select an option" at bounding box center [657, 268] width 15 height 15
click at [789, 381] on button "Next" at bounding box center [807, 397] width 73 height 37
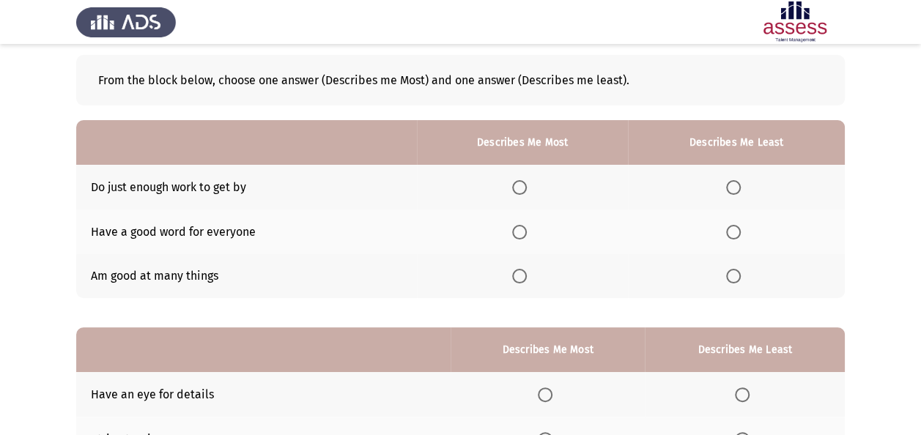
scroll to position [69, 0]
click at [532, 226] on label "Select an option" at bounding box center [522, 231] width 21 height 15
click at [527, 226] on input "Select an option" at bounding box center [519, 231] width 15 height 15
click at [738, 275] on span "Select an option" at bounding box center [733, 275] width 15 height 15
click at [738, 275] on input "Select an option" at bounding box center [733, 275] width 15 height 15
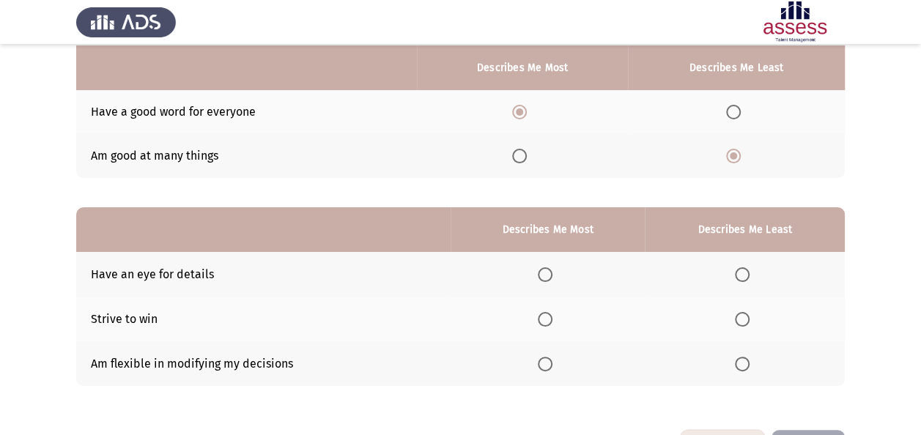
scroll to position [190, 0]
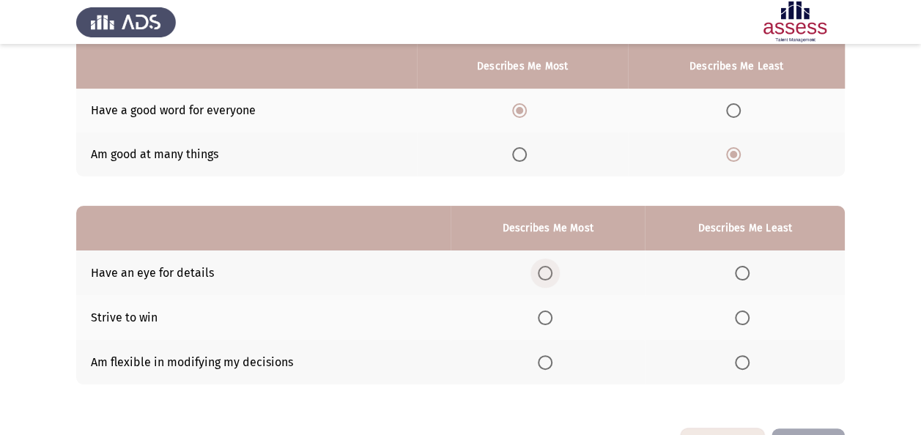
click at [549, 271] on span "Select an option" at bounding box center [545, 273] width 15 height 15
click at [549, 271] on input "Select an option" at bounding box center [545, 273] width 15 height 15
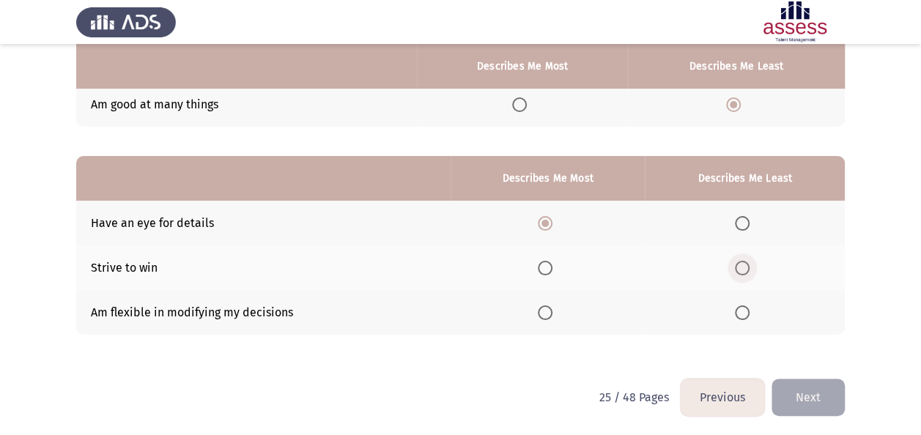
click at [735, 261] on span "Select an option" at bounding box center [742, 268] width 15 height 15
click at [735, 261] on input "Select an option" at bounding box center [742, 268] width 15 height 15
click at [816, 396] on button "Next" at bounding box center [807, 397] width 73 height 37
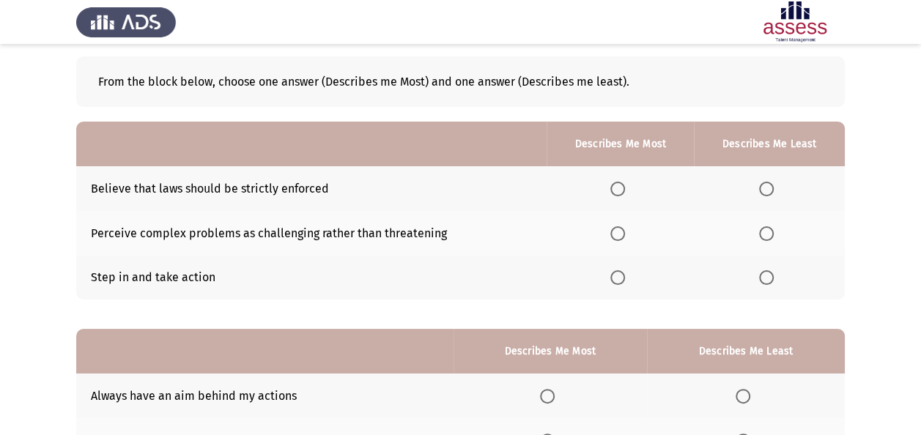
scroll to position [68, 0]
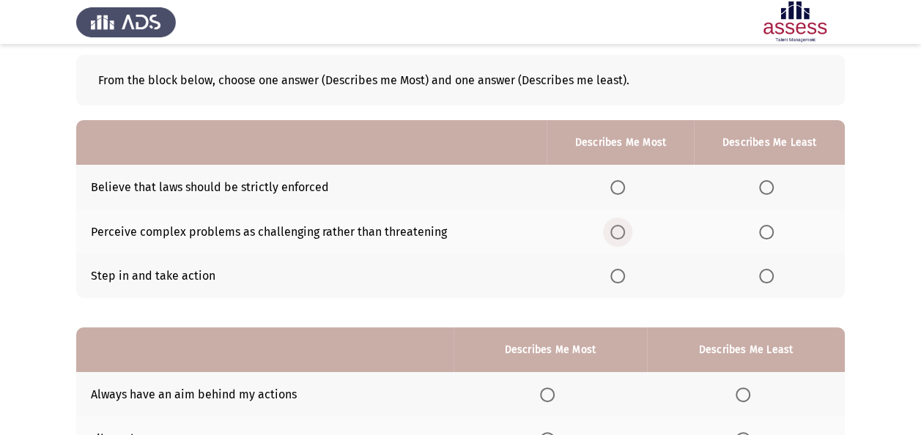
click at [617, 231] on span "Select an option" at bounding box center [617, 232] width 15 height 15
click at [617, 231] on input "Select an option" at bounding box center [617, 232] width 15 height 15
click at [771, 184] on span "Select an option" at bounding box center [766, 187] width 15 height 15
click at [771, 184] on input "Select an option" at bounding box center [766, 187] width 15 height 15
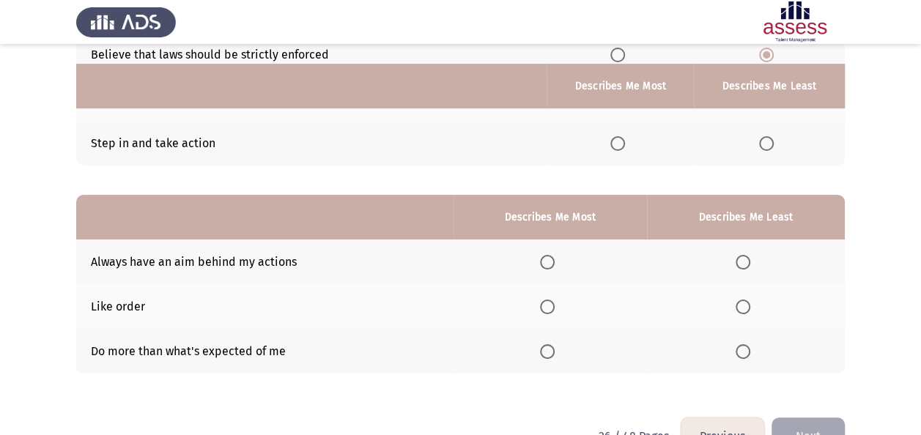
scroll to position [240, 0]
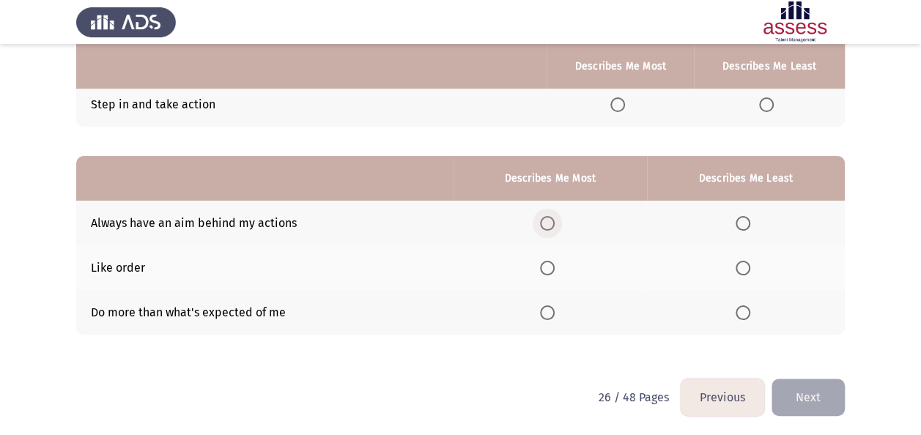
click at [547, 223] on span "Select an option" at bounding box center [547, 223] width 0 height 0
click at [549, 221] on input "Select an option" at bounding box center [547, 223] width 15 height 15
click at [743, 267] on span "Select an option" at bounding box center [742, 268] width 15 height 15
click at [743, 267] on input "Select an option" at bounding box center [742, 268] width 15 height 15
click at [815, 388] on button "Next" at bounding box center [807, 397] width 73 height 37
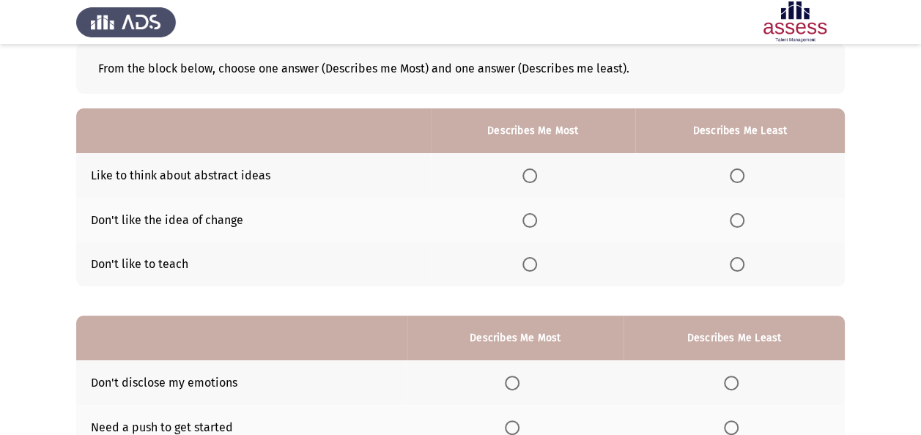
scroll to position [81, 0]
click at [734, 210] on th at bounding box center [739, 219] width 209 height 45
click at [530, 176] on span "Select an option" at bounding box center [529, 175] width 15 height 15
click at [530, 176] on input "Select an option" at bounding box center [529, 175] width 15 height 15
click at [736, 262] on span "Select an option" at bounding box center [737, 263] width 15 height 15
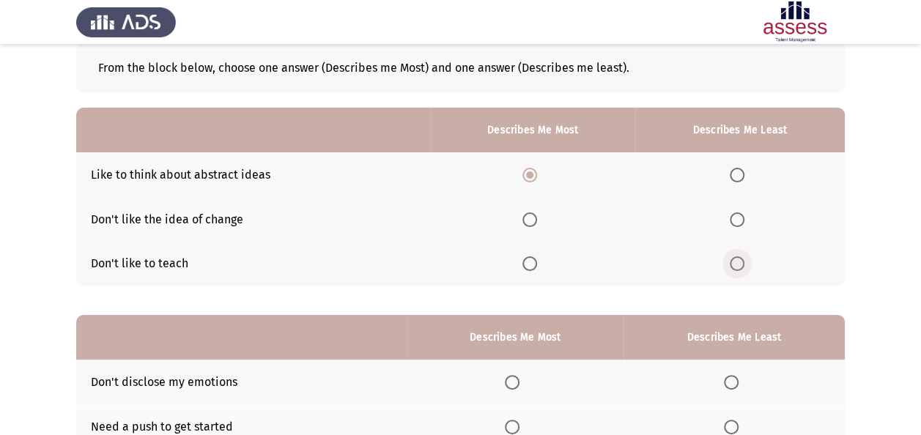
click at [736, 262] on input "Select an option" at bounding box center [737, 263] width 15 height 15
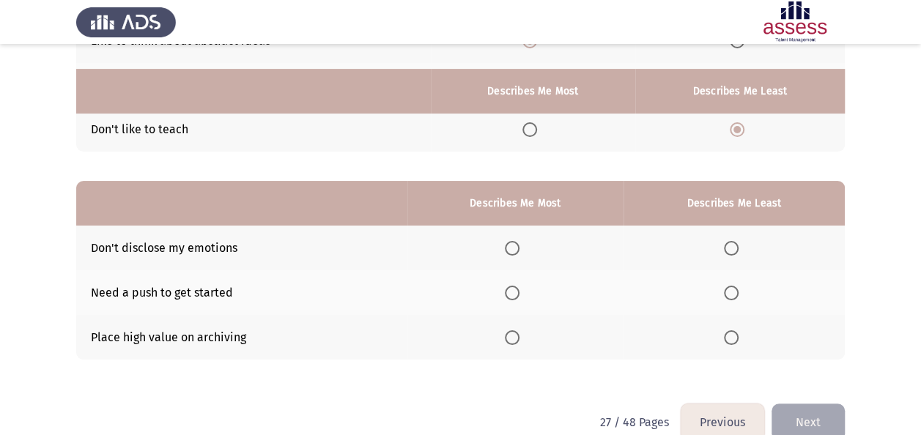
scroll to position [240, 0]
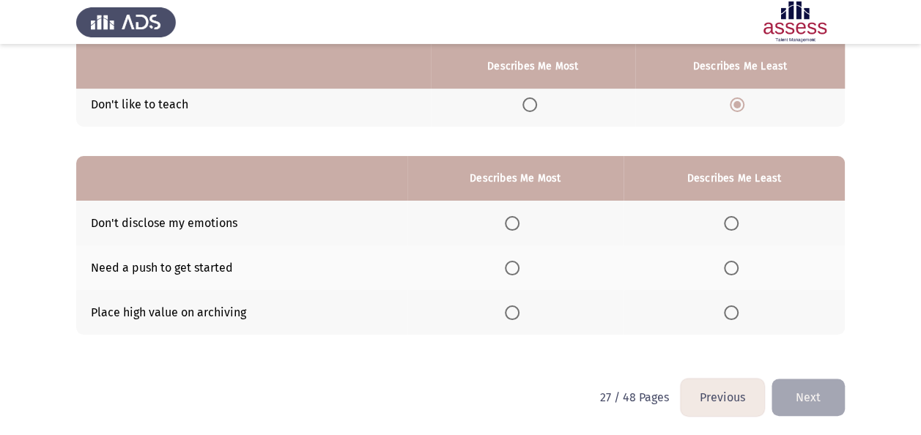
click at [516, 226] on span "Select an option" at bounding box center [512, 223] width 15 height 15
click at [516, 226] on input "Select an option" at bounding box center [512, 223] width 15 height 15
click at [733, 271] on span "Select an option" at bounding box center [731, 268] width 15 height 15
click at [733, 271] on input "Select an option" at bounding box center [731, 268] width 15 height 15
click at [813, 390] on button "Next" at bounding box center [807, 397] width 73 height 37
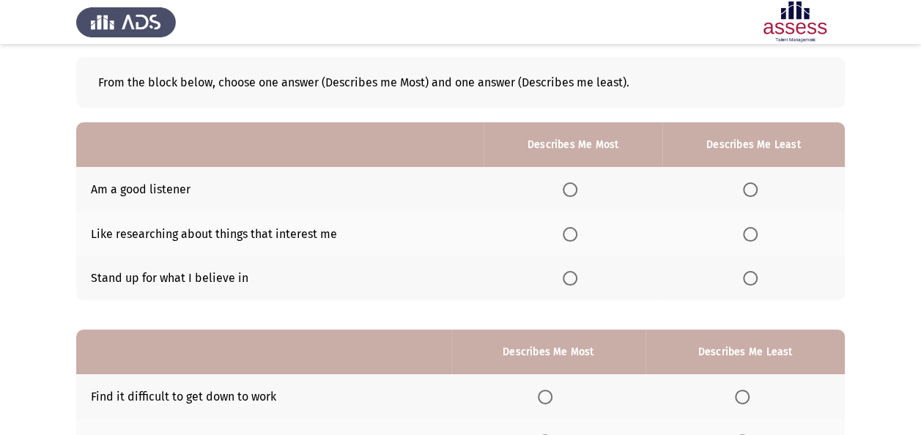
scroll to position [67, 0]
click at [574, 188] on span "Select an option" at bounding box center [570, 189] width 15 height 15
click at [574, 188] on input "Select an option" at bounding box center [570, 189] width 15 height 15
click at [573, 231] on span "Select an option" at bounding box center [570, 233] width 15 height 15
click at [573, 231] on input "Select an option" at bounding box center [570, 233] width 15 height 15
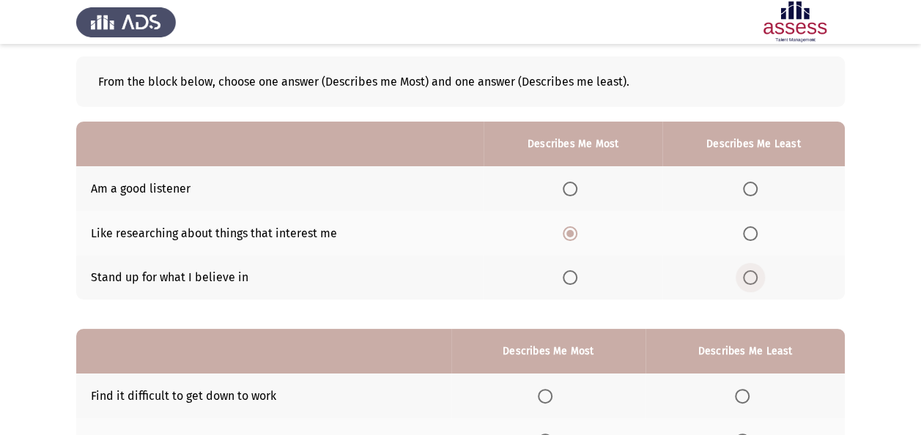
click at [749, 279] on span "Select an option" at bounding box center [750, 277] width 15 height 15
click at [749, 279] on input "Select an option" at bounding box center [750, 277] width 15 height 15
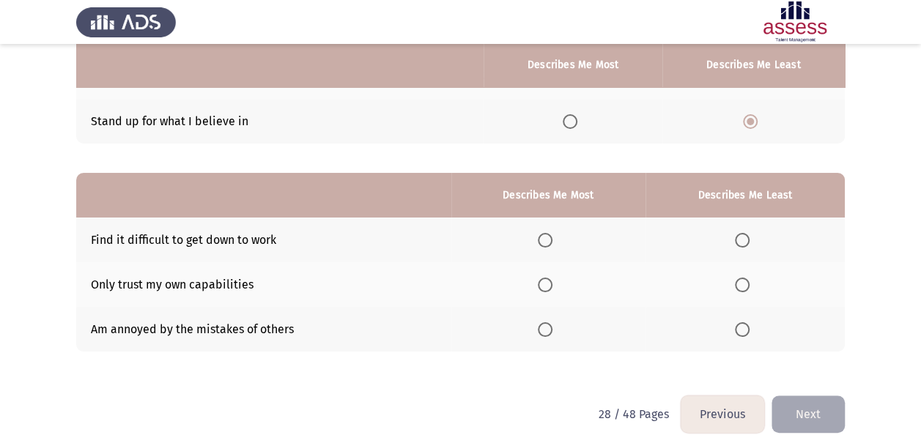
scroll to position [224, 0]
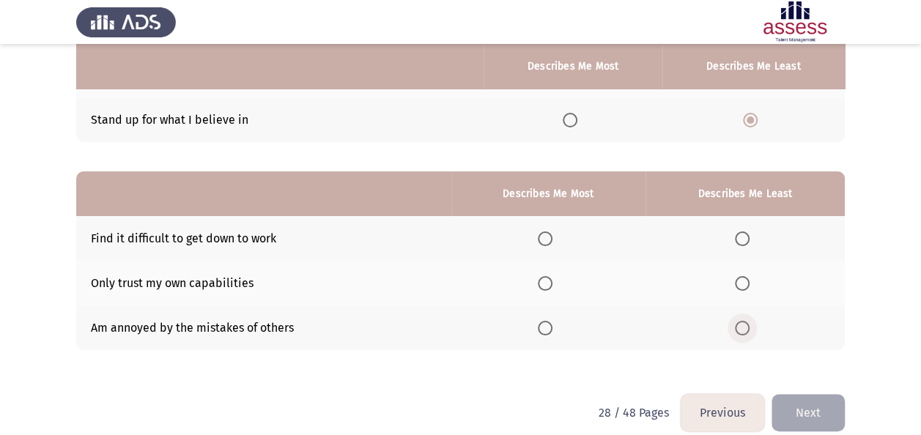
click at [739, 324] on span "Select an option" at bounding box center [742, 328] width 15 height 15
click at [739, 324] on input "Select an option" at bounding box center [742, 328] width 15 height 15
click at [551, 281] on span "Select an option" at bounding box center [545, 283] width 15 height 15
click at [551, 281] on input "Select an option" at bounding box center [545, 283] width 15 height 15
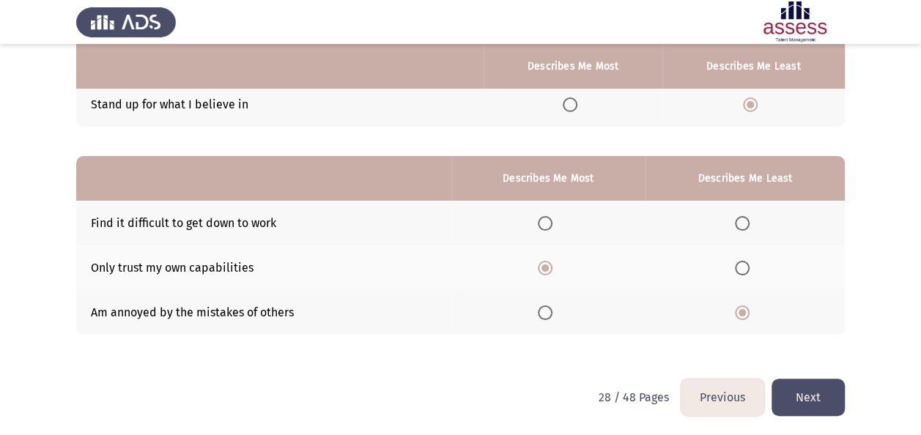
click at [815, 393] on button "Next" at bounding box center [807, 397] width 73 height 37
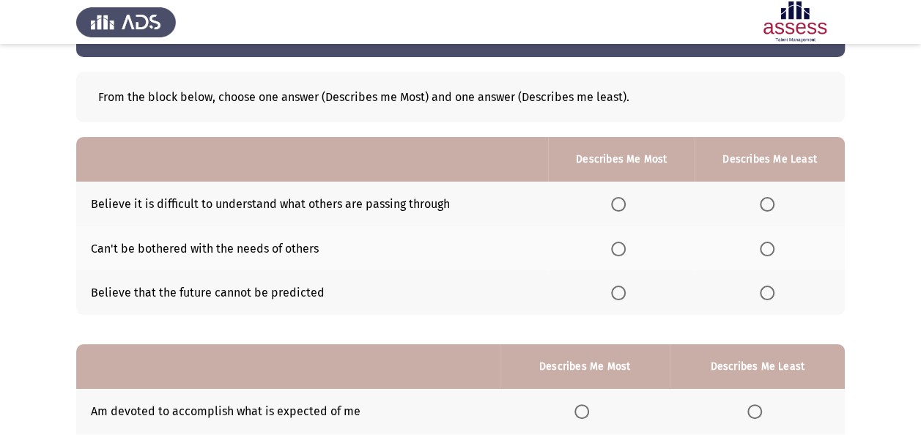
scroll to position [52, 0]
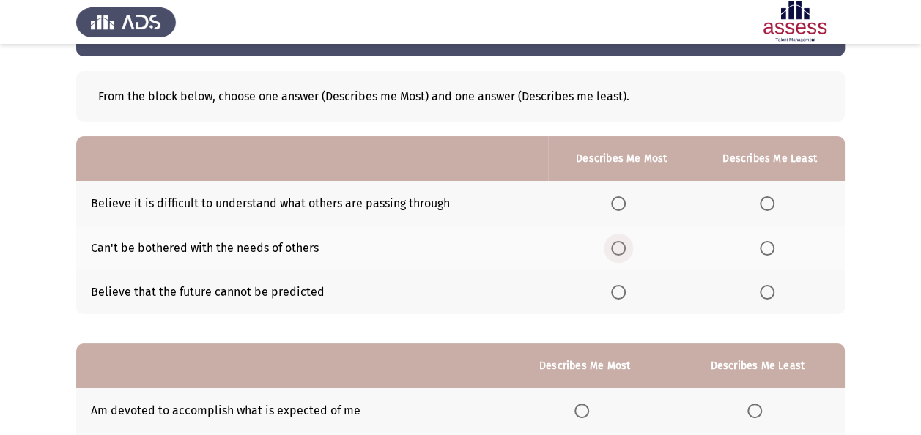
click at [626, 245] on span "Select an option" at bounding box center [618, 248] width 15 height 15
click at [626, 245] on input "Select an option" at bounding box center [618, 248] width 15 height 15
click at [762, 288] on span "Select an option" at bounding box center [767, 292] width 15 height 15
click at [762, 288] on input "Select an option" at bounding box center [767, 292] width 15 height 15
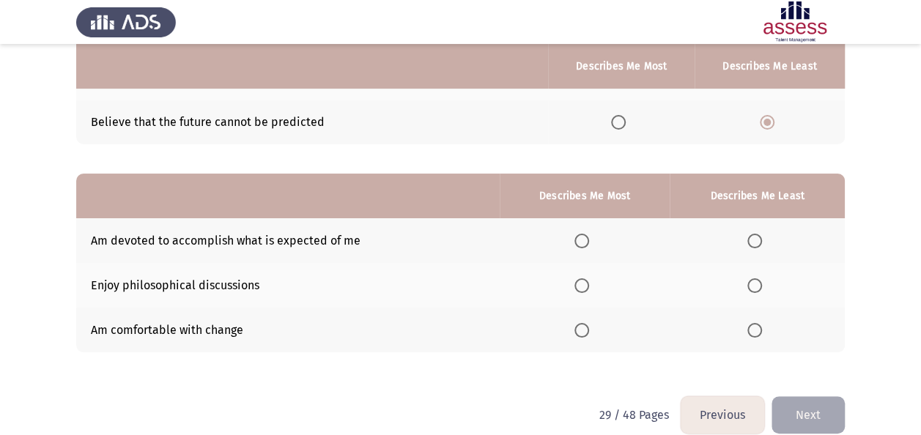
scroll to position [240, 0]
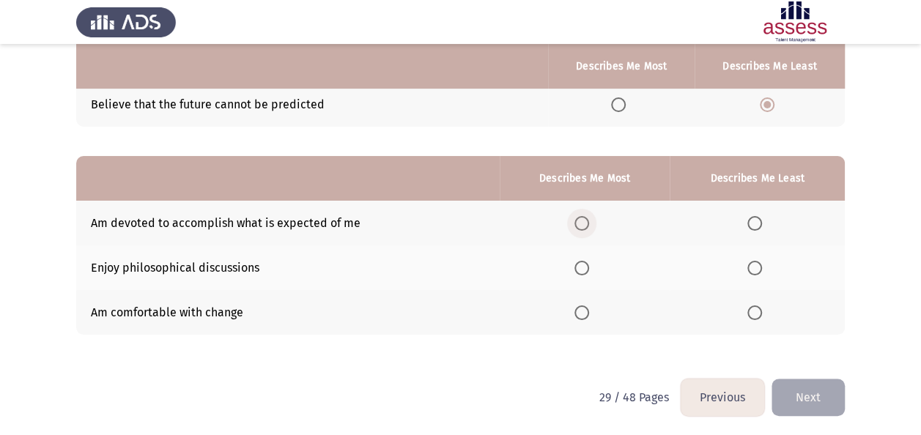
click at [588, 224] on span "Select an option" at bounding box center [581, 223] width 15 height 15
click at [588, 224] on input "Select an option" at bounding box center [581, 223] width 15 height 15
click at [754, 264] on span "Select an option" at bounding box center [754, 268] width 15 height 15
click at [754, 264] on input "Select an option" at bounding box center [754, 268] width 15 height 15
click at [809, 392] on button "Next" at bounding box center [807, 397] width 73 height 37
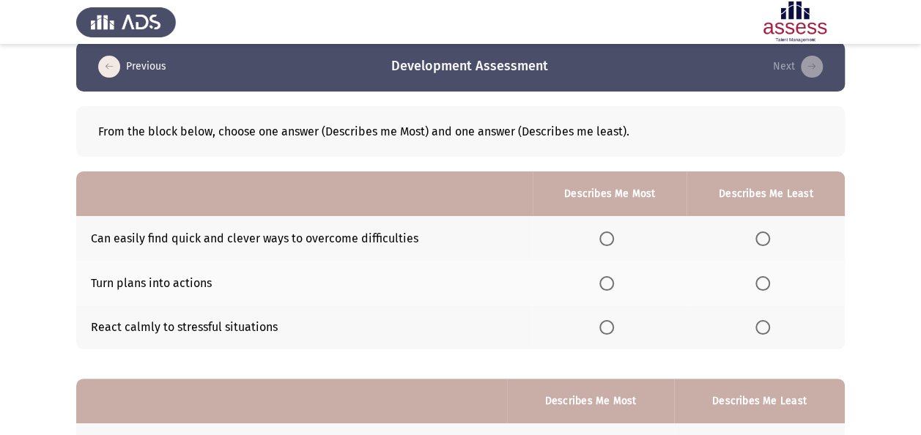
scroll to position [11, 0]
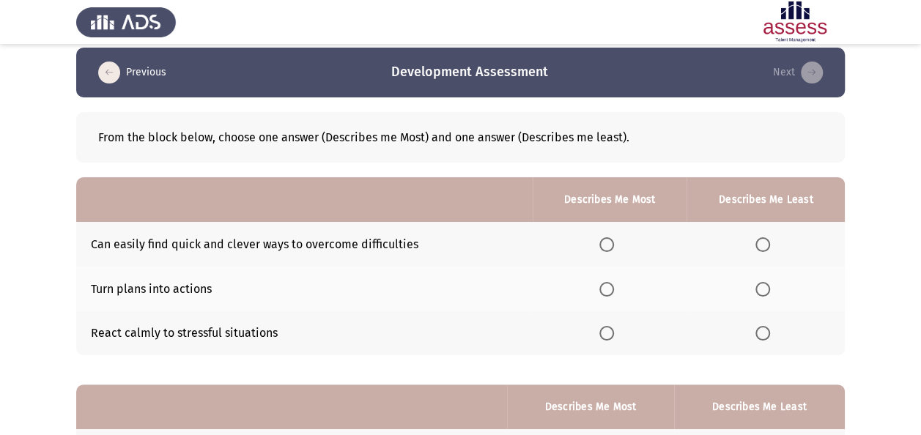
click at [415, 243] on td "Can easily find quick and clever ways to overcome difficulties" at bounding box center [304, 244] width 456 height 45
click at [604, 242] on span "Select an option" at bounding box center [606, 244] width 15 height 15
click at [604, 242] on input "Select an option" at bounding box center [606, 244] width 15 height 15
click at [606, 335] on span "Select an option" at bounding box center [606, 333] width 15 height 15
click at [606, 335] on input "Select an option" at bounding box center [606, 333] width 15 height 15
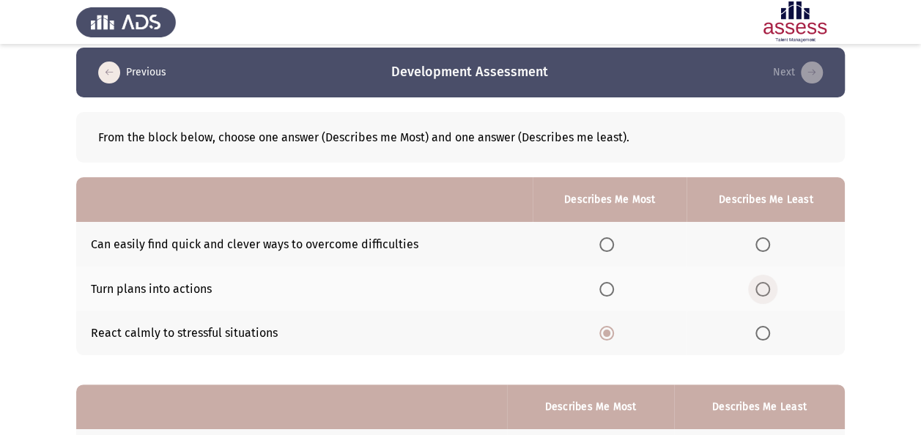
click at [761, 282] on span "Select an option" at bounding box center [762, 289] width 15 height 15
click at [761, 282] on input "Select an option" at bounding box center [762, 289] width 15 height 15
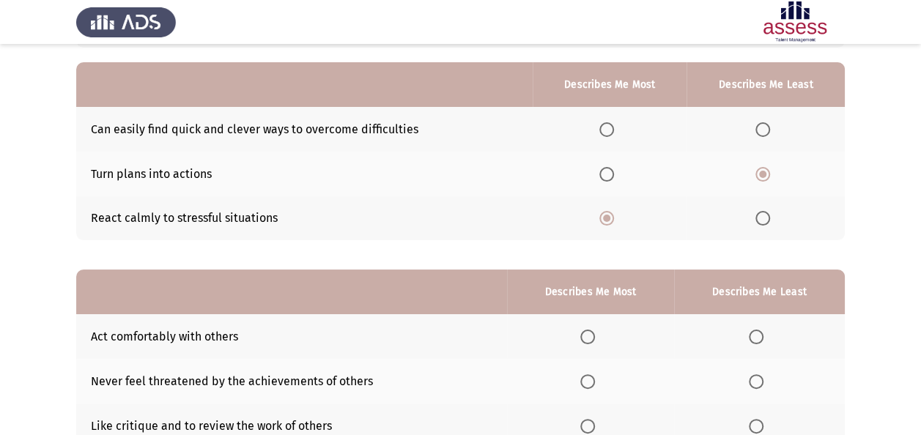
scroll to position [127, 0]
click at [614, 131] on span "Select an option" at bounding box center [606, 129] width 15 height 15
click at [614, 131] on input "Select an option" at bounding box center [606, 129] width 15 height 15
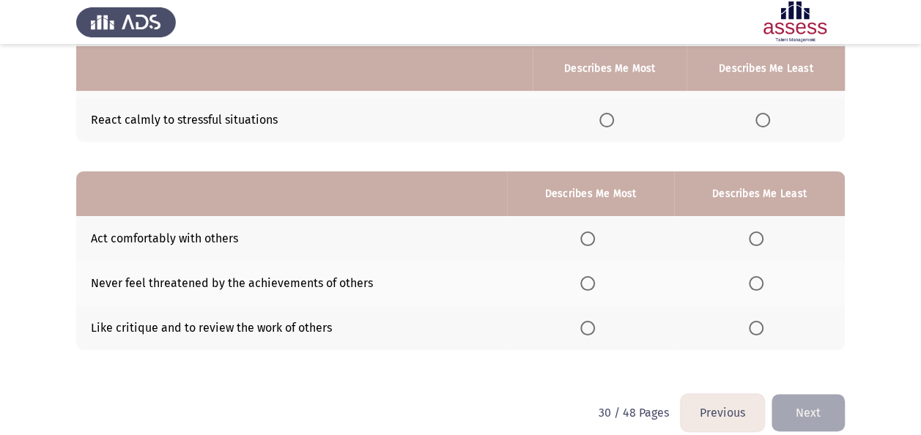
scroll to position [227, 0]
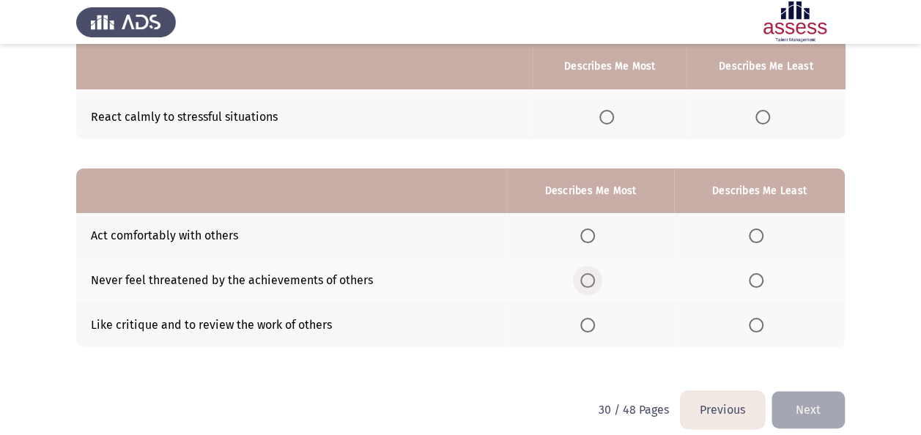
click at [585, 275] on span "Select an option" at bounding box center [587, 280] width 15 height 15
click at [585, 275] on input "Select an option" at bounding box center [587, 280] width 15 height 15
click at [762, 325] on span "Select an option" at bounding box center [756, 325] width 15 height 15
click at [762, 325] on input "Select an option" at bounding box center [756, 325] width 15 height 15
click at [800, 400] on button "Next" at bounding box center [807, 409] width 73 height 37
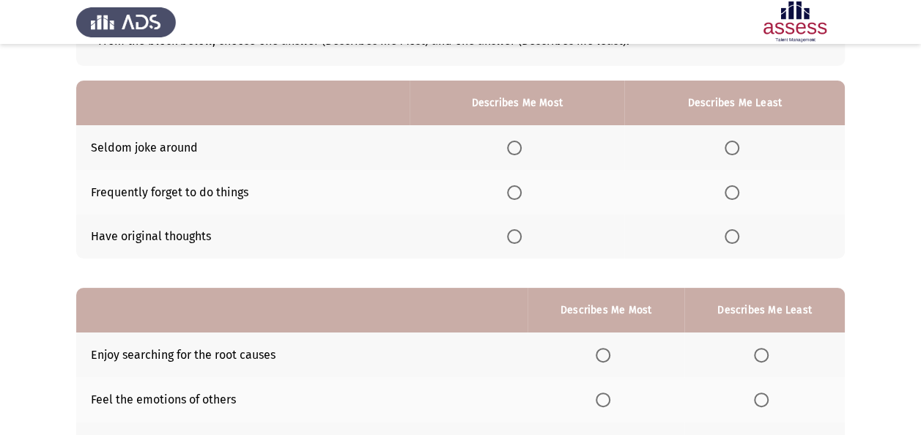
scroll to position [108, 0]
click at [735, 194] on span "Select an option" at bounding box center [731, 192] width 15 height 15
click at [735, 194] on input "Select an option" at bounding box center [731, 192] width 15 height 15
click at [516, 240] on span "Select an option" at bounding box center [514, 236] width 15 height 15
click at [516, 240] on input "Select an option" at bounding box center [514, 236] width 15 height 15
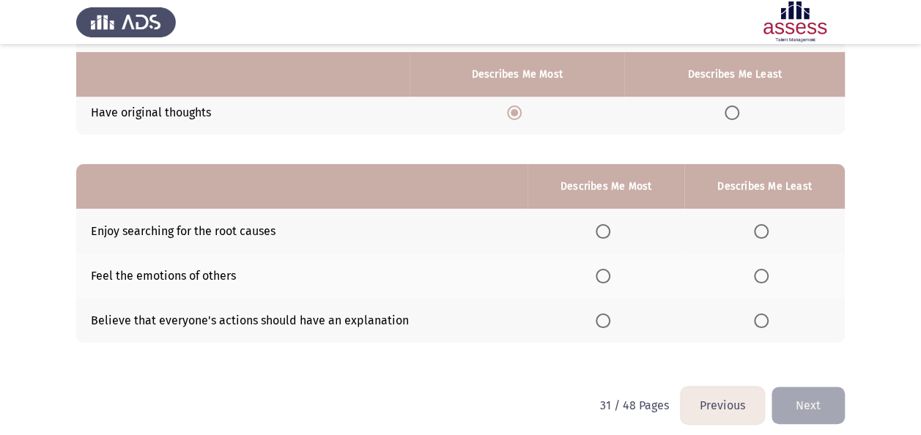
scroll to position [240, 0]
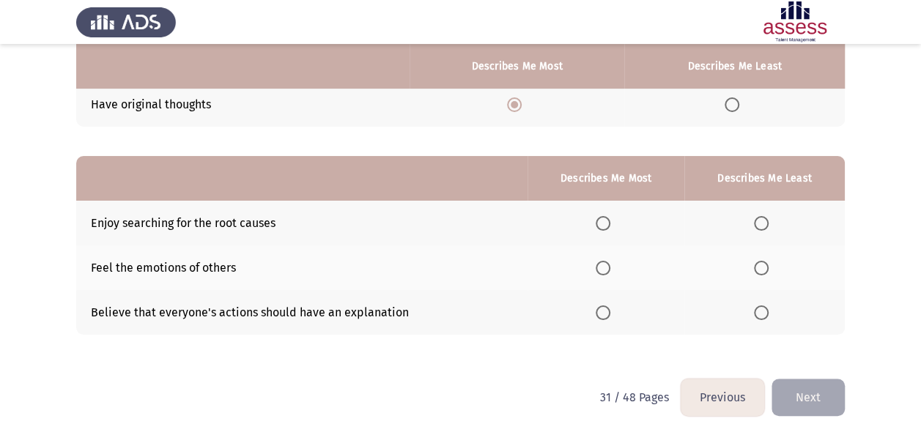
click at [604, 216] on span "Select an option" at bounding box center [602, 223] width 15 height 15
click at [604, 216] on input "Select an option" at bounding box center [602, 223] width 15 height 15
click at [768, 309] on span "Select an option" at bounding box center [761, 312] width 15 height 15
click at [768, 309] on input "Select an option" at bounding box center [761, 312] width 15 height 15
click at [804, 379] on button "Next" at bounding box center [807, 397] width 73 height 37
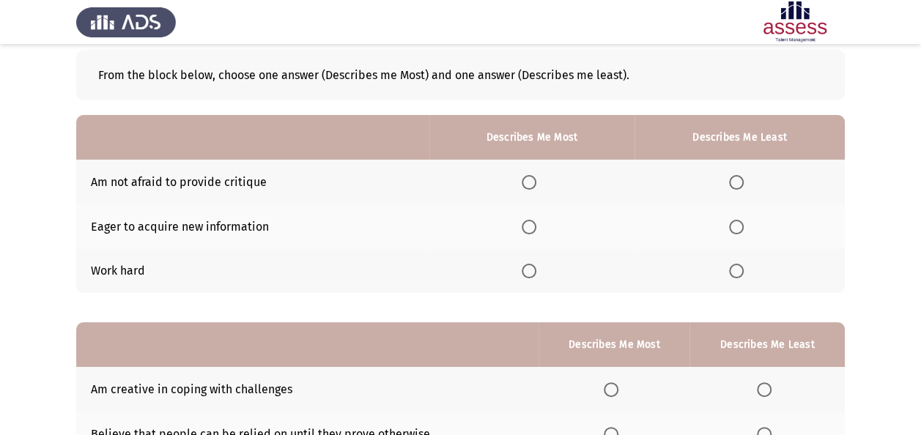
scroll to position [74, 0]
click at [530, 226] on span "Select an option" at bounding box center [529, 226] width 15 height 15
click at [530, 226] on input "Select an option" at bounding box center [529, 226] width 15 height 15
click at [731, 184] on span "Select an option" at bounding box center [736, 181] width 15 height 15
click at [731, 184] on input "Select an option" at bounding box center [736, 181] width 15 height 15
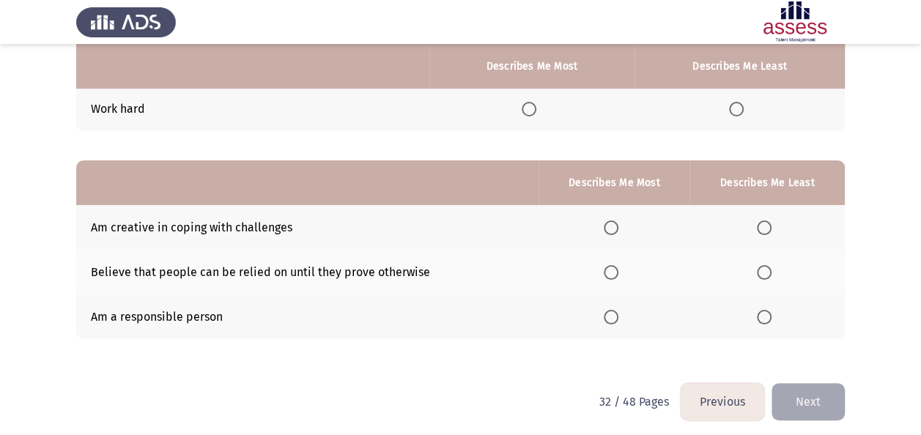
scroll to position [240, 0]
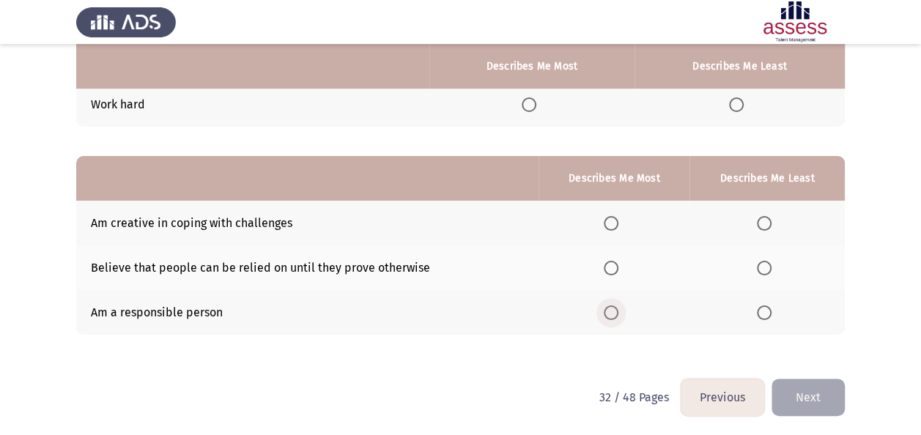
click at [613, 311] on span "Select an option" at bounding box center [611, 312] width 15 height 15
click at [613, 311] on input "Select an option" at bounding box center [611, 312] width 15 height 15
click at [770, 268] on span "Select an option" at bounding box center [764, 268] width 15 height 15
click at [770, 268] on input "Select an option" at bounding box center [764, 268] width 15 height 15
click at [820, 397] on button "Next" at bounding box center [807, 397] width 73 height 37
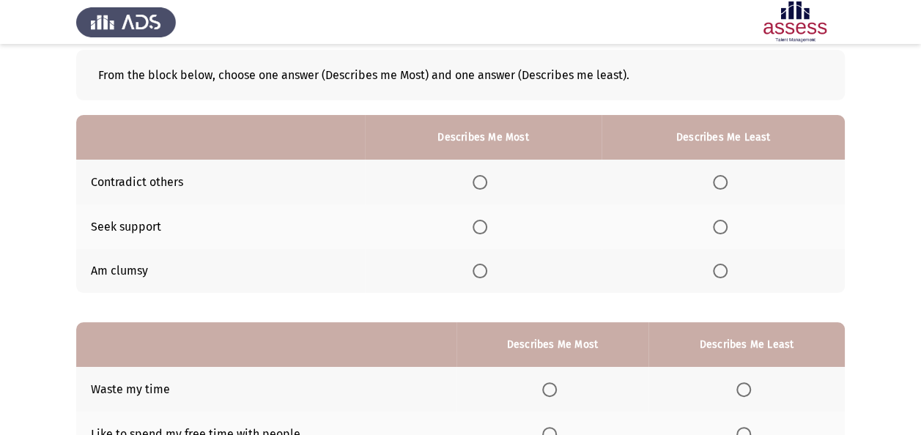
scroll to position [75, 0]
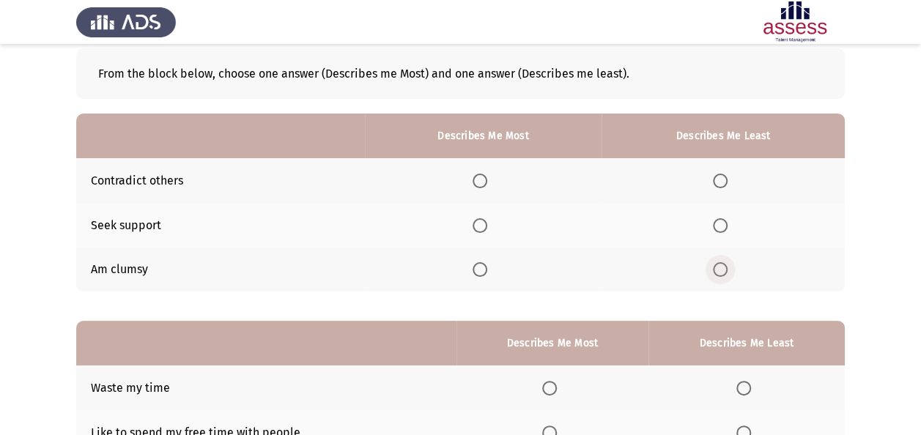
click at [719, 269] on span "Select an option" at bounding box center [720, 269] width 15 height 15
click at [719, 269] on input "Select an option" at bounding box center [720, 269] width 15 height 15
click at [480, 228] on span "Select an option" at bounding box center [479, 225] width 15 height 15
click at [480, 228] on input "Select an option" at bounding box center [479, 225] width 15 height 15
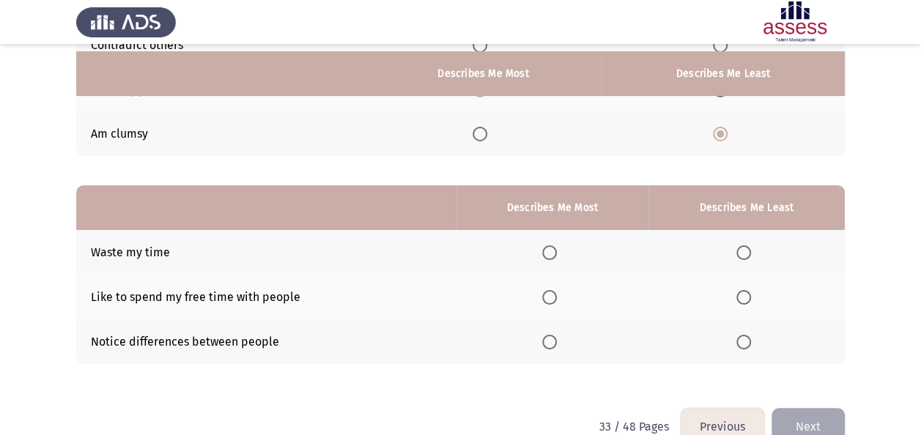
scroll to position [218, 0]
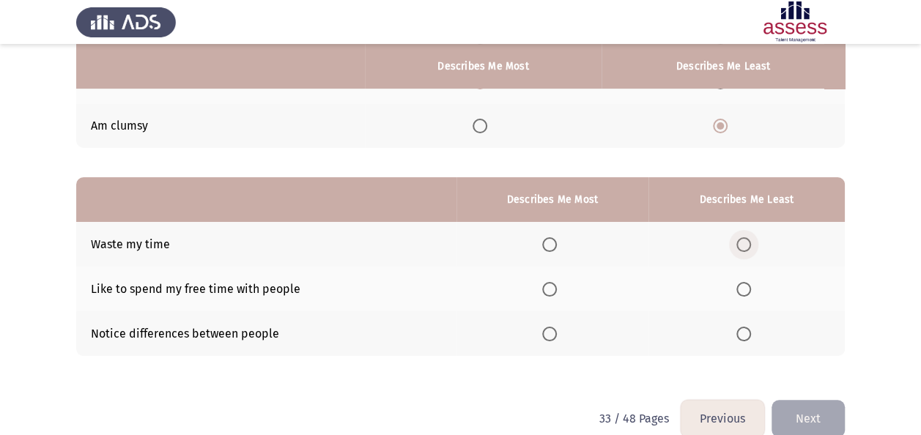
click at [748, 245] on span "Select an option" at bounding box center [743, 244] width 15 height 15
click at [748, 245] on input "Select an option" at bounding box center [743, 244] width 15 height 15
click at [543, 289] on span "Select an option" at bounding box center [549, 289] width 15 height 15
click at [543, 289] on input "Select an option" at bounding box center [549, 289] width 15 height 15
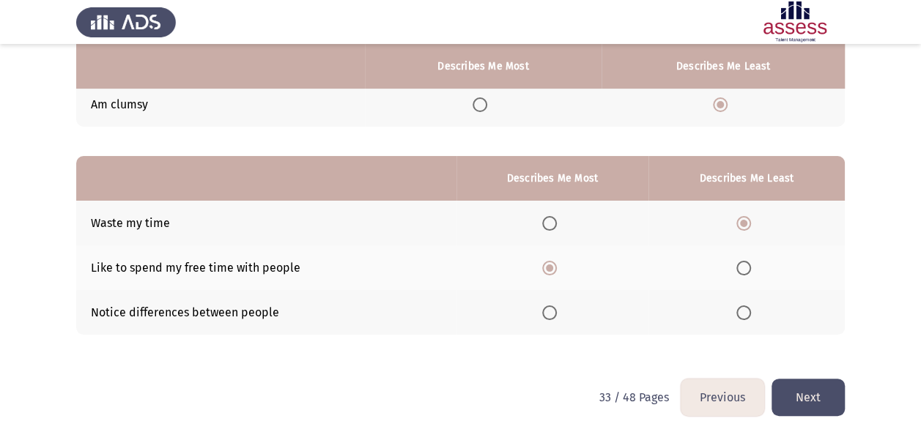
click at [827, 398] on button "Next" at bounding box center [807, 397] width 73 height 37
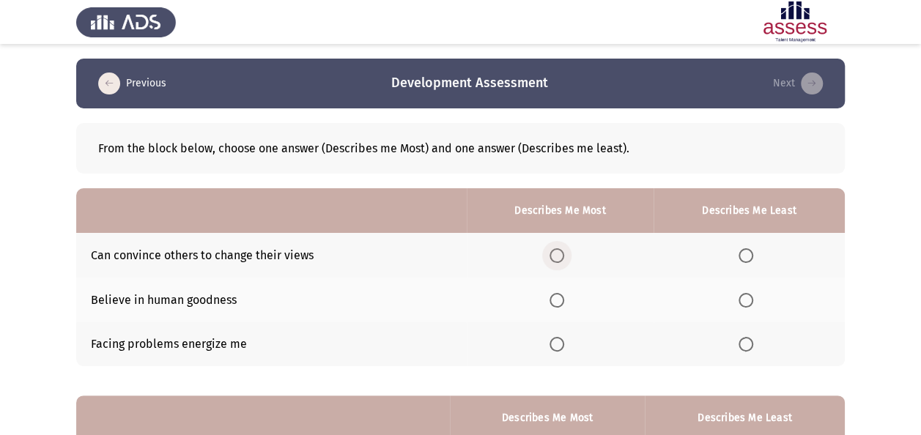
click at [557, 255] on span "Select an option" at bounding box center [556, 255] width 15 height 15
click at [557, 255] on input "Select an option" at bounding box center [556, 255] width 15 height 15
click at [744, 346] on span "Select an option" at bounding box center [745, 344] width 15 height 15
click at [744, 346] on input "Select an option" at bounding box center [745, 344] width 15 height 15
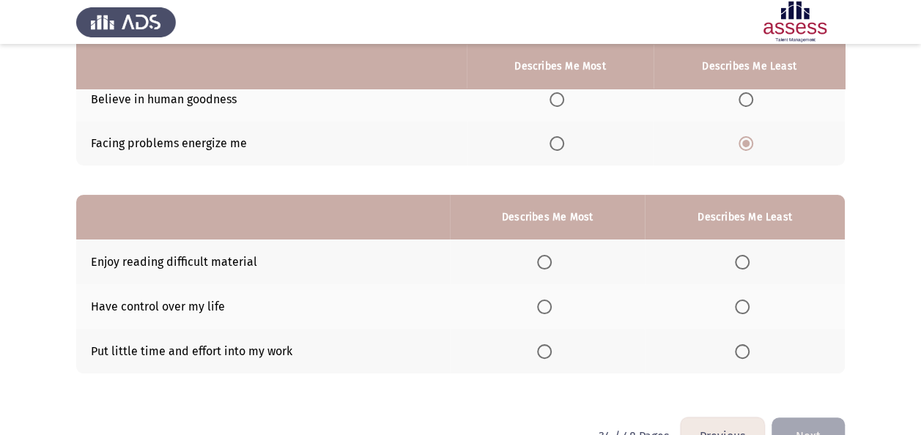
scroll to position [240, 0]
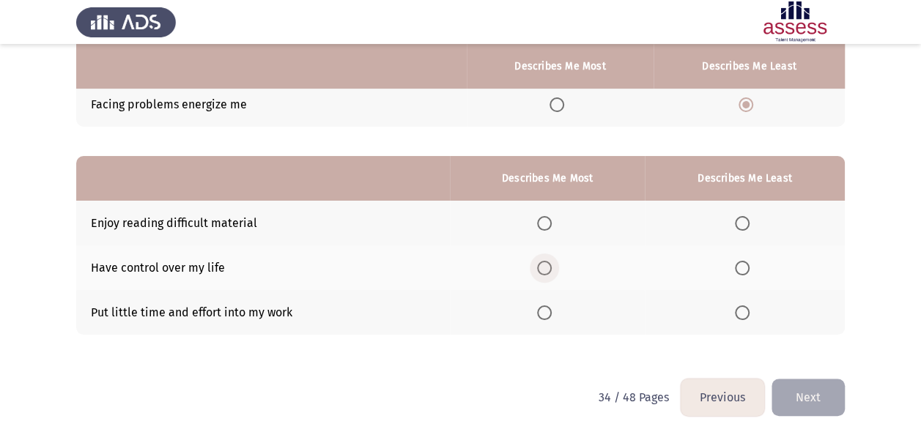
click at [548, 267] on span "Select an option" at bounding box center [544, 268] width 15 height 15
click at [548, 267] on input "Select an option" at bounding box center [544, 268] width 15 height 15
click at [746, 306] on span "Select an option" at bounding box center [742, 312] width 15 height 15
click at [746, 306] on input "Select an option" at bounding box center [742, 312] width 15 height 15
click at [812, 384] on button "Next" at bounding box center [807, 397] width 73 height 37
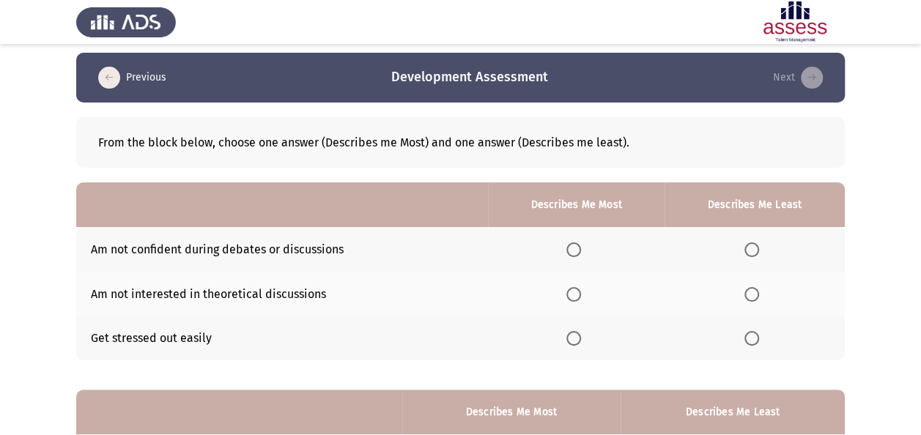
scroll to position [0, 0]
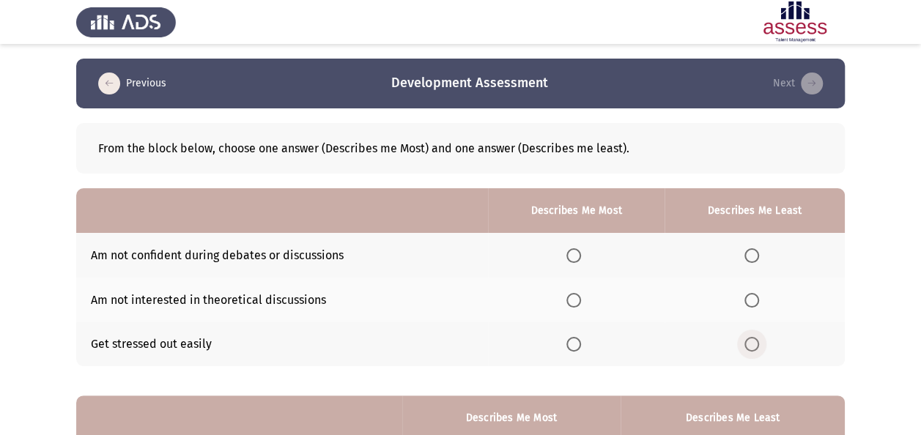
click at [750, 349] on span "Select an option" at bounding box center [751, 344] width 15 height 15
click at [750, 349] on input "Select an option" at bounding box center [751, 344] width 15 height 15
click at [577, 299] on span "Select an option" at bounding box center [573, 300] width 15 height 15
click at [577, 299] on input "Select an option" at bounding box center [573, 300] width 15 height 15
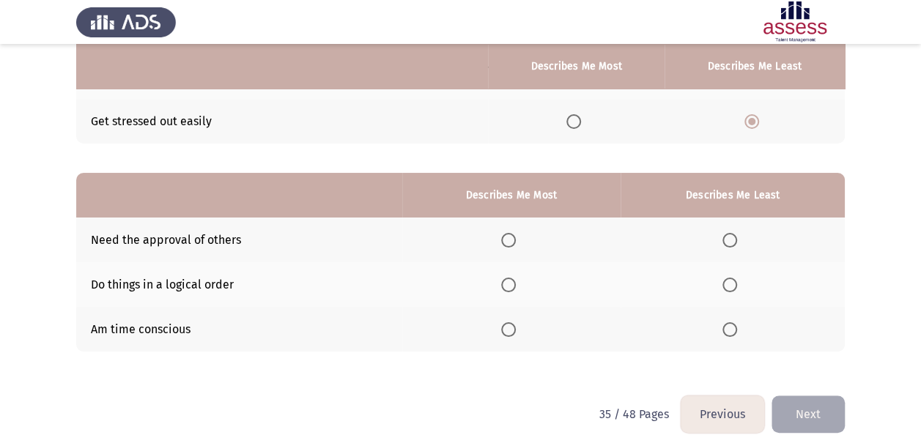
scroll to position [226, 0]
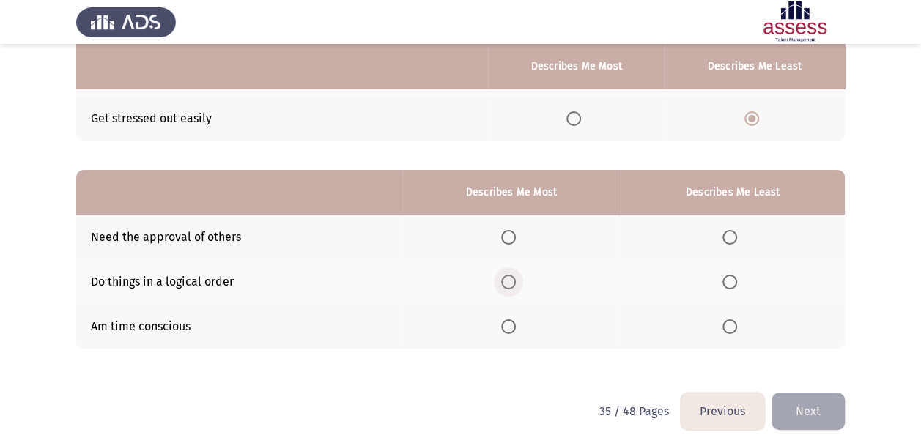
click at [502, 285] on span "Select an option" at bounding box center [508, 282] width 15 height 15
click at [502, 285] on input "Select an option" at bounding box center [508, 282] width 15 height 15
click at [733, 242] on span "Select an option" at bounding box center [729, 237] width 15 height 15
click at [733, 242] on input "Select an option" at bounding box center [729, 237] width 15 height 15
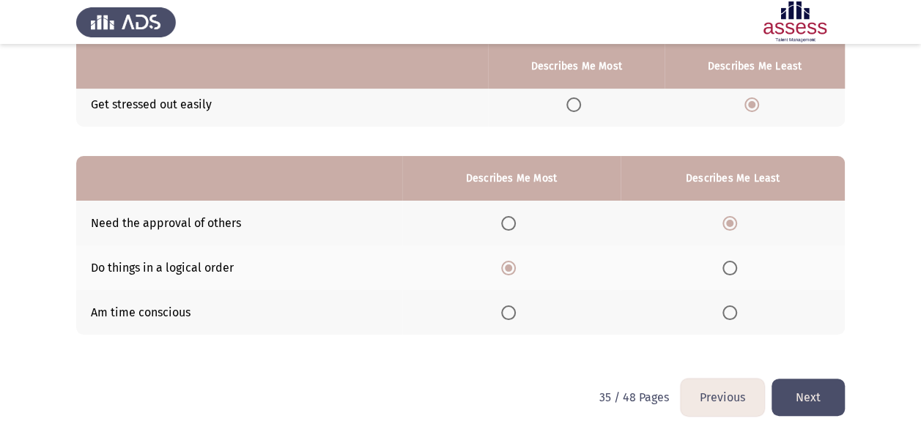
click at [801, 388] on button "Next" at bounding box center [807, 397] width 73 height 37
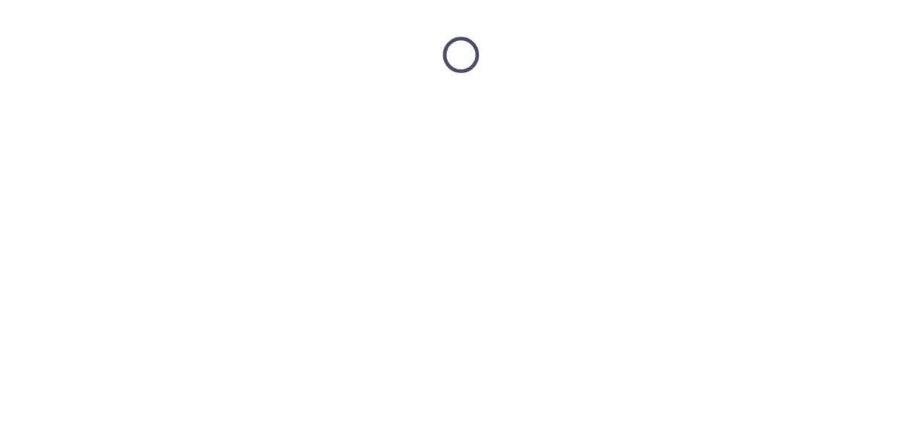
scroll to position [0, 0]
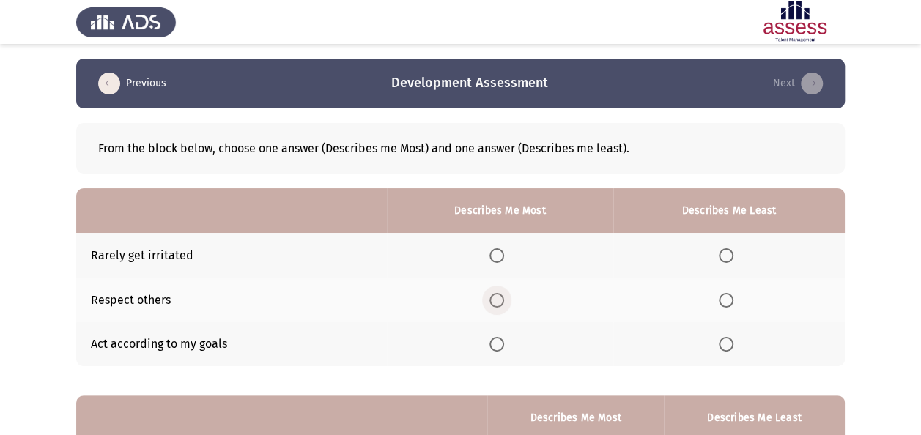
click at [494, 297] on span "Select an option" at bounding box center [496, 300] width 15 height 15
click at [494, 297] on input "Select an option" at bounding box center [496, 300] width 15 height 15
click at [721, 252] on span "Select an option" at bounding box center [726, 255] width 15 height 15
click at [721, 252] on input "Select an option" at bounding box center [726, 255] width 15 height 15
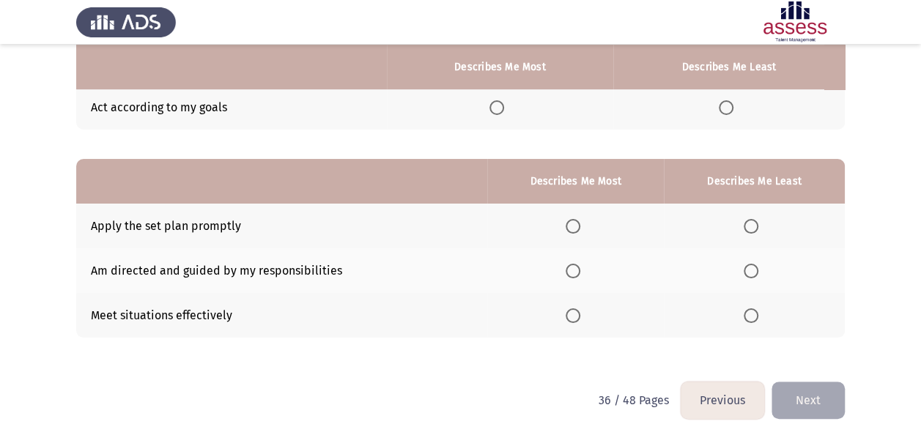
scroll to position [237, 0]
click at [577, 263] on span "Select an option" at bounding box center [572, 270] width 15 height 15
click at [577, 263] on input "Select an option" at bounding box center [572, 270] width 15 height 15
click at [760, 227] on label "Select an option" at bounding box center [753, 225] width 21 height 15
click at [758, 227] on input "Select an option" at bounding box center [750, 225] width 15 height 15
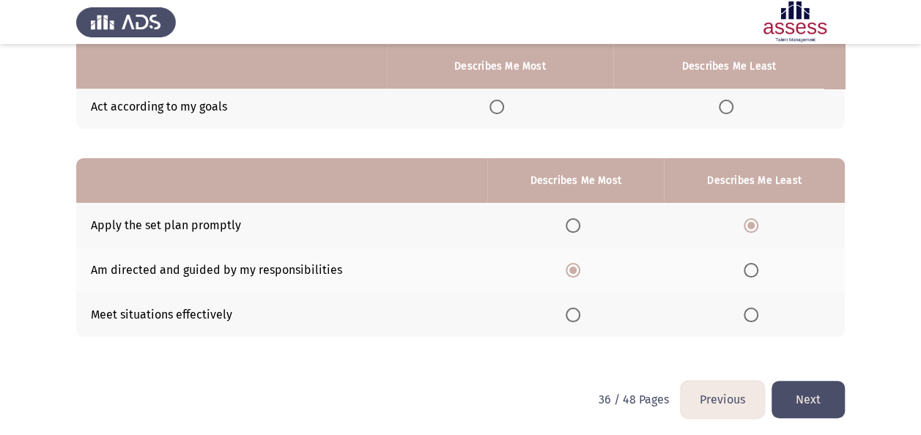
click at [799, 388] on button "Next" at bounding box center [807, 399] width 73 height 37
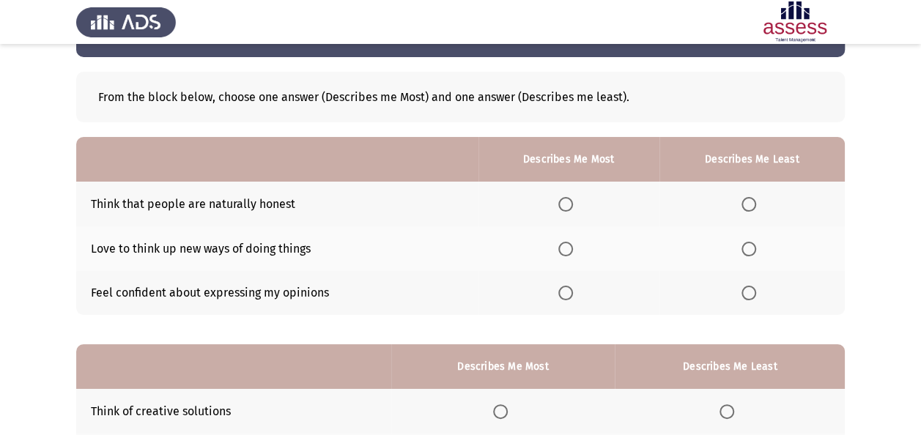
scroll to position [55, 0]
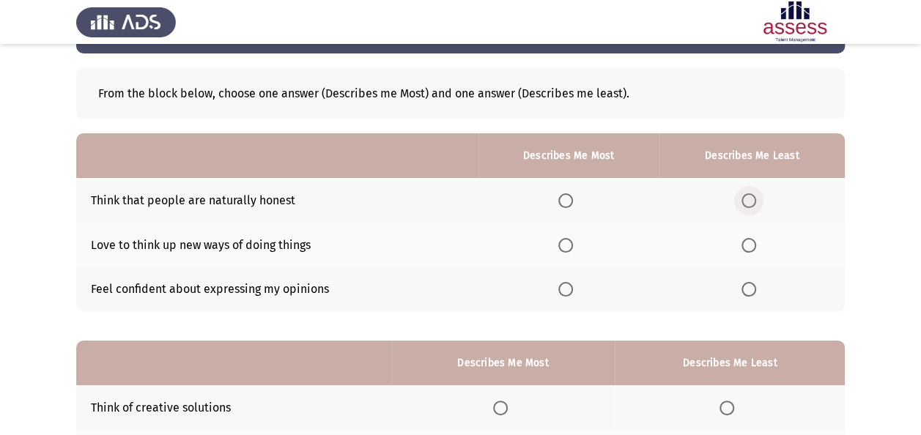
click at [752, 200] on span "Select an option" at bounding box center [748, 200] width 15 height 15
click at [752, 200] on input "Select an option" at bounding box center [748, 200] width 15 height 15
click at [570, 291] on span "Select an option" at bounding box center [565, 289] width 15 height 15
click at [570, 291] on input "Select an option" at bounding box center [565, 289] width 15 height 15
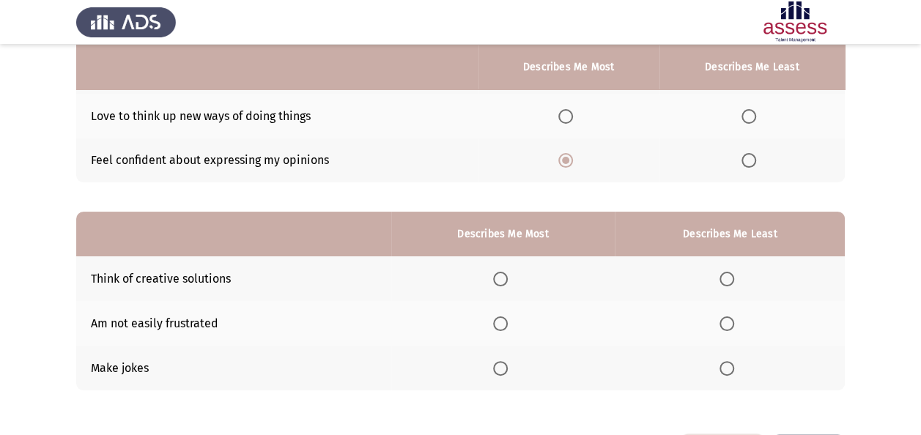
scroll to position [185, 0]
click at [508, 319] on span "Select an option" at bounding box center [500, 323] width 15 height 15
click at [508, 319] on input "Select an option" at bounding box center [500, 323] width 15 height 15
click at [726, 366] on span "Select an option" at bounding box center [726, 367] width 15 height 15
click at [726, 366] on input "Select an option" at bounding box center [726, 367] width 15 height 15
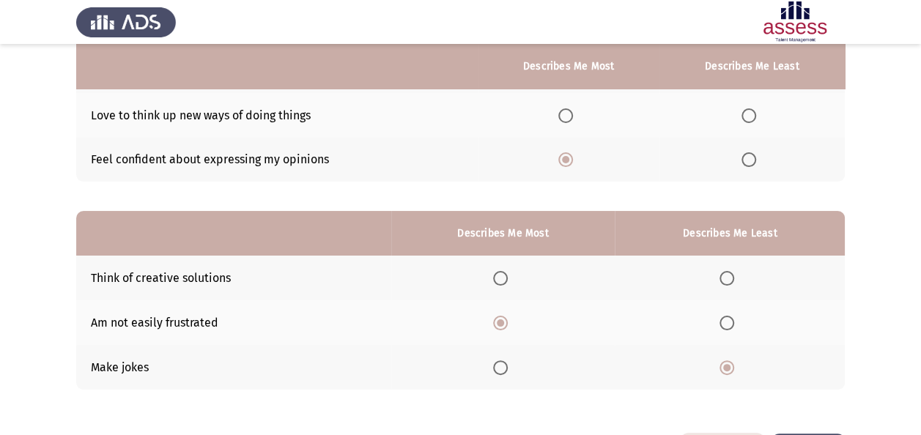
scroll to position [240, 0]
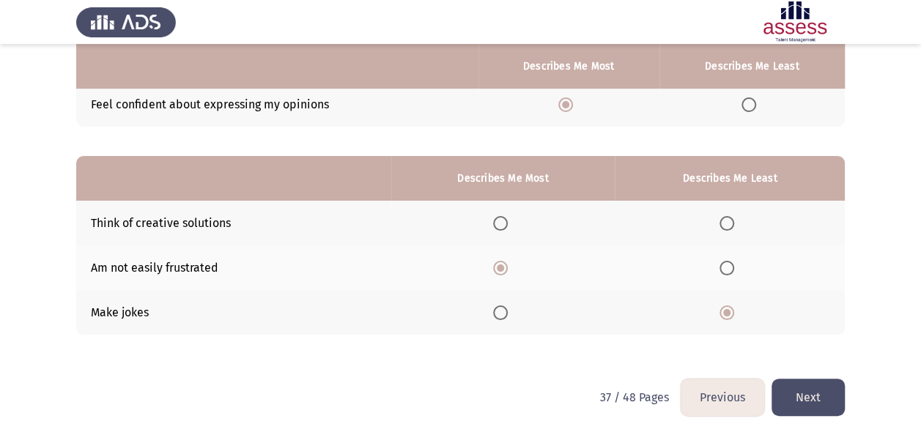
click at [815, 396] on button "Next" at bounding box center [807, 397] width 73 height 37
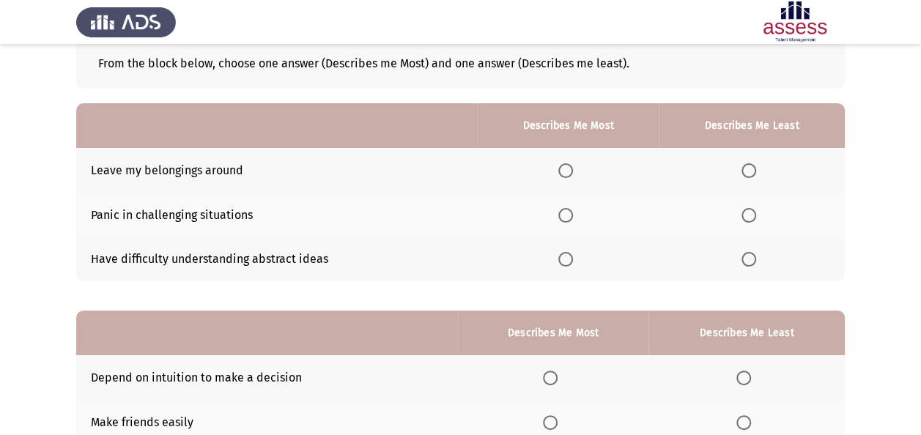
scroll to position [86, 0]
click at [752, 264] on span "Select an option" at bounding box center [748, 258] width 15 height 15
click at [752, 264] on input "Select an option" at bounding box center [748, 258] width 15 height 15
click at [746, 216] on span "Select an option" at bounding box center [748, 214] width 15 height 15
click at [746, 216] on input "Select an option" at bounding box center [748, 214] width 15 height 15
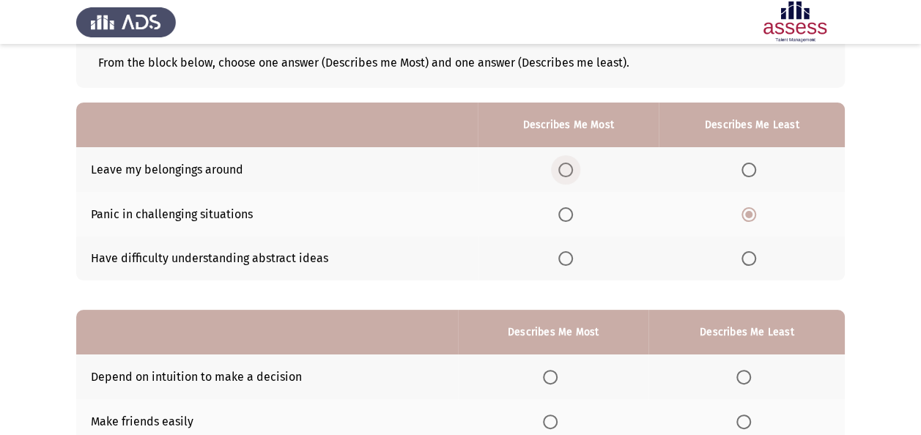
click at [565, 170] on span "Select an option" at bounding box center [565, 170] width 15 height 15
click at [565, 170] on input "Select an option" at bounding box center [565, 170] width 15 height 15
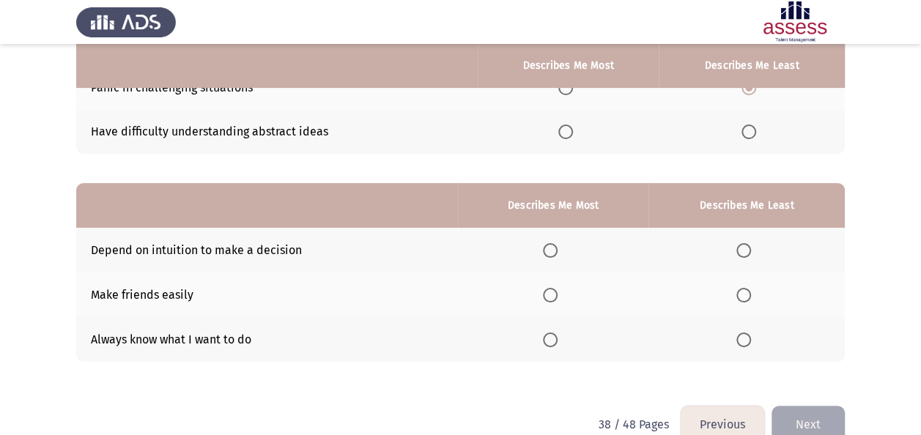
scroll to position [213, 0]
click at [557, 334] on span "Select an option" at bounding box center [550, 339] width 15 height 15
click at [557, 334] on input "Select an option" at bounding box center [550, 339] width 15 height 15
click at [753, 245] on label "Select an option" at bounding box center [746, 249] width 21 height 15
click at [751, 245] on input "Select an option" at bounding box center [743, 249] width 15 height 15
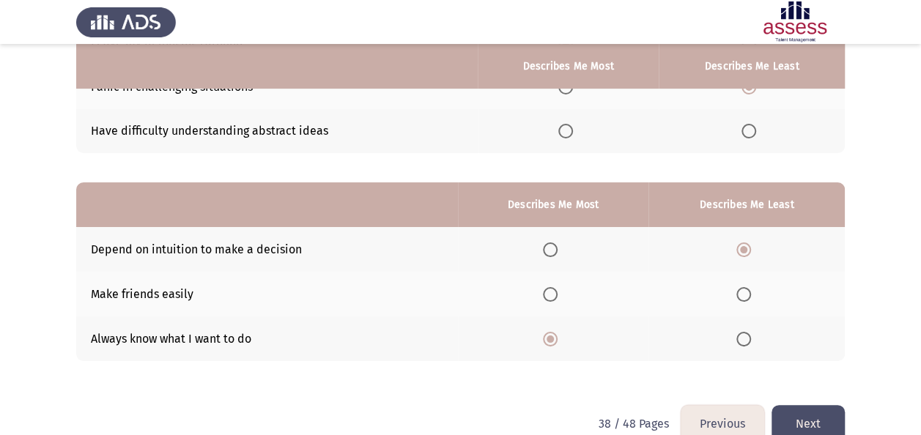
scroll to position [240, 0]
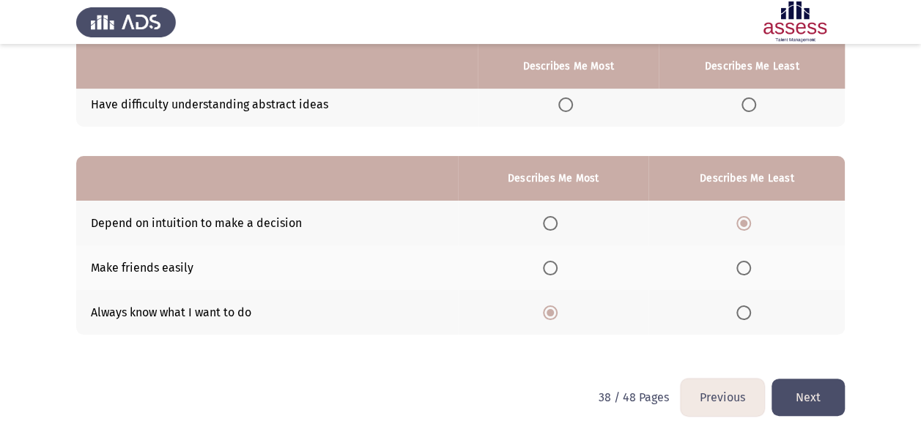
click at [835, 384] on button "Next" at bounding box center [807, 397] width 73 height 37
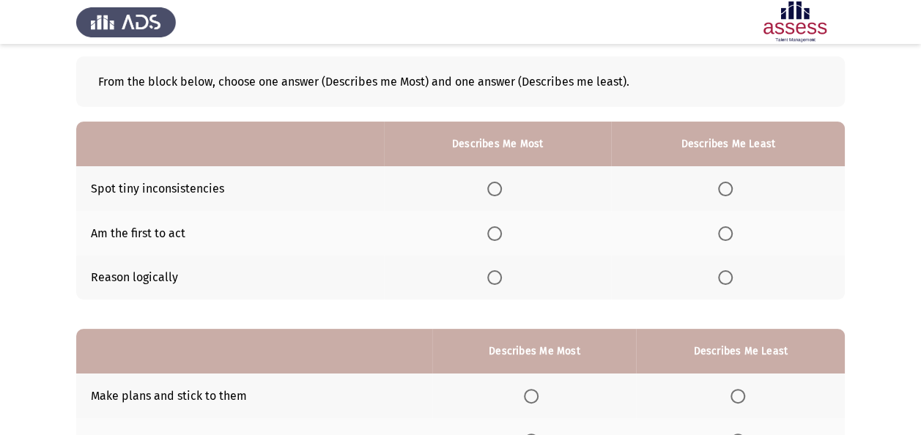
scroll to position [66, 0]
click at [497, 278] on span "Select an option" at bounding box center [494, 278] width 15 height 15
click at [497, 278] on input "Select an option" at bounding box center [494, 278] width 15 height 15
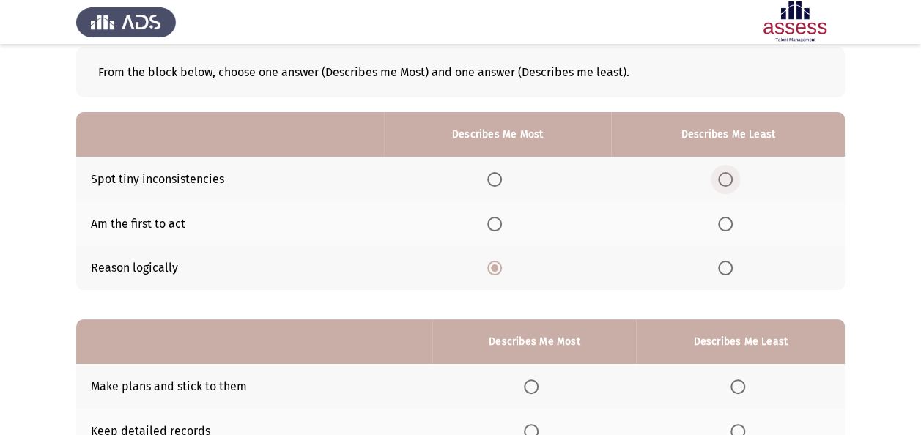
click at [724, 176] on span "Select an option" at bounding box center [725, 179] width 15 height 15
click at [724, 176] on input "Select an option" at bounding box center [725, 179] width 15 height 15
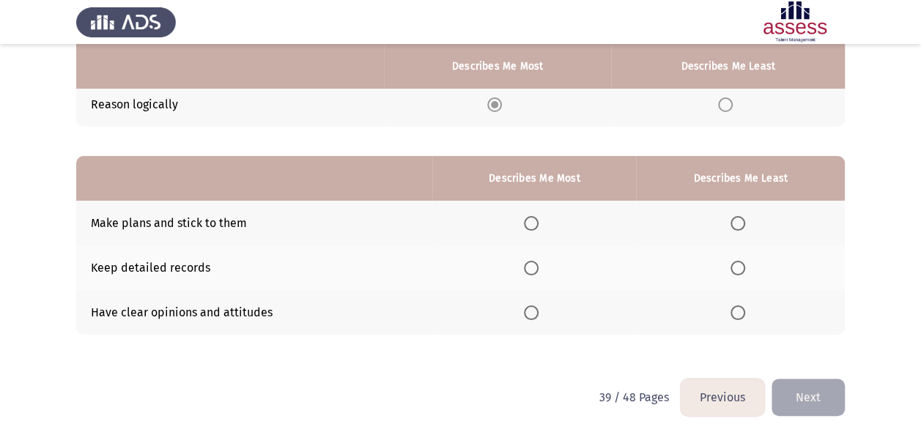
scroll to position [240, 0]
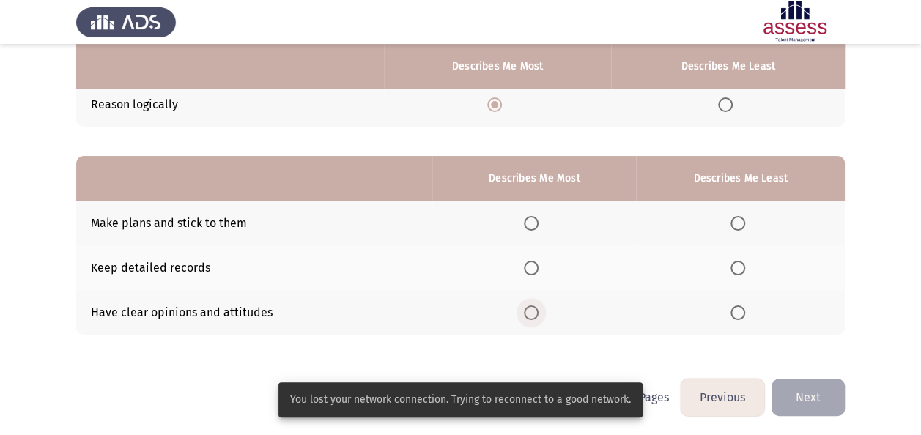
click at [529, 316] on span "Select an option" at bounding box center [531, 312] width 15 height 15
click at [529, 316] on input "Select an option" at bounding box center [531, 312] width 15 height 15
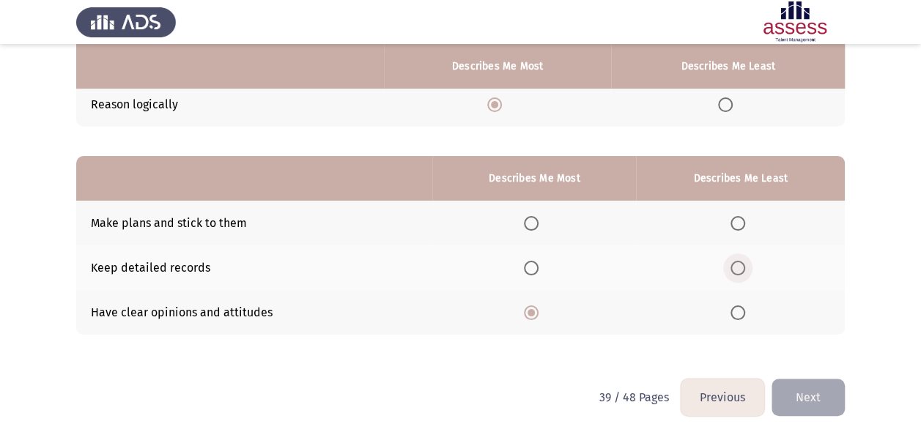
click at [732, 261] on span "Select an option" at bounding box center [737, 268] width 15 height 15
click at [732, 261] on input "Select an option" at bounding box center [737, 268] width 15 height 15
click at [805, 401] on button "Next" at bounding box center [807, 397] width 73 height 37
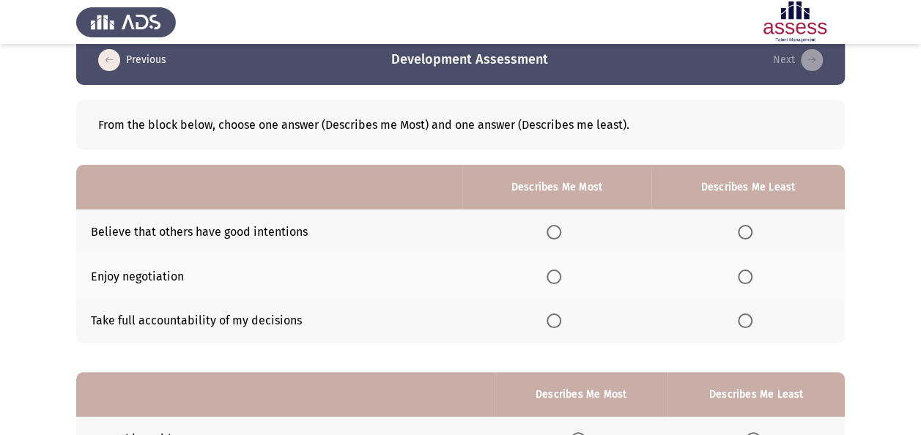
scroll to position [43, 0]
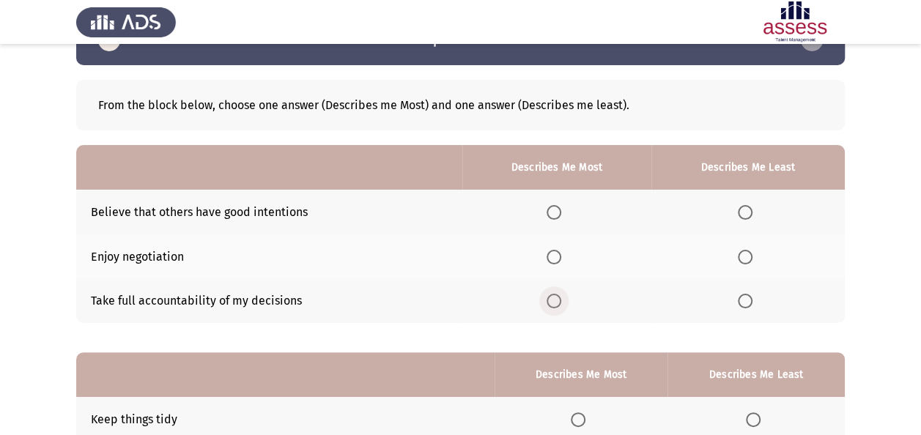
click at [567, 301] on label "Select an option" at bounding box center [556, 301] width 21 height 15
click at [561, 301] on input "Select an option" at bounding box center [553, 301] width 15 height 15
click at [744, 252] on span "Select an option" at bounding box center [745, 257] width 15 height 15
click at [744, 252] on input "Select an option" at bounding box center [745, 257] width 15 height 15
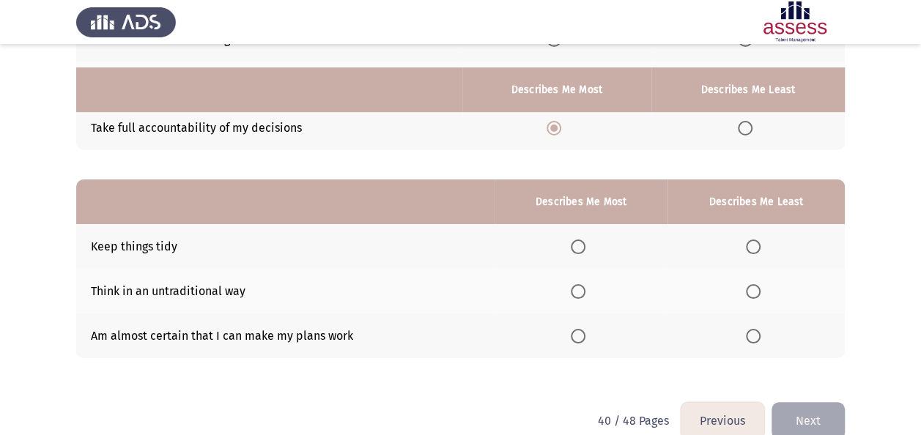
scroll to position [240, 0]
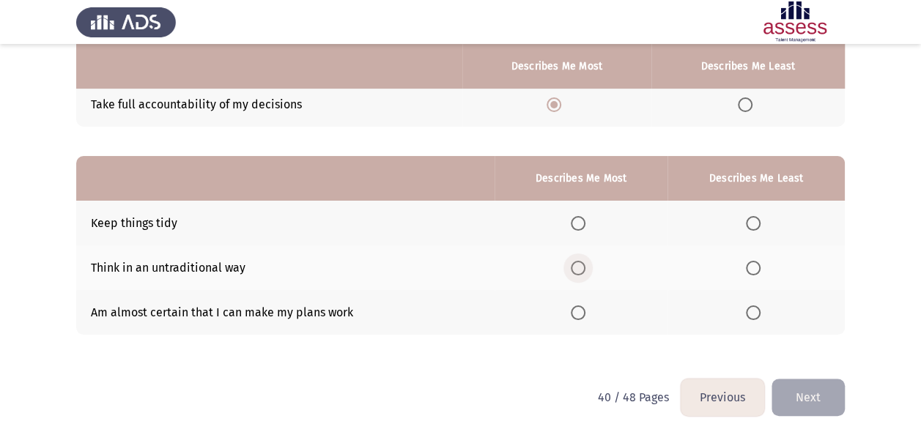
click at [577, 262] on span "Select an option" at bounding box center [578, 268] width 15 height 15
click at [577, 262] on input "Select an option" at bounding box center [578, 268] width 15 height 15
click at [758, 223] on span "Select an option" at bounding box center [753, 223] width 15 height 15
click at [758, 223] on input "Select an option" at bounding box center [753, 223] width 15 height 15
click at [582, 308] on span "Select an option" at bounding box center [578, 312] width 15 height 15
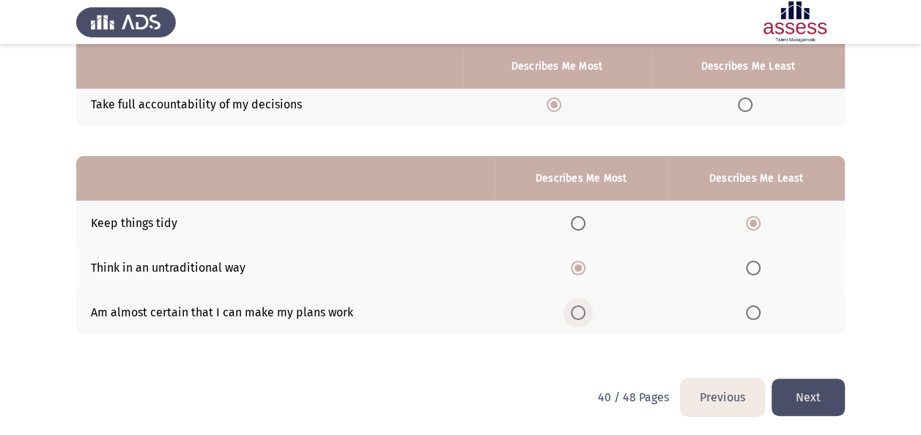
click at [582, 308] on input "Select an option" at bounding box center [578, 312] width 15 height 15
click at [798, 397] on button "Next" at bounding box center [807, 397] width 73 height 37
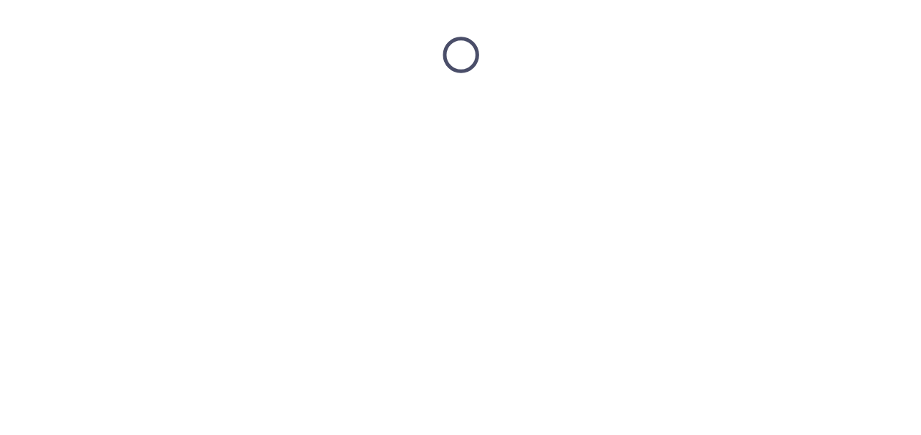
scroll to position [0, 0]
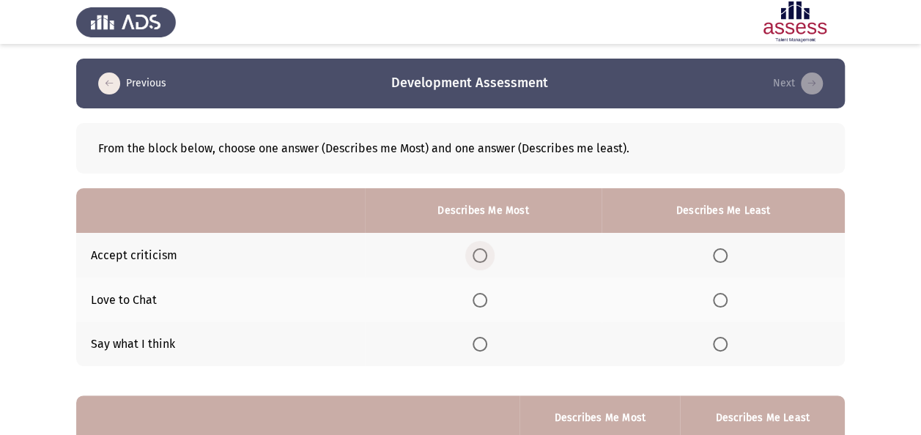
click at [480, 258] on span "Select an option" at bounding box center [479, 255] width 15 height 15
click at [480, 258] on input "Select an option" at bounding box center [479, 255] width 15 height 15
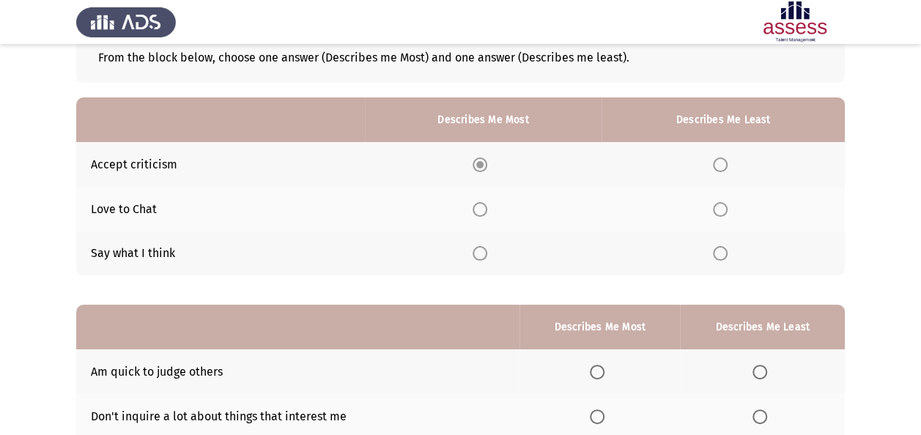
scroll to position [92, 0]
click at [720, 201] on span "Select an option" at bounding box center [720, 208] width 15 height 15
click at [720, 201] on input "Select an option" at bounding box center [720, 208] width 15 height 15
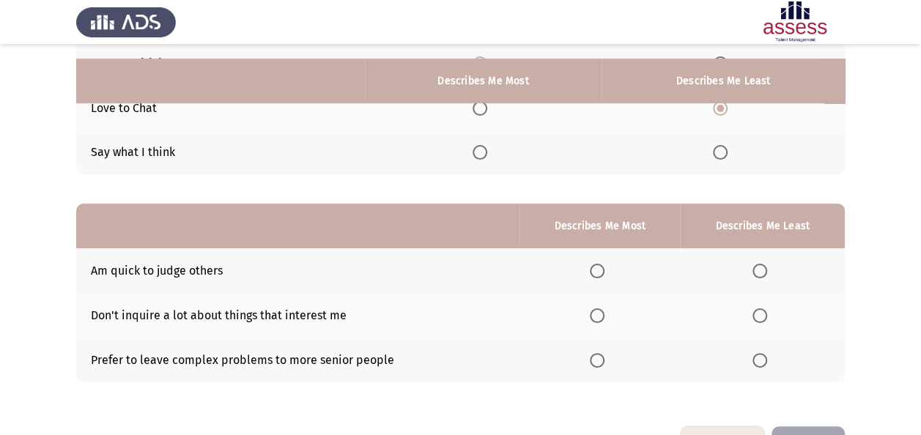
scroll to position [214, 0]
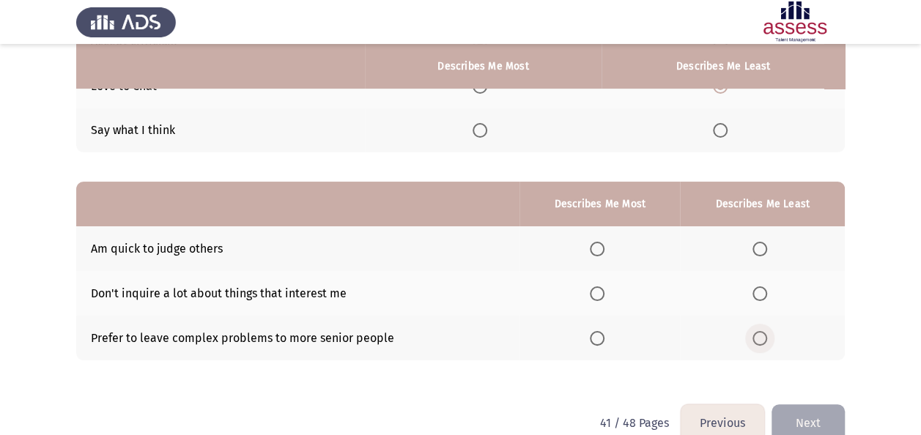
click at [758, 338] on span "Select an option" at bounding box center [759, 338] width 15 height 15
click at [758, 338] on input "Select an option" at bounding box center [759, 338] width 15 height 15
click at [574, 303] on th at bounding box center [599, 293] width 160 height 45
click at [598, 289] on span "Select an option" at bounding box center [597, 293] width 15 height 15
click at [598, 289] on input "Select an option" at bounding box center [597, 293] width 15 height 15
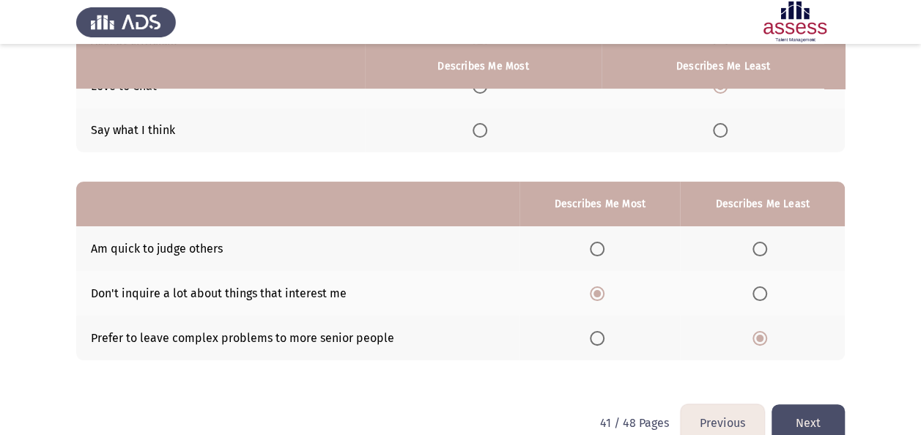
click at [793, 409] on button "Next" at bounding box center [807, 422] width 73 height 37
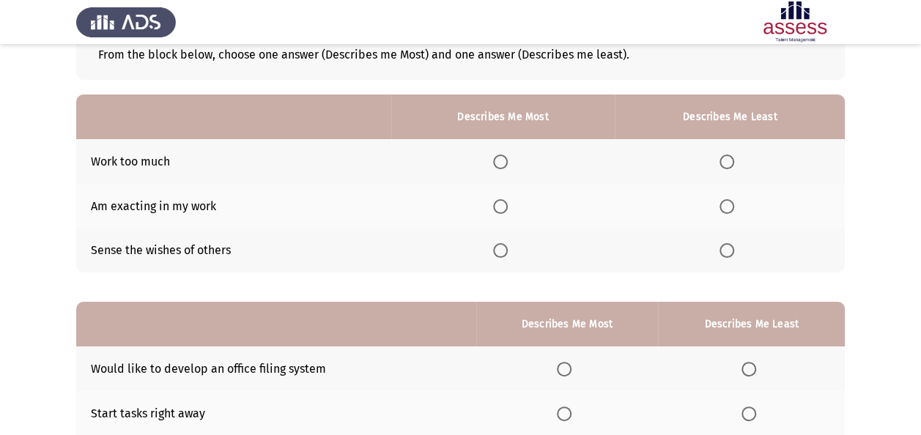
scroll to position [94, 0]
click at [513, 207] on label "Select an option" at bounding box center [503, 205] width 21 height 15
click at [508, 207] on input "Select an option" at bounding box center [500, 205] width 15 height 15
click at [505, 167] on span "Select an option" at bounding box center [500, 161] width 15 height 15
click at [505, 167] on input "Select an option" at bounding box center [500, 161] width 15 height 15
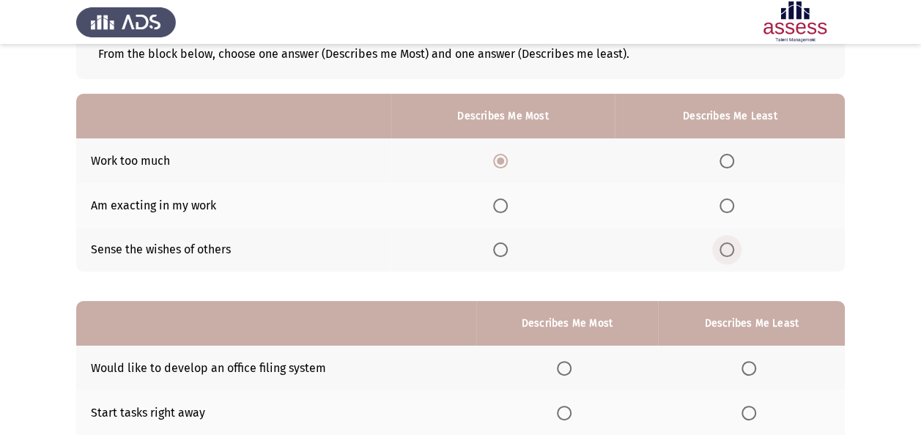
click at [736, 248] on label "Select an option" at bounding box center [729, 249] width 21 height 15
click at [734, 248] on input "Select an option" at bounding box center [726, 249] width 15 height 15
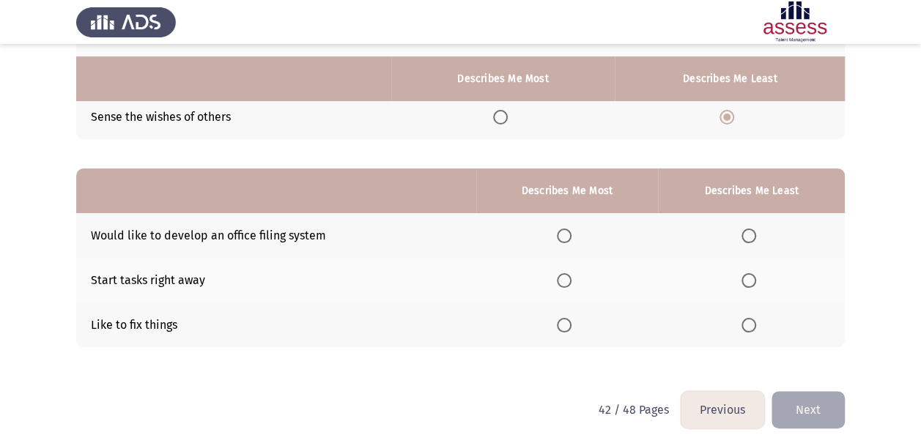
scroll to position [240, 0]
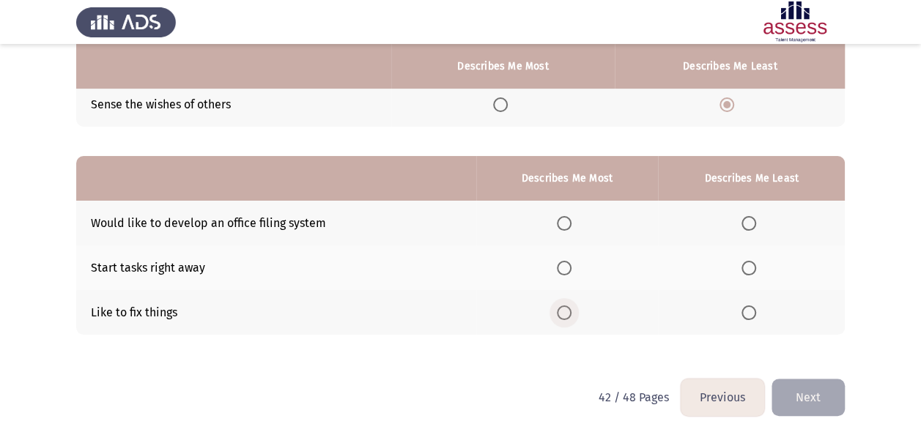
click at [571, 310] on span "Select an option" at bounding box center [564, 312] width 15 height 15
click at [571, 310] on input "Select an option" at bounding box center [564, 312] width 15 height 15
click at [752, 220] on span "Select an option" at bounding box center [748, 223] width 15 height 15
click at [752, 220] on input "Select an option" at bounding box center [748, 223] width 15 height 15
click at [806, 390] on button "Next" at bounding box center [807, 397] width 73 height 37
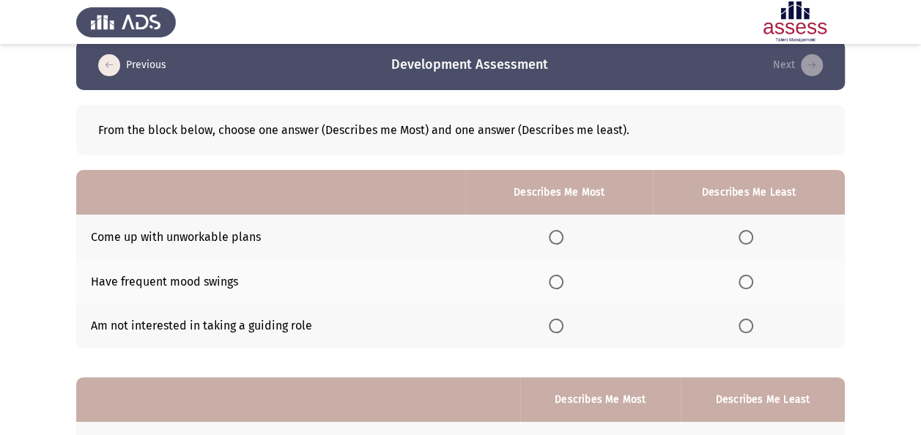
scroll to position [19, 0]
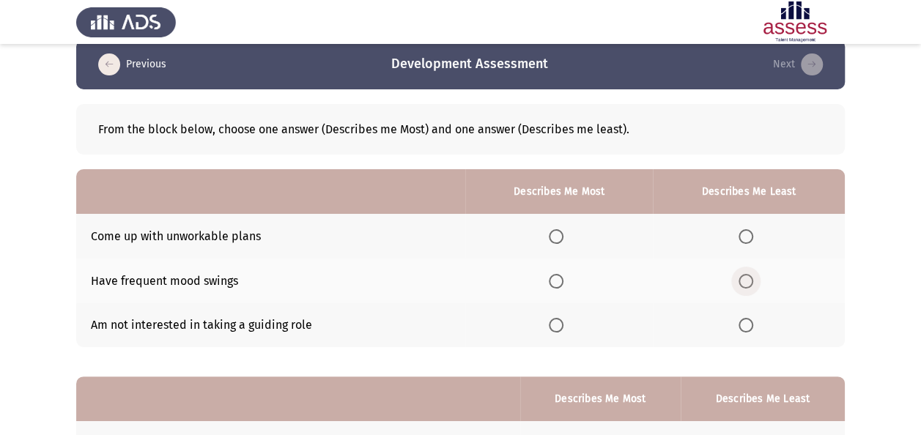
click at [743, 276] on span "Select an option" at bounding box center [745, 281] width 15 height 15
click at [743, 276] on input "Select an option" at bounding box center [745, 281] width 15 height 15
click at [557, 328] on span "Select an option" at bounding box center [556, 325] width 15 height 15
click at [557, 328] on input "Select an option" at bounding box center [556, 325] width 15 height 15
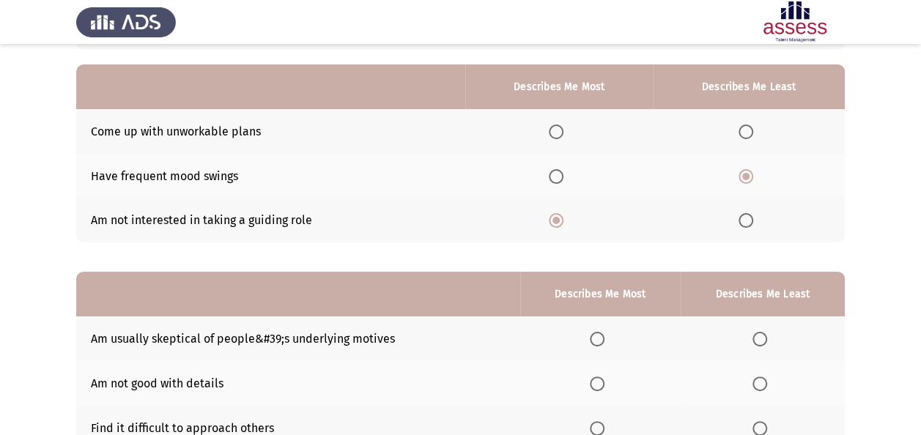
scroll to position [111, 0]
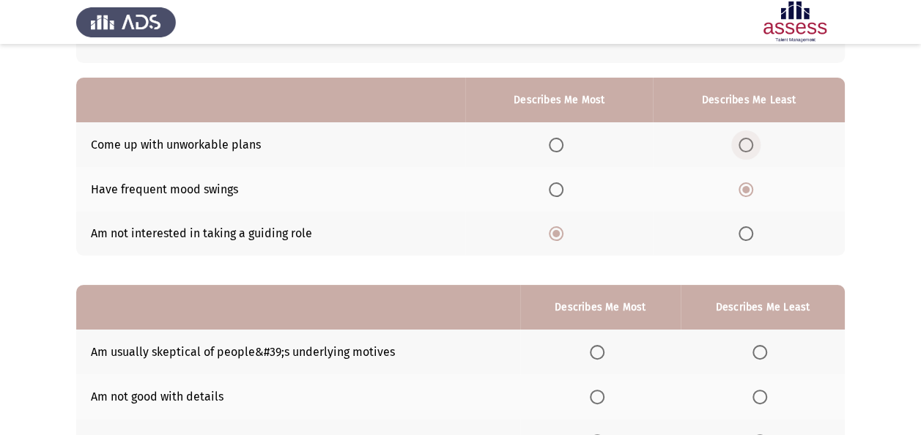
click at [749, 146] on span "Select an option" at bounding box center [745, 145] width 15 height 15
click at [749, 146] on input "Select an option" at bounding box center [745, 145] width 15 height 15
click at [560, 142] on span "Select an option" at bounding box center [556, 145] width 15 height 15
click at [560, 142] on input "Select an option" at bounding box center [556, 145] width 15 height 15
click at [741, 189] on span "Select an option" at bounding box center [745, 189] width 15 height 15
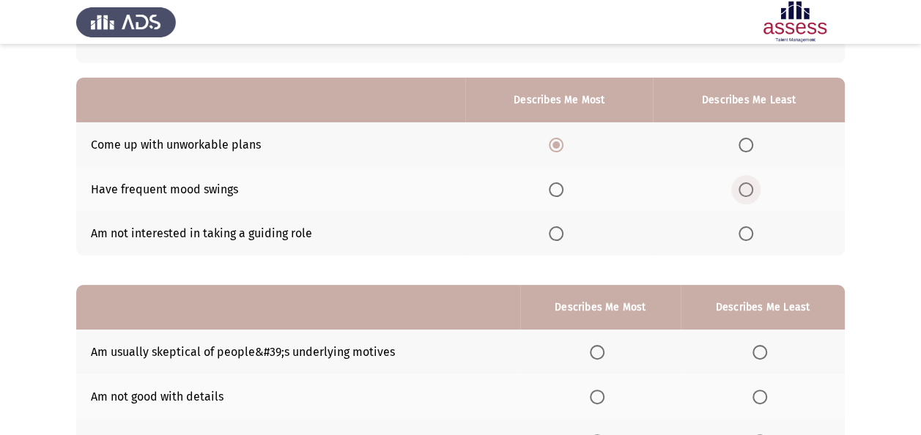
click at [741, 189] on input "Select an option" at bounding box center [745, 189] width 15 height 15
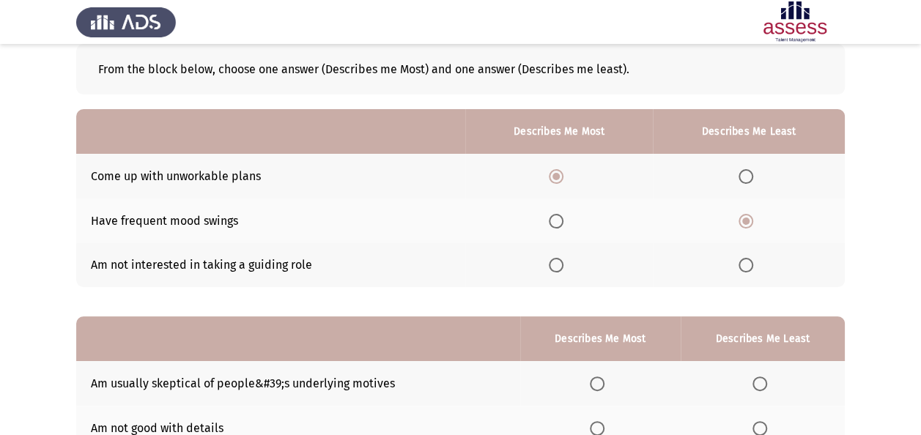
scroll to position [87, 0]
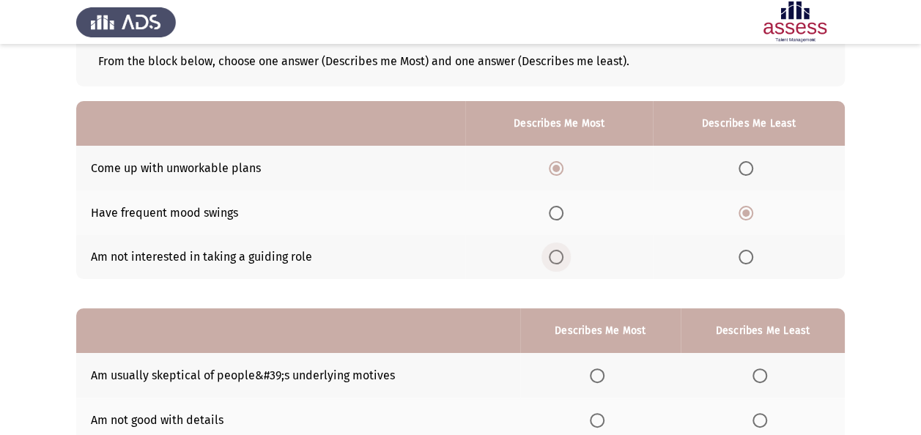
click at [554, 254] on span "Select an option" at bounding box center [556, 257] width 15 height 15
click at [554, 254] on input "Select an option" at bounding box center [556, 257] width 15 height 15
click at [554, 171] on span "Select an option" at bounding box center [556, 168] width 15 height 15
click at [554, 171] on input "Select an option" at bounding box center [556, 168] width 15 height 15
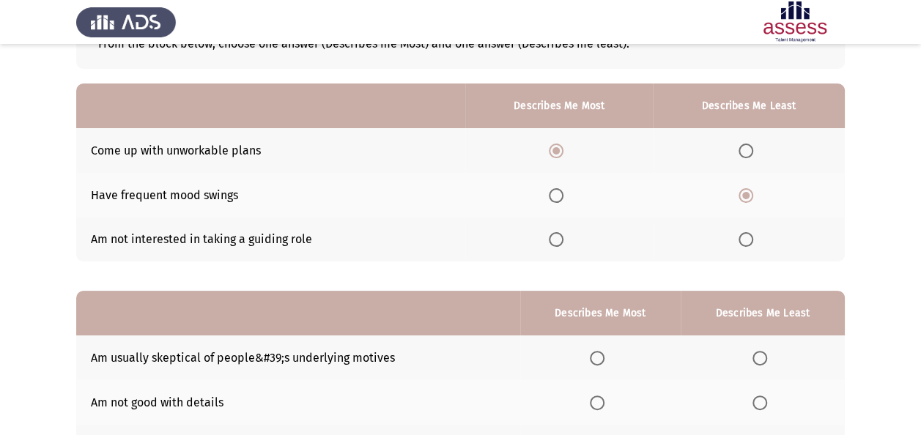
scroll to position [105, 0]
click at [741, 231] on span "Select an option" at bounding box center [745, 238] width 15 height 15
click at [741, 231] on input "Select an option" at bounding box center [745, 238] width 15 height 15
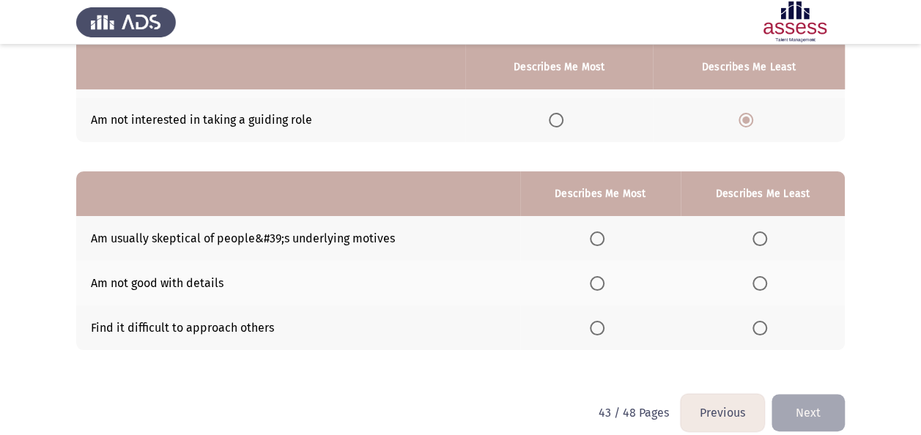
scroll to position [225, 0]
click at [762, 284] on span "Select an option" at bounding box center [759, 282] width 15 height 15
click at [762, 284] on input "Select an option" at bounding box center [759, 282] width 15 height 15
click at [602, 323] on span "Select an option" at bounding box center [597, 327] width 15 height 15
click at [602, 323] on input "Select an option" at bounding box center [597, 327] width 15 height 15
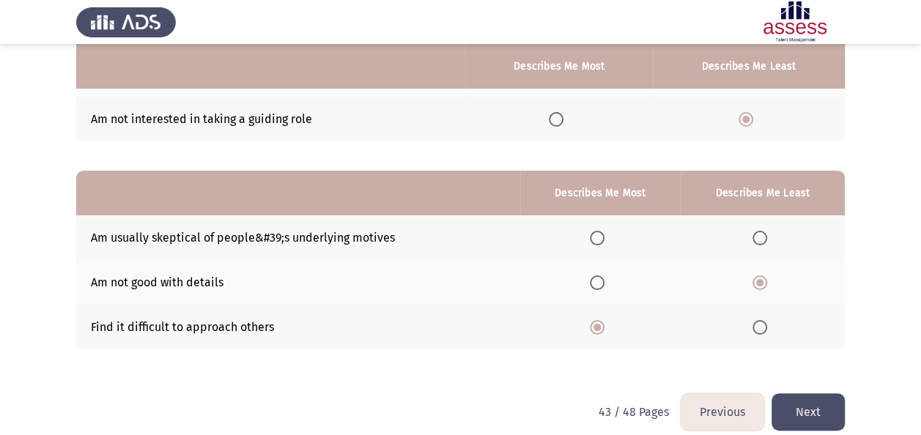
click at [815, 407] on button "Next" at bounding box center [807, 411] width 73 height 37
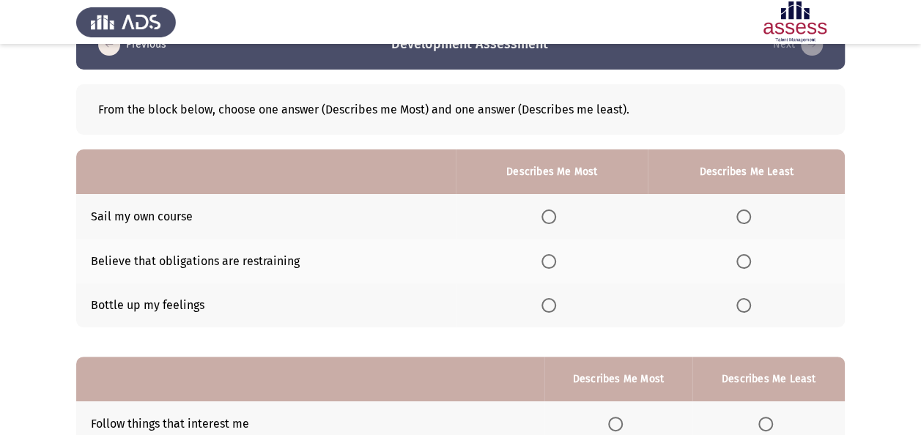
scroll to position [40, 0]
click at [553, 209] on span "Select an option" at bounding box center [548, 216] width 15 height 15
click at [553, 209] on input "Select an option" at bounding box center [548, 216] width 15 height 15
click at [743, 303] on span "Select an option" at bounding box center [743, 304] width 15 height 15
click at [743, 303] on input "Select an option" at bounding box center [743, 304] width 15 height 15
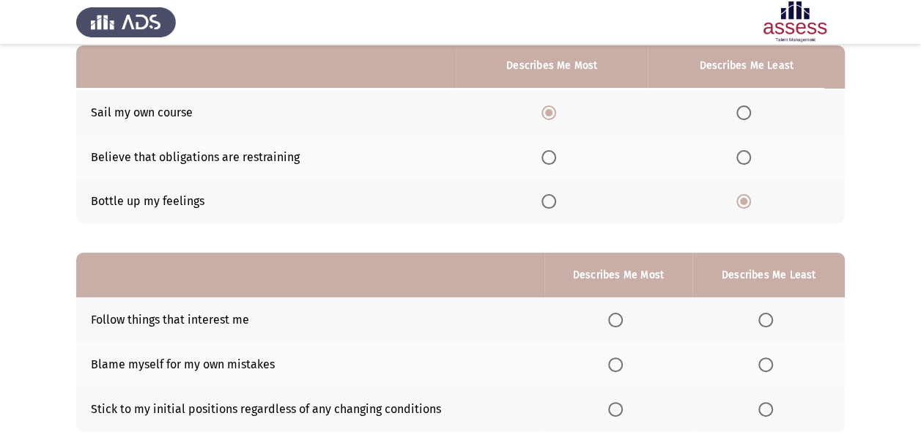
scroll to position [142, 0]
click at [743, 158] on span "Select an option" at bounding box center [743, 158] width 0 height 0
click at [743, 157] on input "Select an option" at bounding box center [743, 158] width 15 height 15
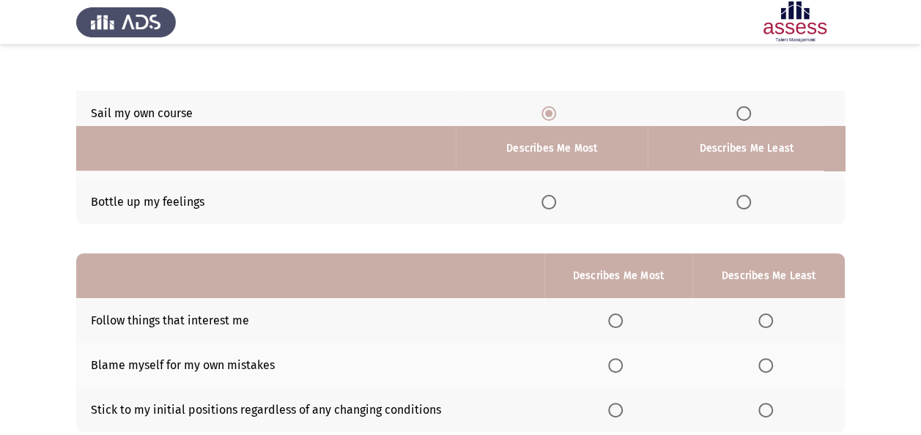
scroll to position [240, 0]
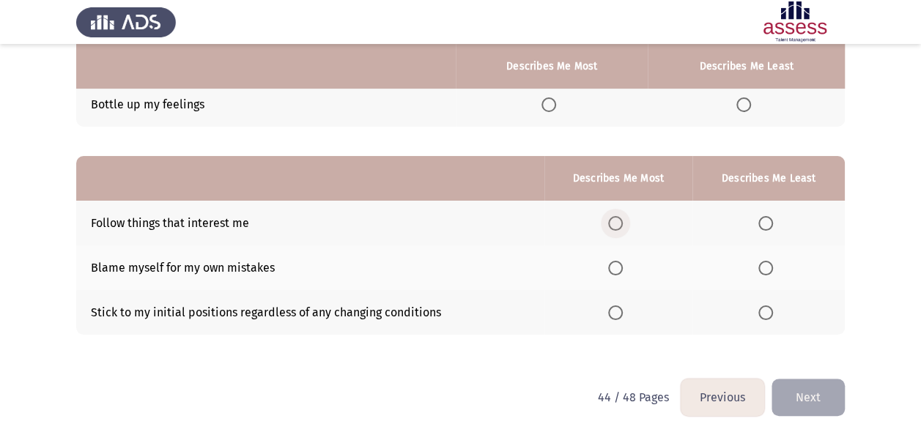
click at [614, 223] on span "Select an option" at bounding box center [615, 223] width 15 height 15
click at [614, 223] on input "Select an option" at bounding box center [615, 223] width 15 height 15
click at [768, 266] on span "Select an option" at bounding box center [765, 268] width 15 height 15
click at [768, 266] on input "Select an option" at bounding box center [765, 268] width 15 height 15
click at [820, 385] on button "Next" at bounding box center [807, 397] width 73 height 37
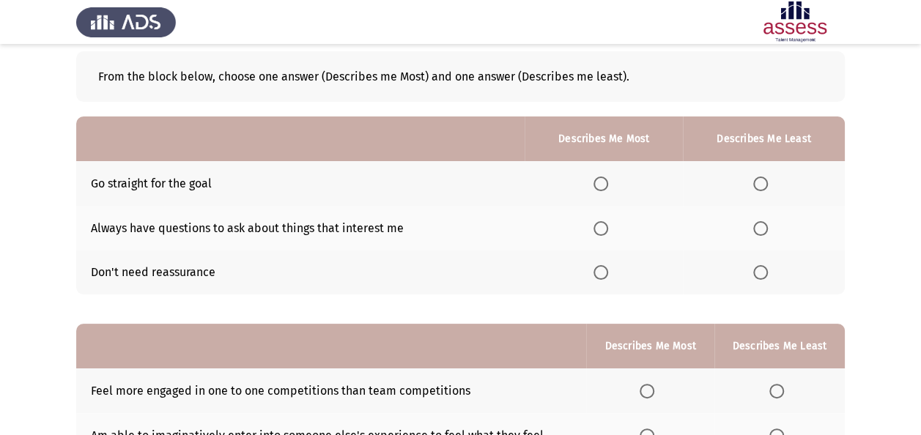
scroll to position [73, 0]
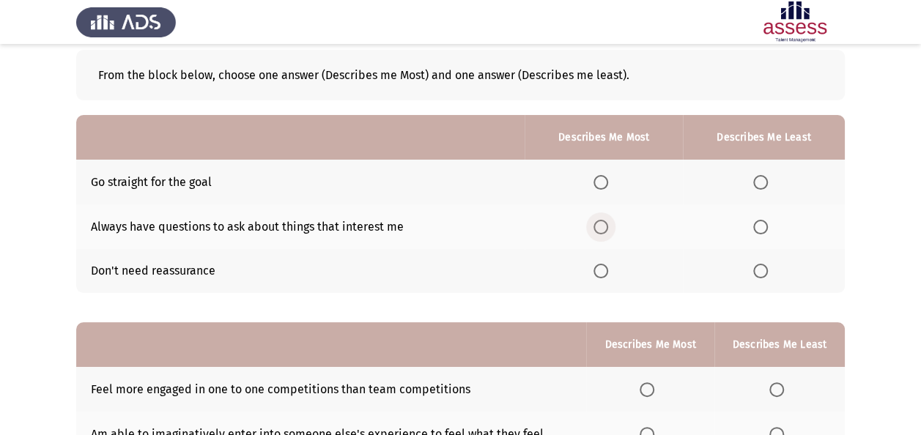
click at [605, 229] on span "Select an option" at bounding box center [600, 227] width 15 height 15
click at [605, 229] on input "Select an option" at bounding box center [600, 227] width 15 height 15
click at [763, 271] on span "Select an option" at bounding box center [760, 271] width 15 height 15
click at [763, 271] on input "Select an option" at bounding box center [760, 271] width 15 height 15
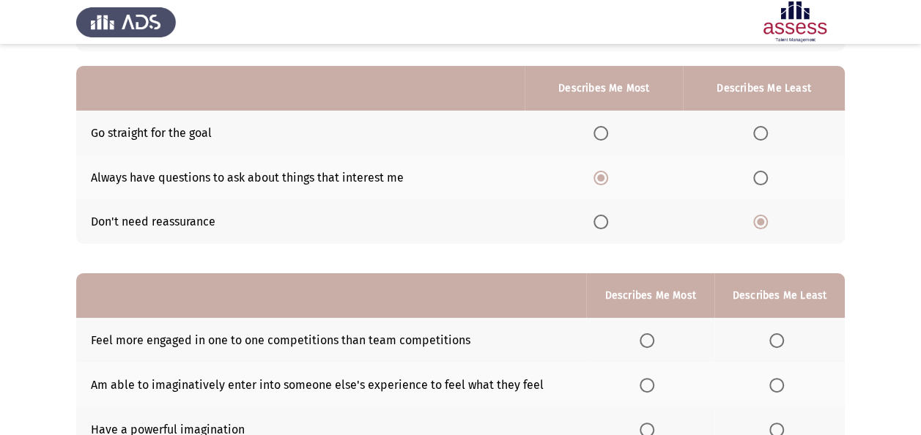
scroll to position [121, 0]
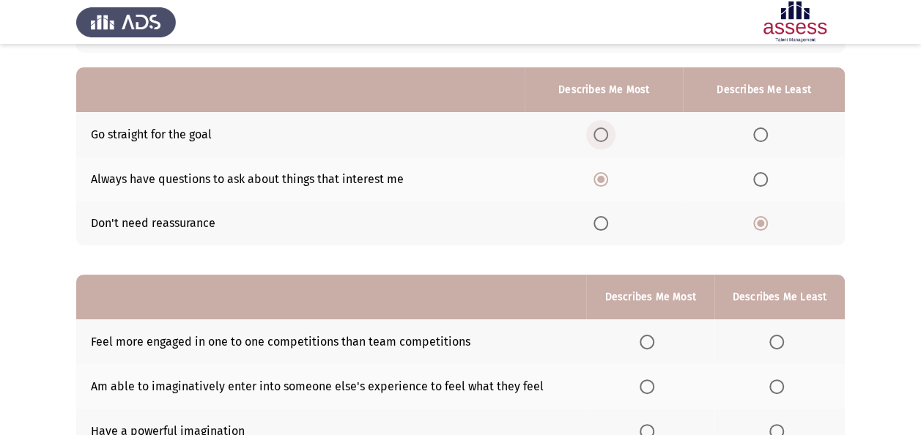
click at [606, 139] on span "Select an option" at bounding box center [600, 134] width 15 height 15
click at [606, 139] on input "Select an option" at bounding box center [600, 134] width 15 height 15
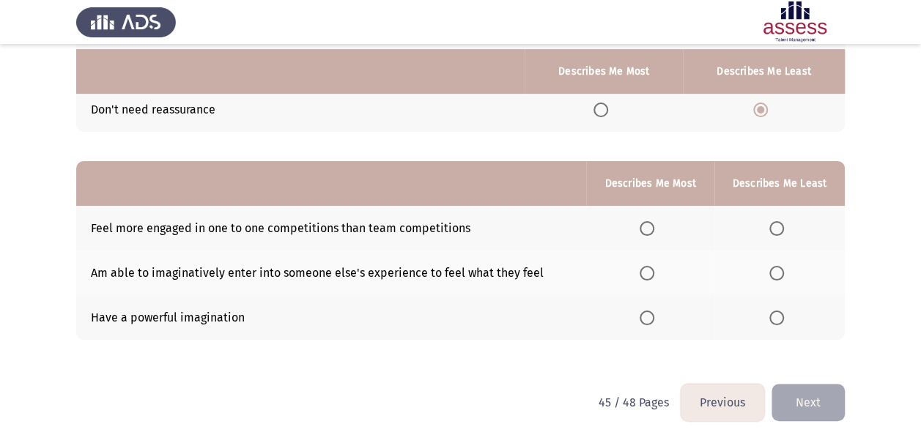
scroll to position [240, 0]
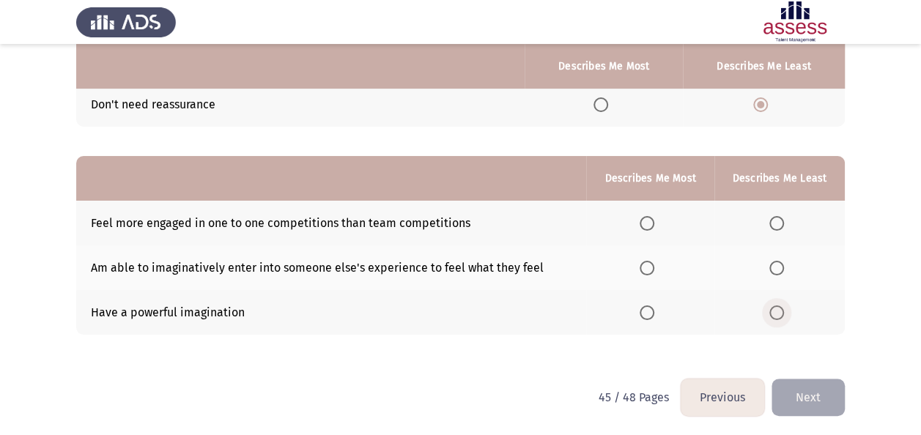
click at [781, 316] on span "Select an option" at bounding box center [776, 312] width 15 height 15
click at [781, 316] on input "Select an option" at bounding box center [776, 312] width 15 height 15
click at [645, 262] on span "Select an option" at bounding box center [646, 268] width 15 height 15
click at [645, 262] on input "Select an option" at bounding box center [646, 268] width 15 height 15
click at [803, 390] on button "Next" at bounding box center [807, 397] width 73 height 37
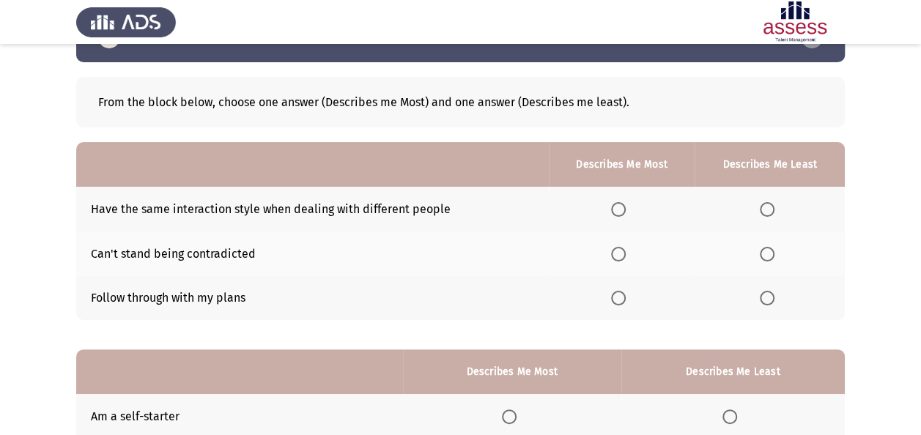
scroll to position [47, 0]
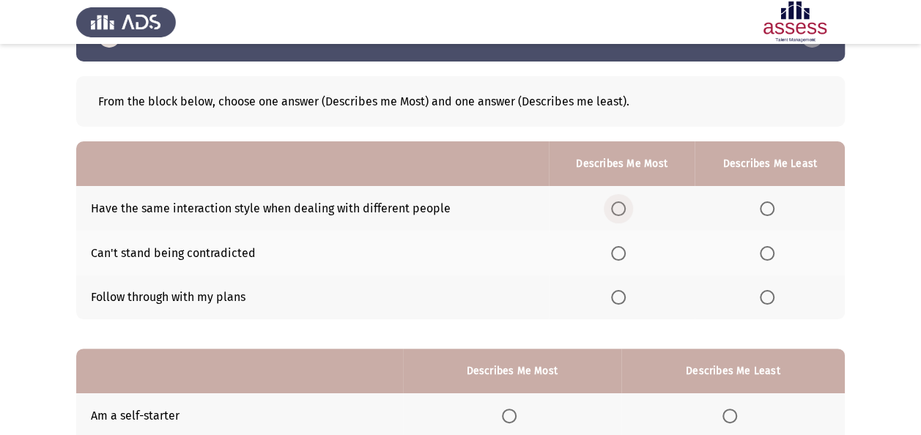
click at [617, 213] on span "Select an option" at bounding box center [618, 208] width 15 height 15
click at [617, 213] on input "Select an option" at bounding box center [618, 208] width 15 height 15
click at [615, 293] on span "Select an option" at bounding box center [618, 297] width 15 height 15
click at [615, 293] on input "Select an option" at bounding box center [618, 297] width 15 height 15
click at [766, 217] on th at bounding box center [769, 208] width 150 height 45
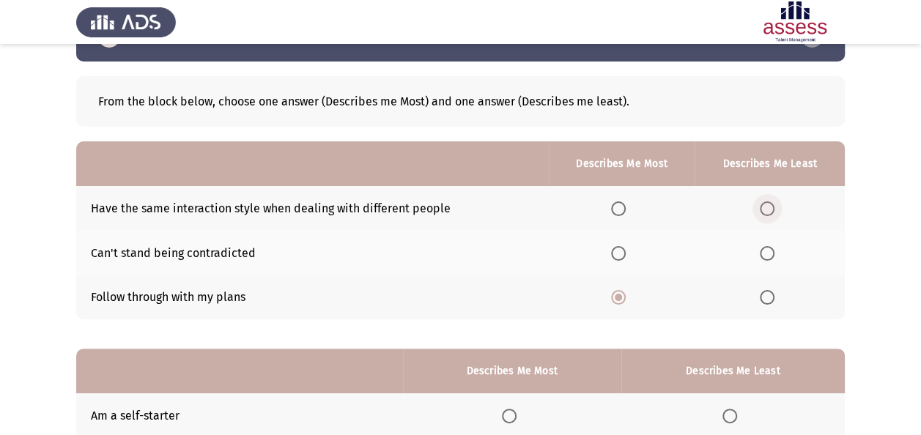
click at [767, 207] on span "Select an option" at bounding box center [767, 208] width 15 height 15
click at [767, 207] on input "Select an option" at bounding box center [767, 208] width 15 height 15
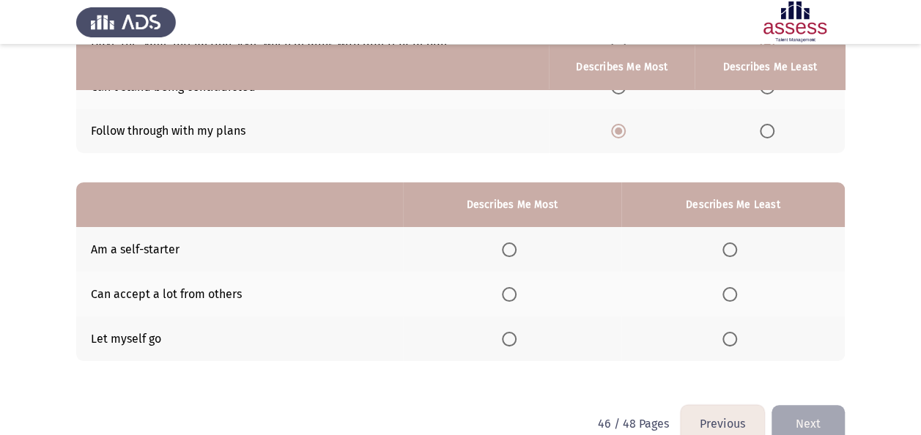
scroll to position [214, 0]
click at [510, 292] on span "Select an option" at bounding box center [509, 293] width 15 height 15
click at [510, 292] on input "Select an option" at bounding box center [509, 293] width 15 height 15
click at [729, 335] on span "Select an option" at bounding box center [729, 338] width 15 height 15
click at [729, 335] on input "Select an option" at bounding box center [729, 338] width 15 height 15
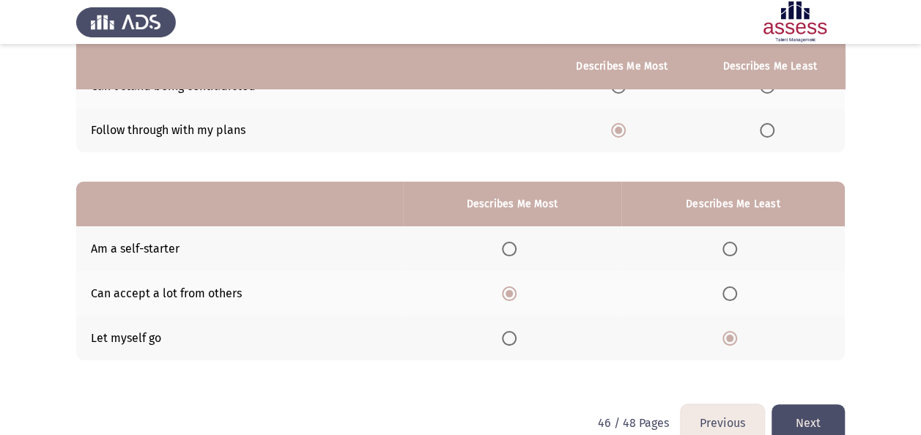
click at [789, 409] on button "Next" at bounding box center [807, 422] width 73 height 37
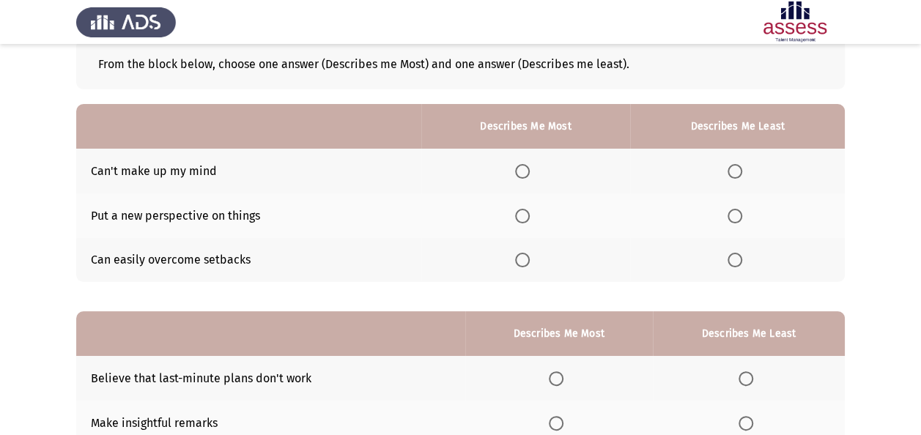
scroll to position [85, 0]
click at [524, 220] on span "Select an option" at bounding box center [522, 215] width 15 height 15
click at [524, 220] on input "Select an option" at bounding box center [522, 215] width 15 height 15
click at [527, 259] on span "Select an option" at bounding box center [522, 259] width 15 height 15
click at [527, 259] on input "Select an option" at bounding box center [522, 259] width 15 height 15
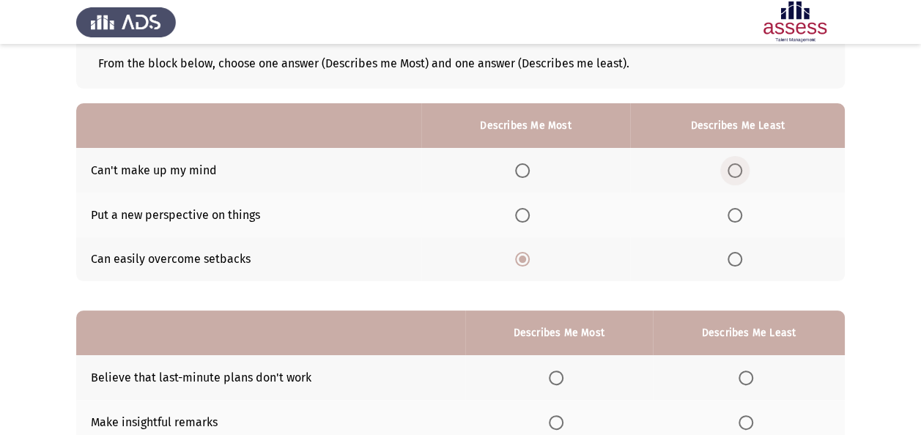
click at [732, 168] on span "Select an option" at bounding box center [734, 170] width 15 height 15
click at [732, 168] on input "Select an option" at bounding box center [734, 170] width 15 height 15
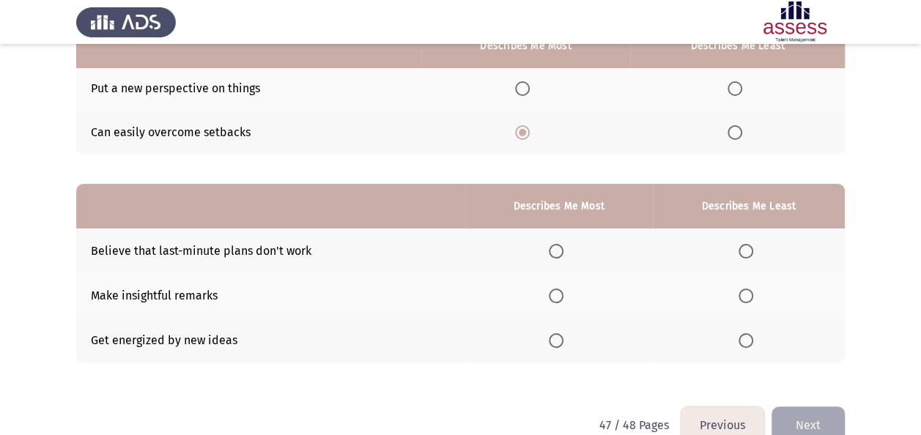
scroll to position [215, 0]
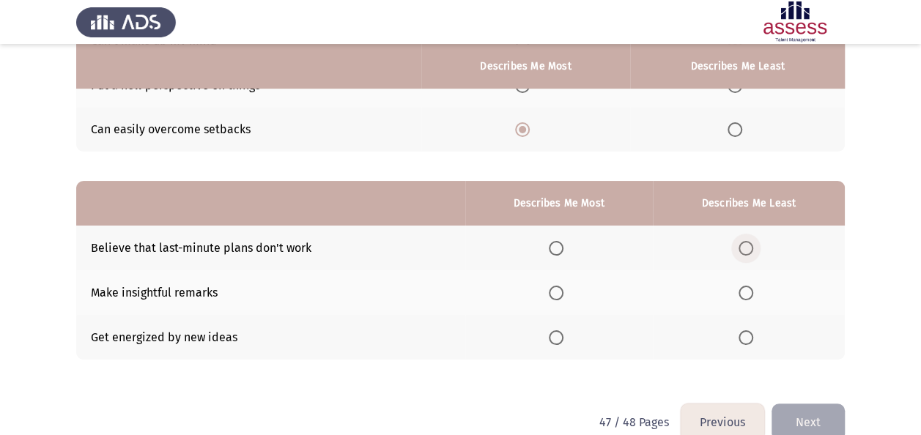
click at [743, 243] on span "Select an option" at bounding box center [745, 248] width 15 height 15
click at [743, 243] on input "Select an option" at bounding box center [745, 248] width 15 height 15
click at [560, 294] on span "Select an option" at bounding box center [556, 293] width 15 height 15
click at [560, 294] on input "Select an option" at bounding box center [556, 293] width 15 height 15
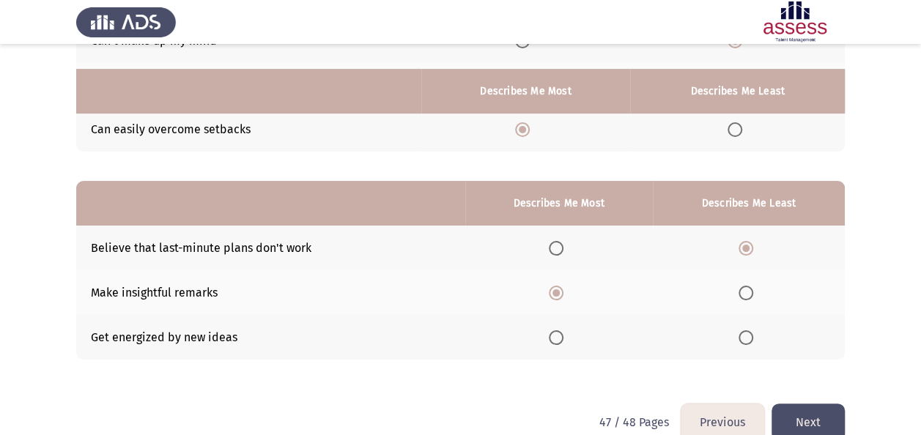
scroll to position [240, 0]
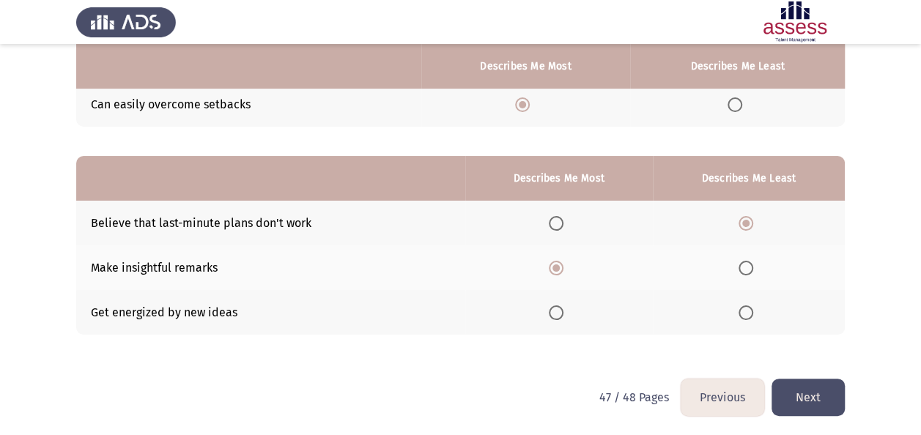
click at [815, 393] on button "Next" at bounding box center [807, 397] width 73 height 37
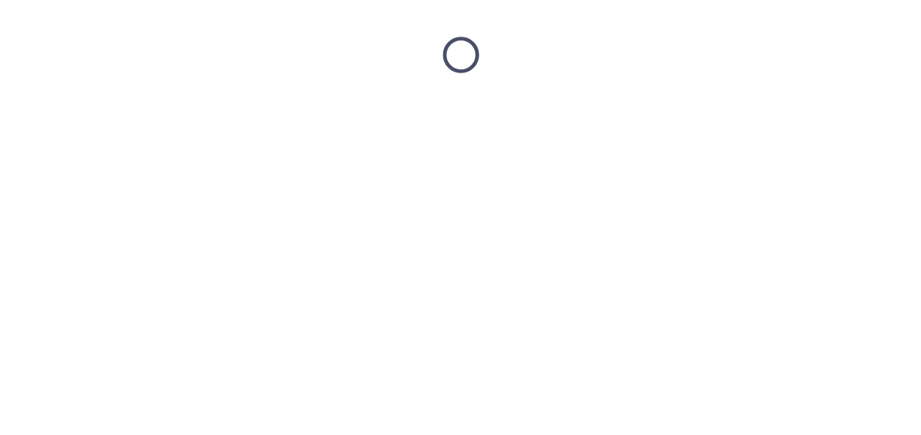
scroll to position [0, 0]
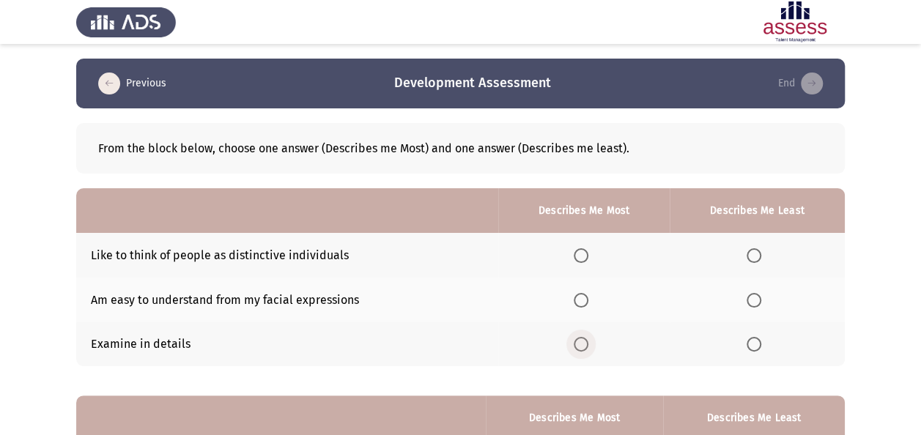
click at [582, 342] on span "Select an option" at bounding box center [581, 344] width 15 height 15
click at [582, 342] on input "Select an option" at bounding box center [581, 344] width 15 height 15
click at [758, 259] on span "Select an option" at bounding box center [753, 255] width 15 height 15
click at [758, 259] on input "Select an option" at bounding box center [753, 255] width 15 height 15
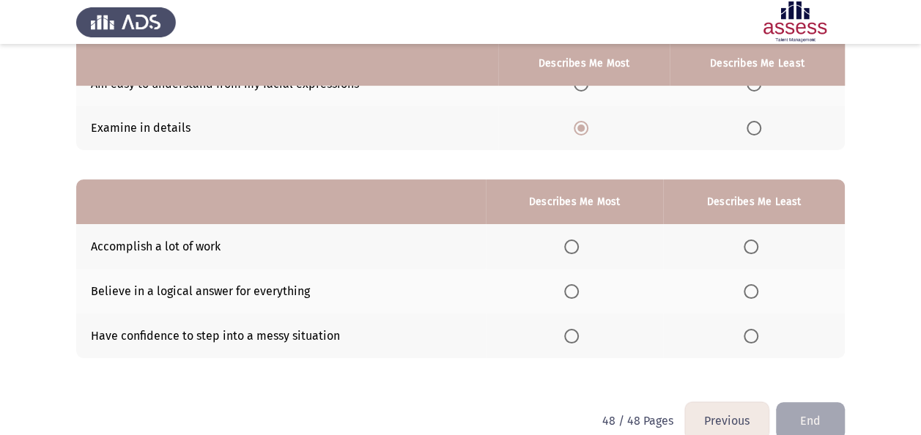
scroll to position [217, 0]
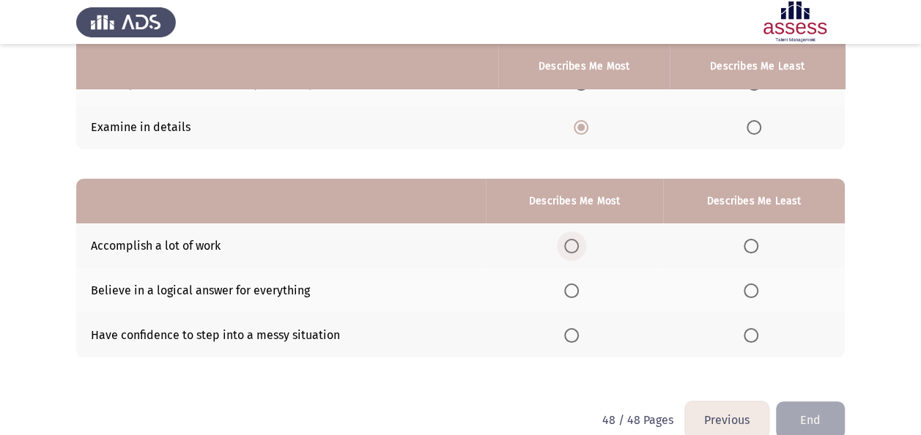
click at [572, 243] on span "Select an option" at bounding box center [571, 246] width 15 height 15
click at [572, 243] on input "Select an option" at bounding box center [571, 246] width 15 height 15
click at [747, 293] on span "Select an option" at bounding box center [750, 290] width 15 height 15
click at [747, 293] on input "Select an option" at bounding box center [750, 290] width 15 height 15
click at [566, 332] on span "Select an option" at bounding box center [571, 335] width 15 height 15
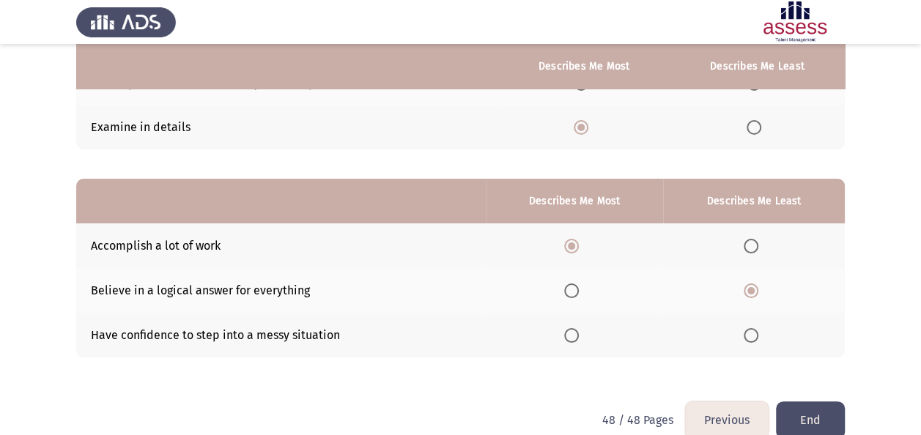
click at [566, 332] on input "Select an option" at bounding box center [571, 335] width 15 height 15
click at [798, 412] on button "End" at bounding box center [810, 419] width 69 height 37
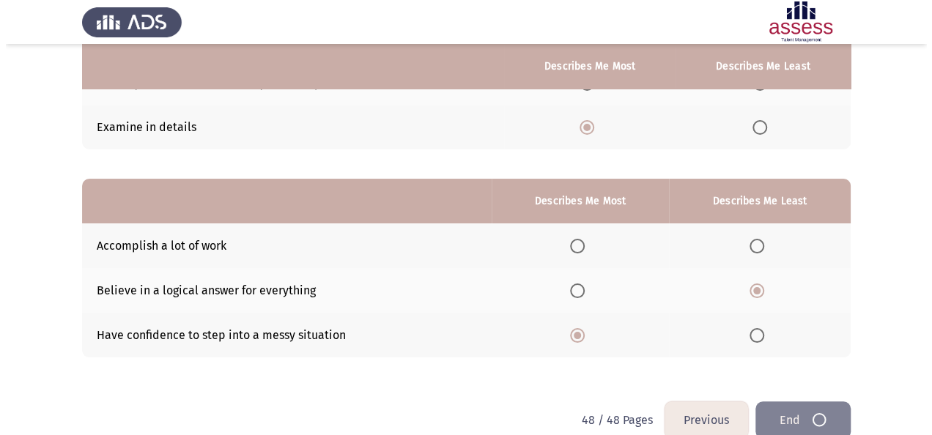
scroll to position [0, 0]
